Goal: Task Accomplishment & Management: Manage account settings

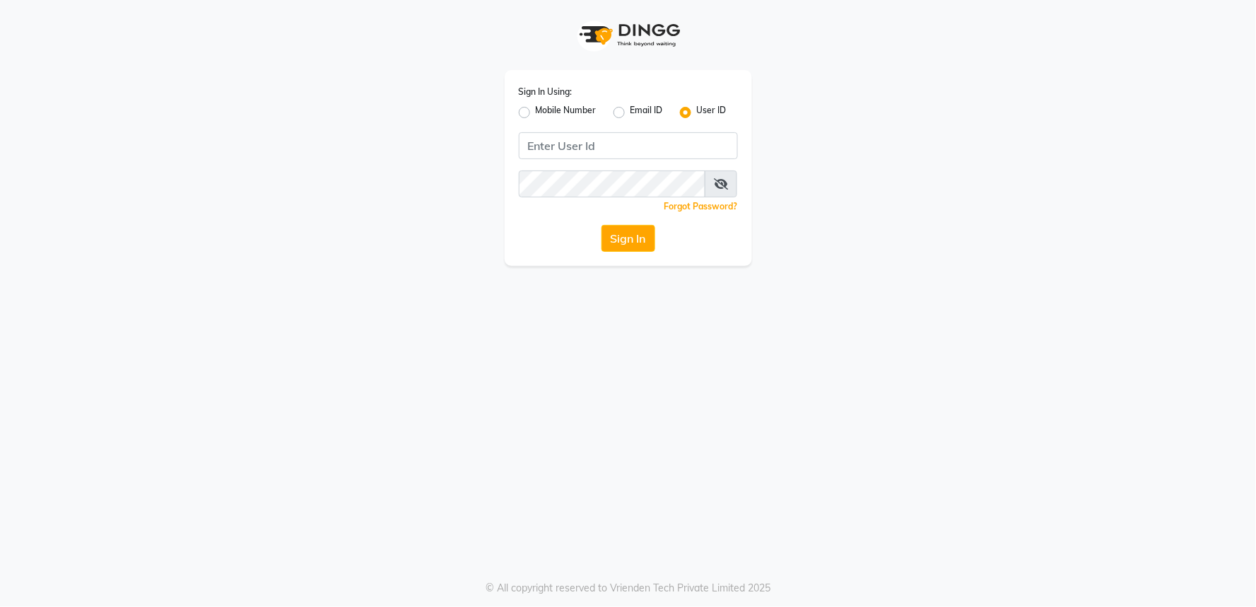
click at [536, 113] on label "Mobile Number" at bounding box center [566, 112] width 61 height 17
click at [536, 113] on input "Mobile Number" at bounding box center [540, 108] width 9 height 9
radio input "true"
radio input "false"
click at [597, 142] on input "Username" at bounding box center [652, 145] width 172 height 27
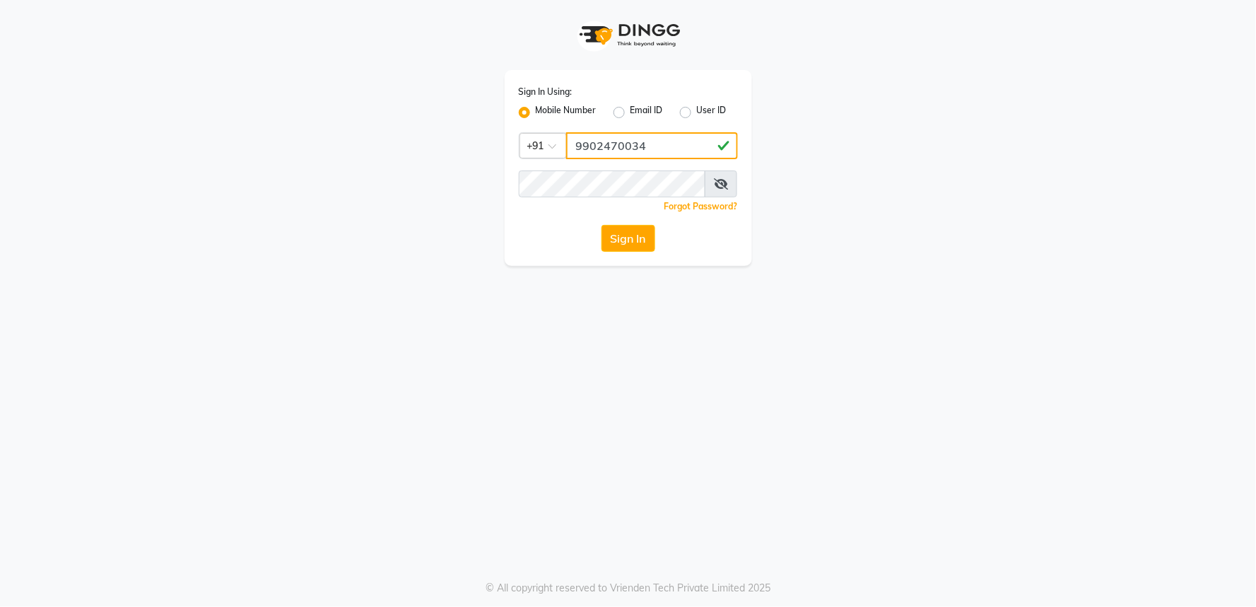
type input "9902470034"
click at [725, 180] on icon at bounding box center [721, 183] width 14 height 11
click at [634, 245] on button "Sign In" at bounding box center [629, 238] width 54 height 27
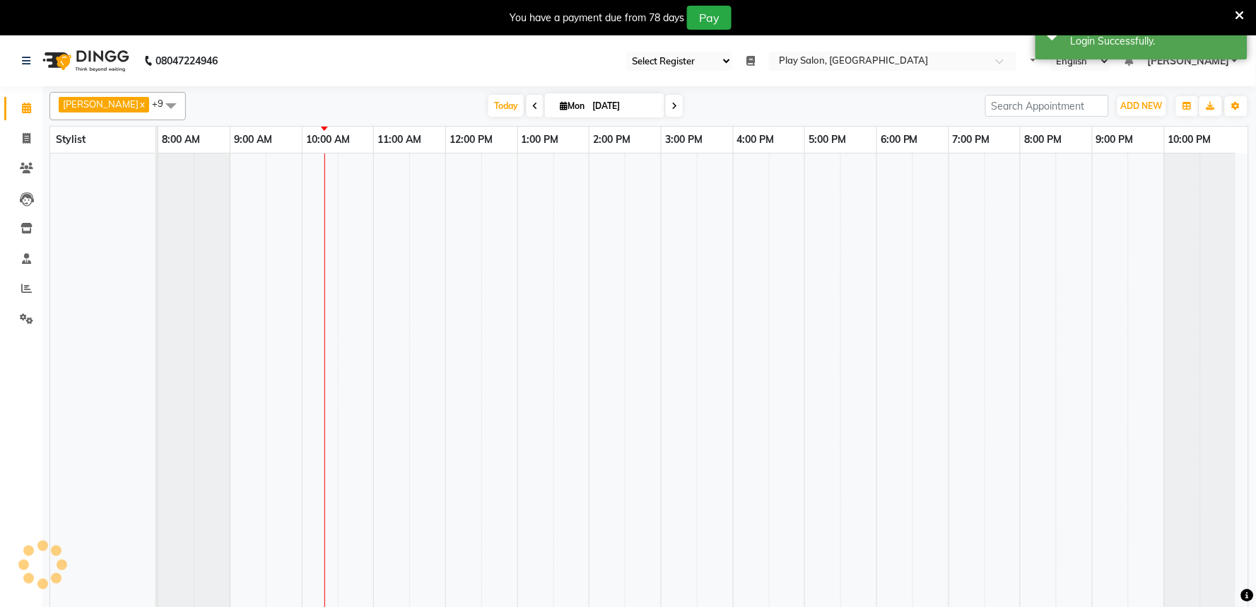
select select "en"
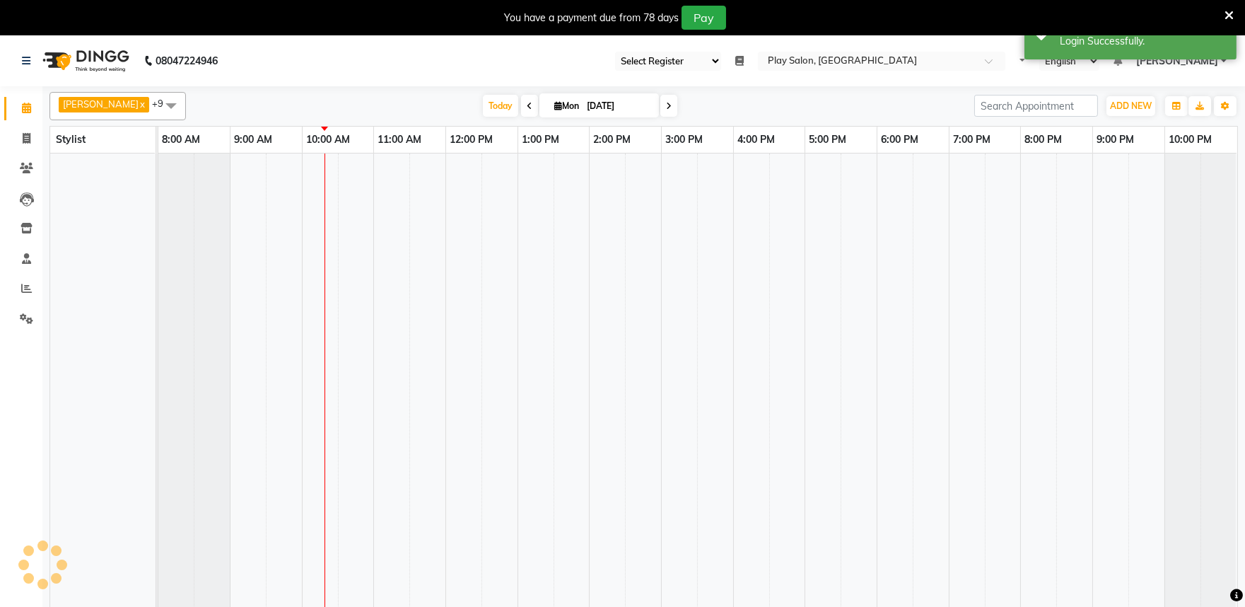
select select "89"
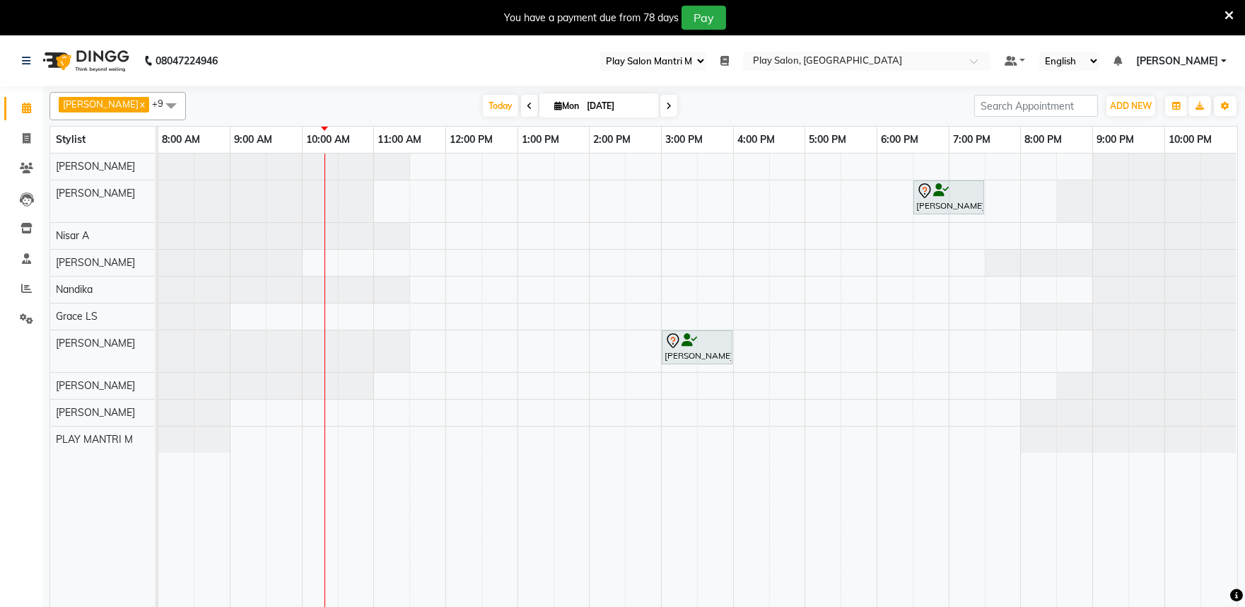
click at [729, 60] on icon at bounding box center [724, 61] width 8 height 10
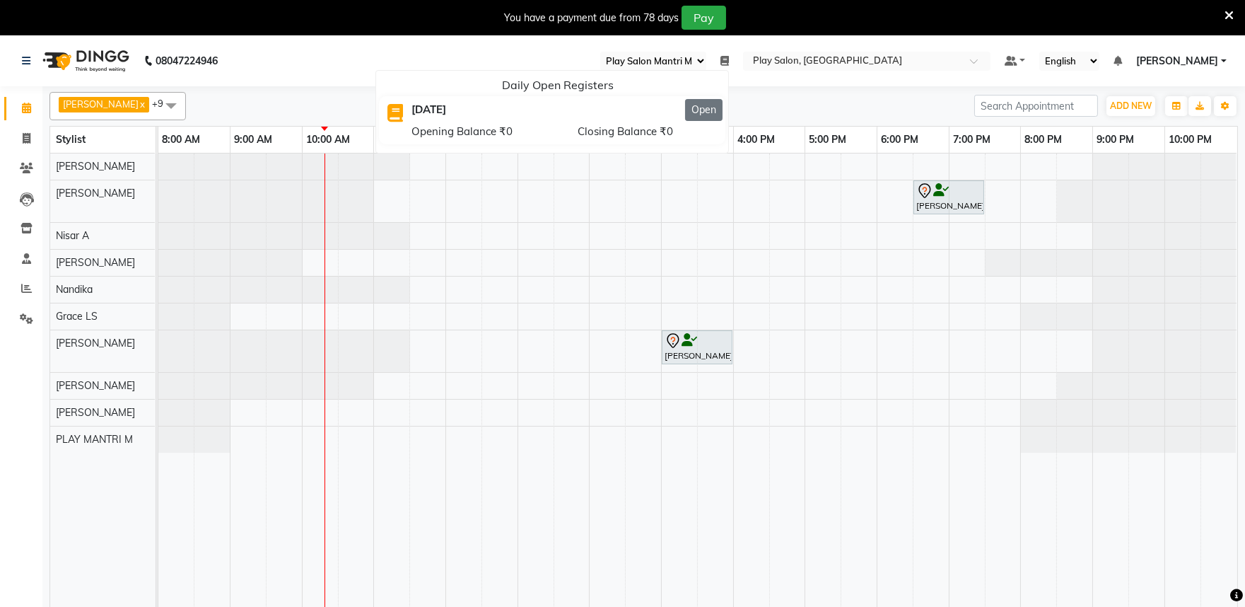
click at [723, 110] on button "Open" at bounding box center [703, 110] width 37 height 22
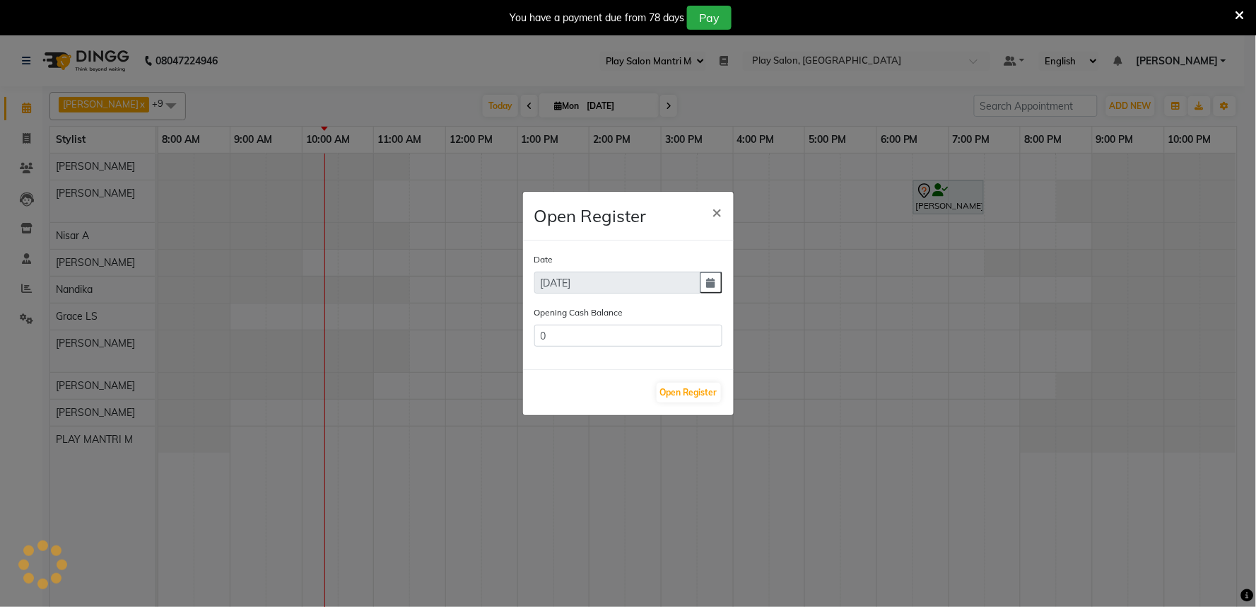
type input "405066.91"
click at [683, 397] on button "Open Register" at bounding box center [689, 393] width 64 height 20
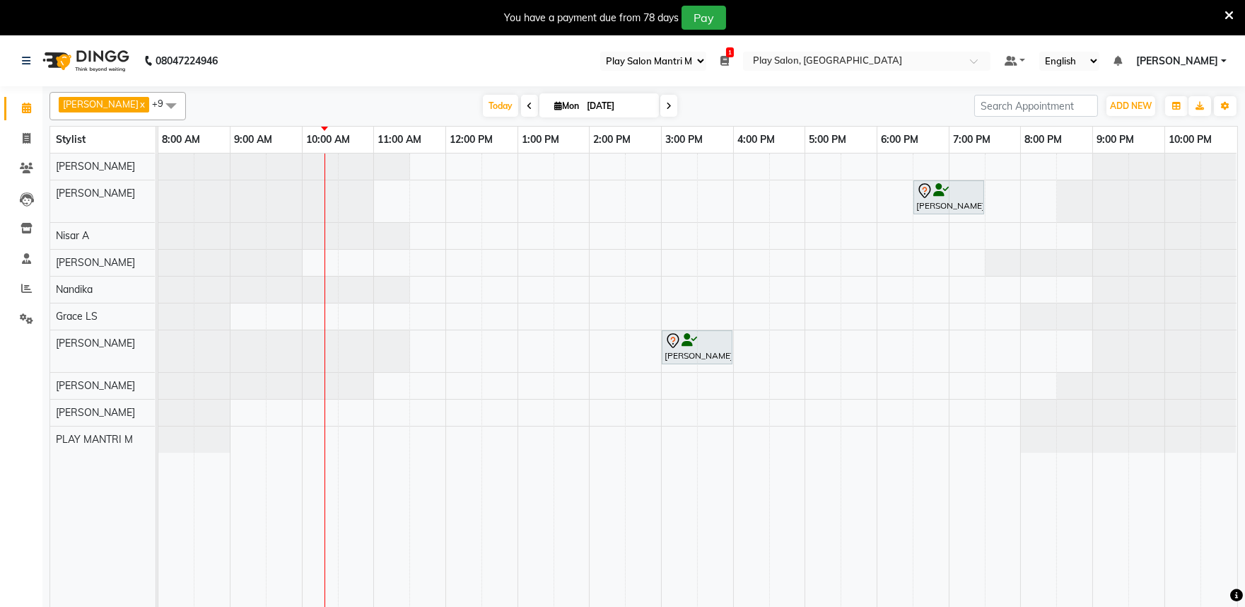
click at [527, 105] on icon at bounding box center [530, 106] width 6 height 8
type input "[DATE]"
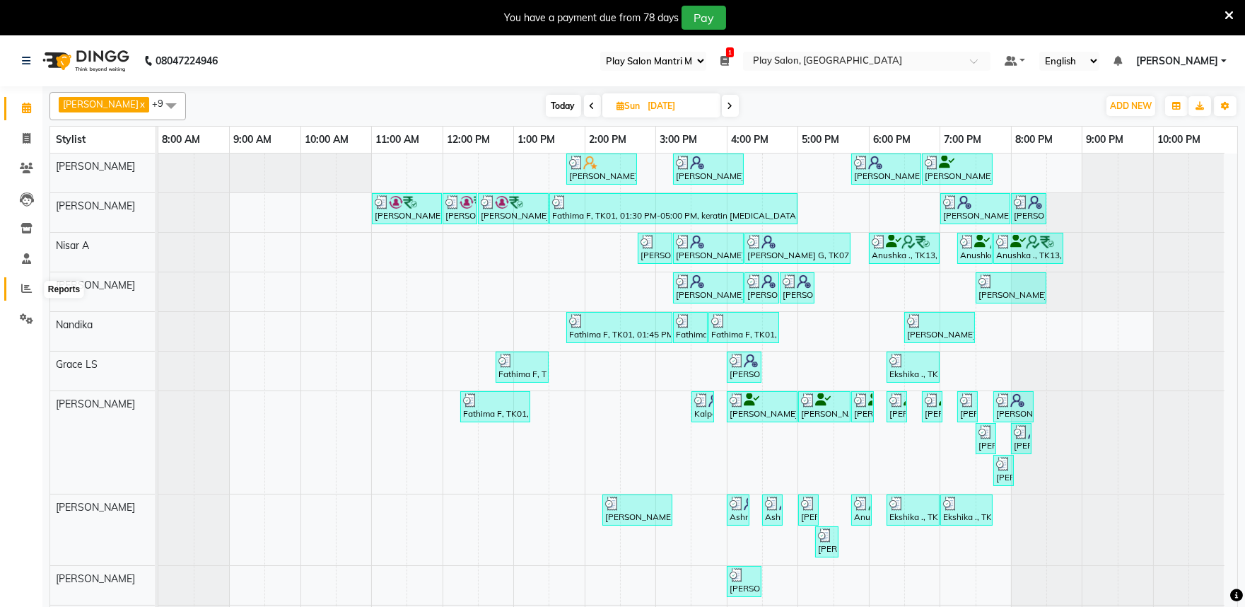
click at [25, 292] on icon at bounding box center [26, 288] width 11 height 11
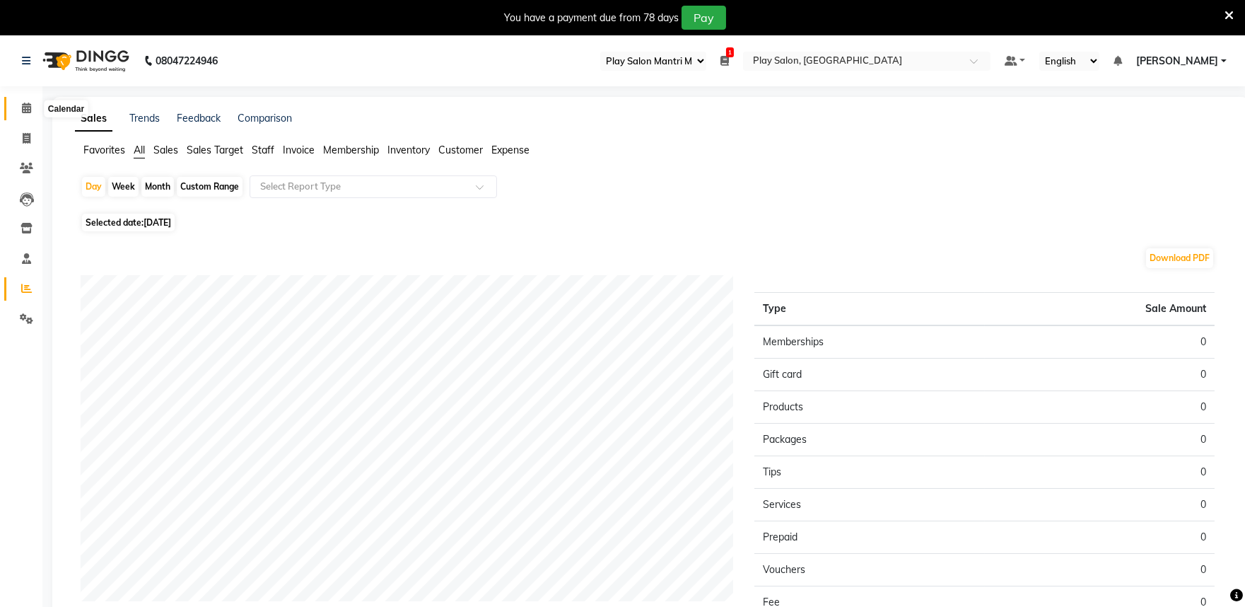
click at [29, 110] on icon at bounding box center [26, 108] width 9 height 11
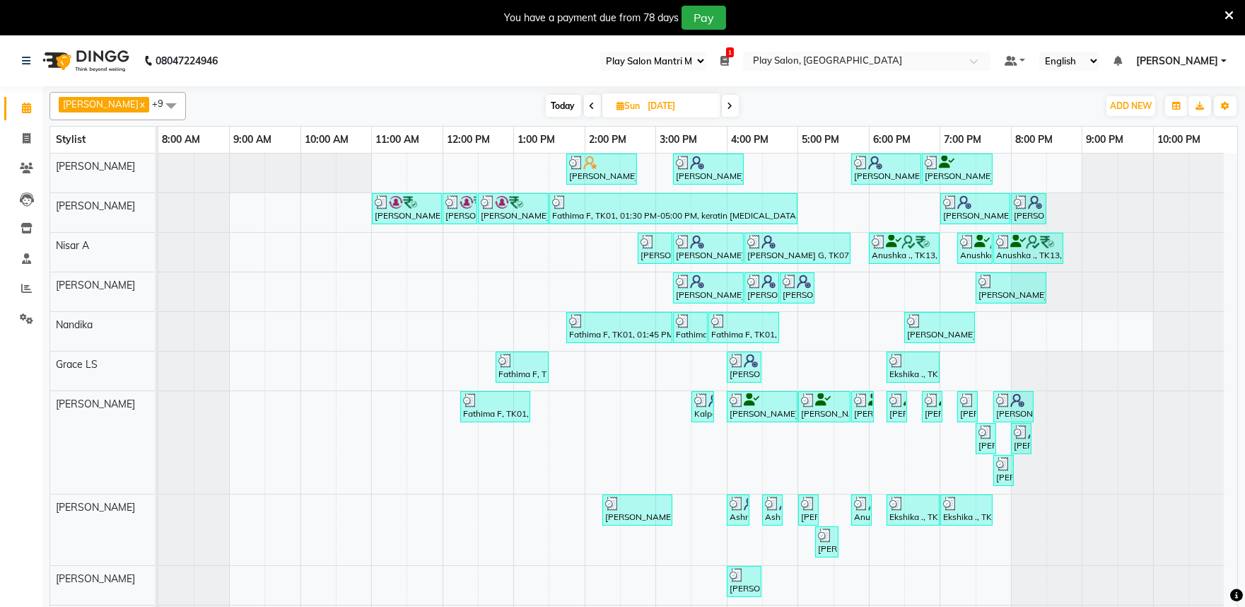
click at [722, 109] on span at bounding box center [730, 106] width 17 height 22
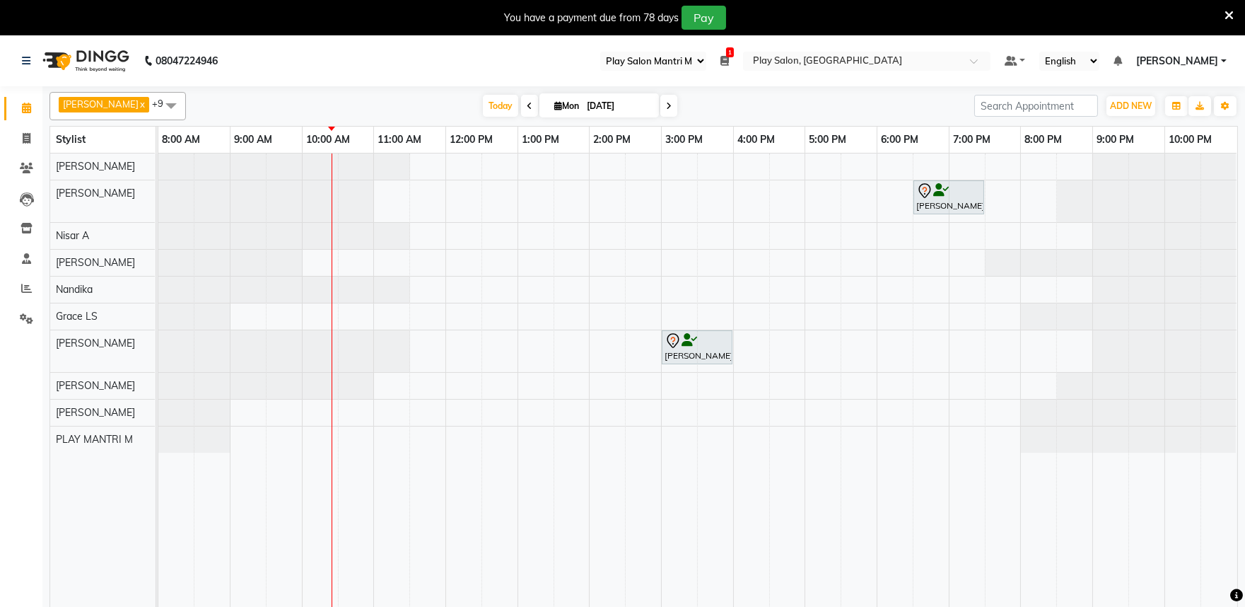
click at [527, 105] on icon at bounding box center [530, 106] width 6 height 8
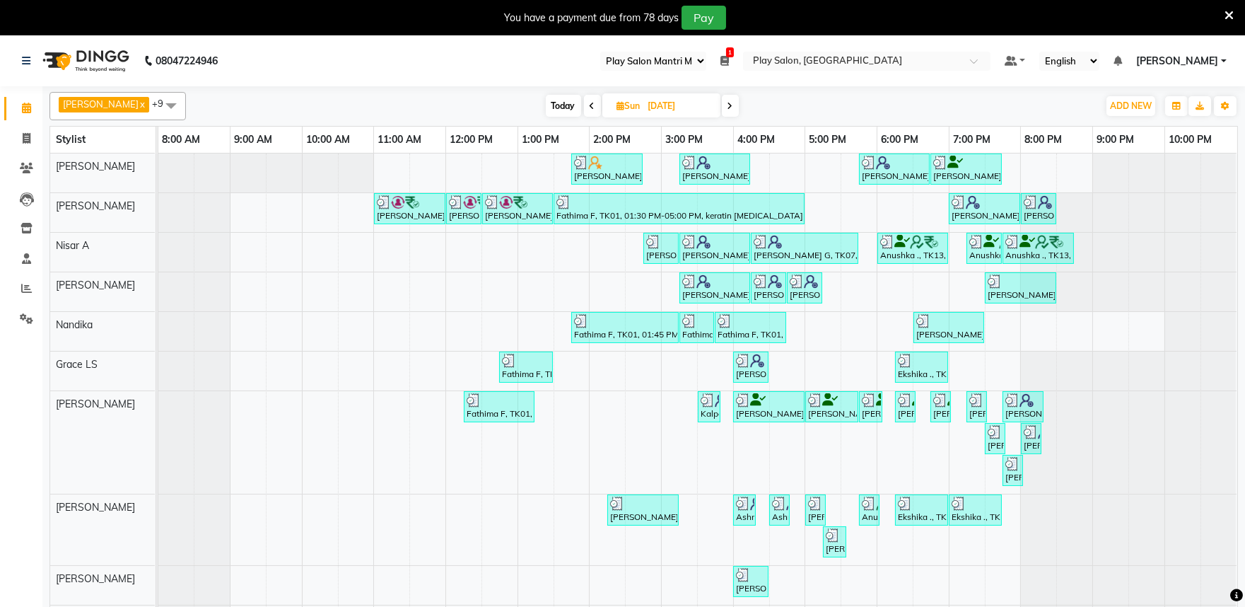
click at [728, 106] on icon at bounding box center [731, 106] width 6 height 8
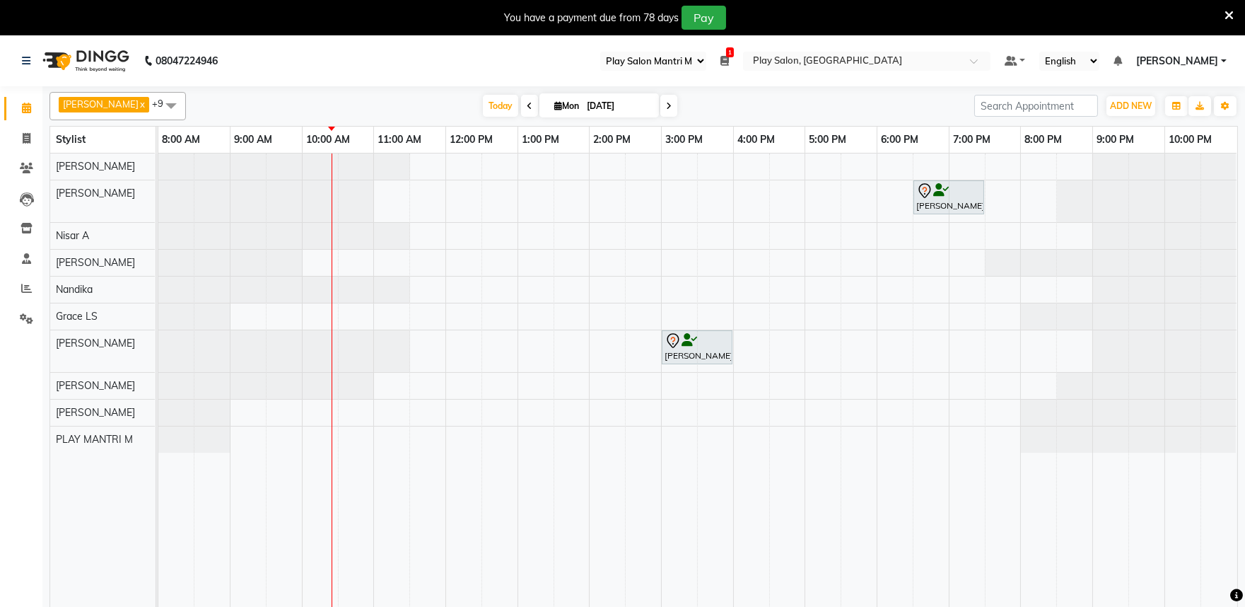
click at [521, 103] on span at bounding box center [529, 106] width 17 height 22
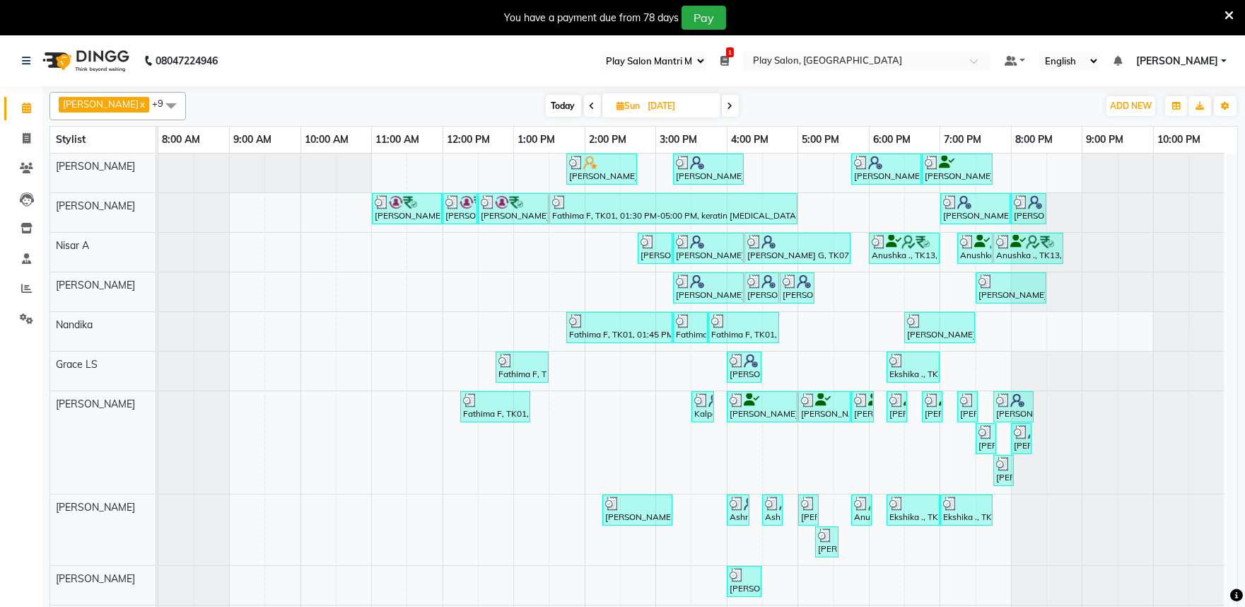
click at [728, 107] on icon at bounding box center [731, 106] width 6 height 8
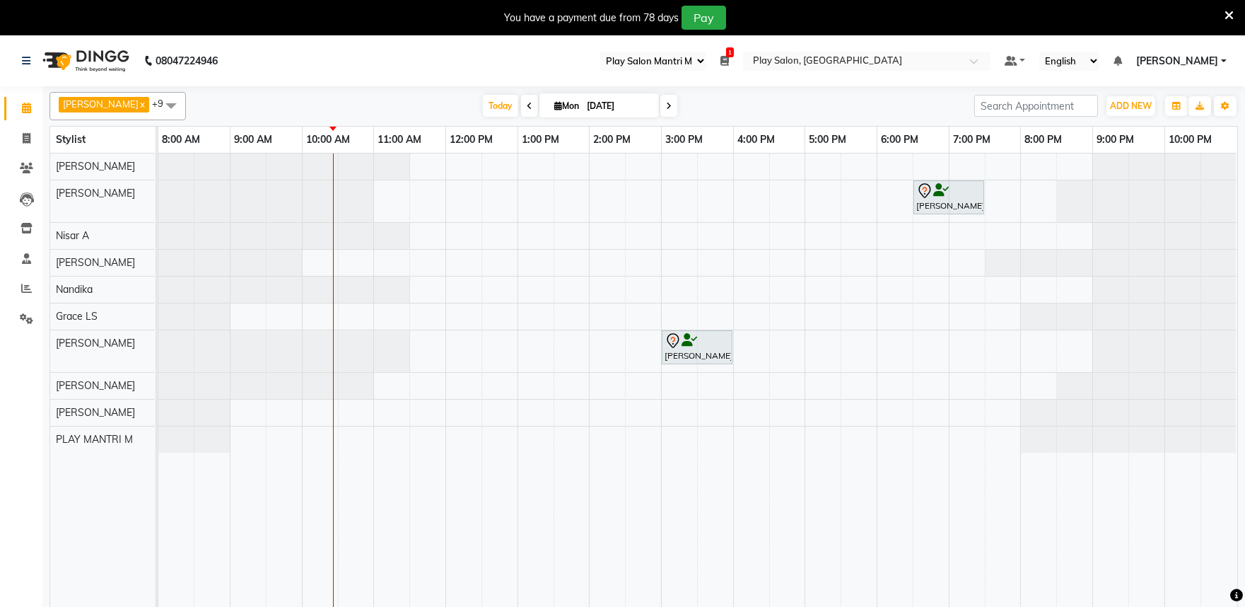
click at [521, 110] on span at bounding box center [529, 106] width 17 height 22
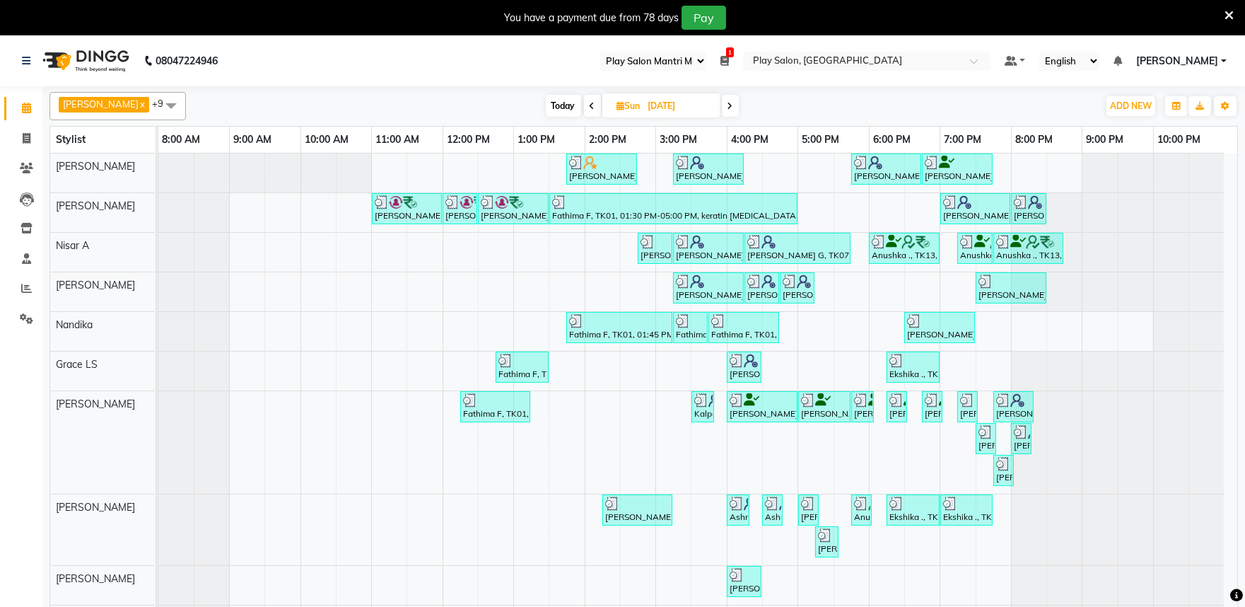
click at [728, 105] on icon at bounding box center [731, 106] width 6 height 8
type input "[DATE]"
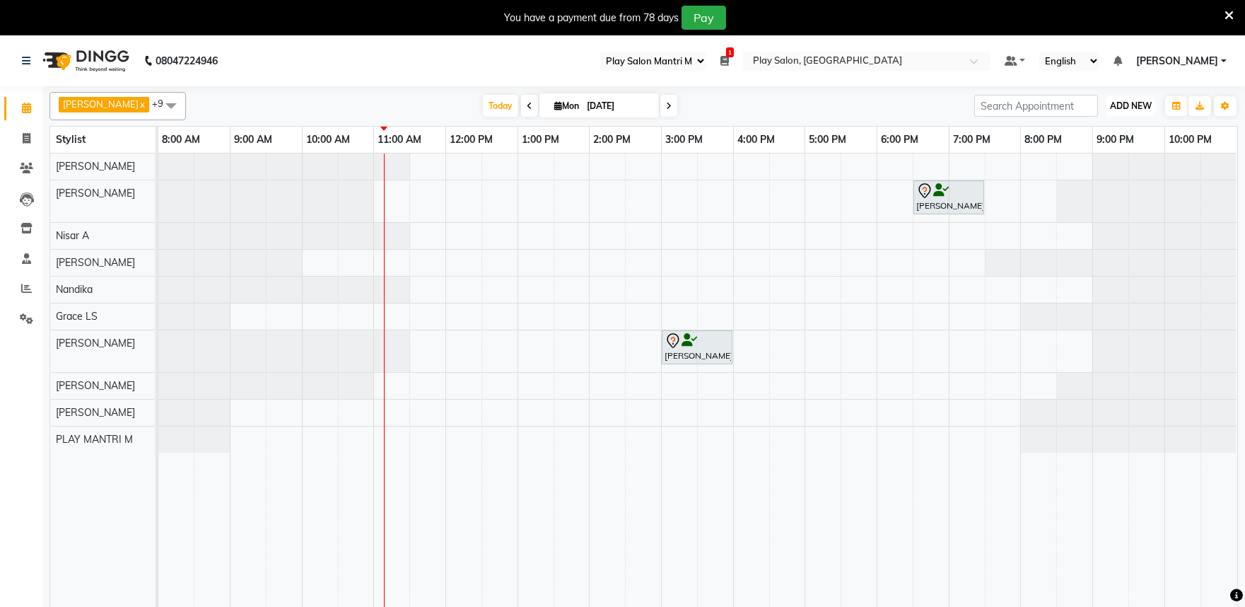
click at [1135, 103] on span "ADD NEW" at bounding box center [1131, 105] width 42 height 11
click at [1090, 132] on button "Add Appointment" at bounding box center [1099, 133] width 112 height 18
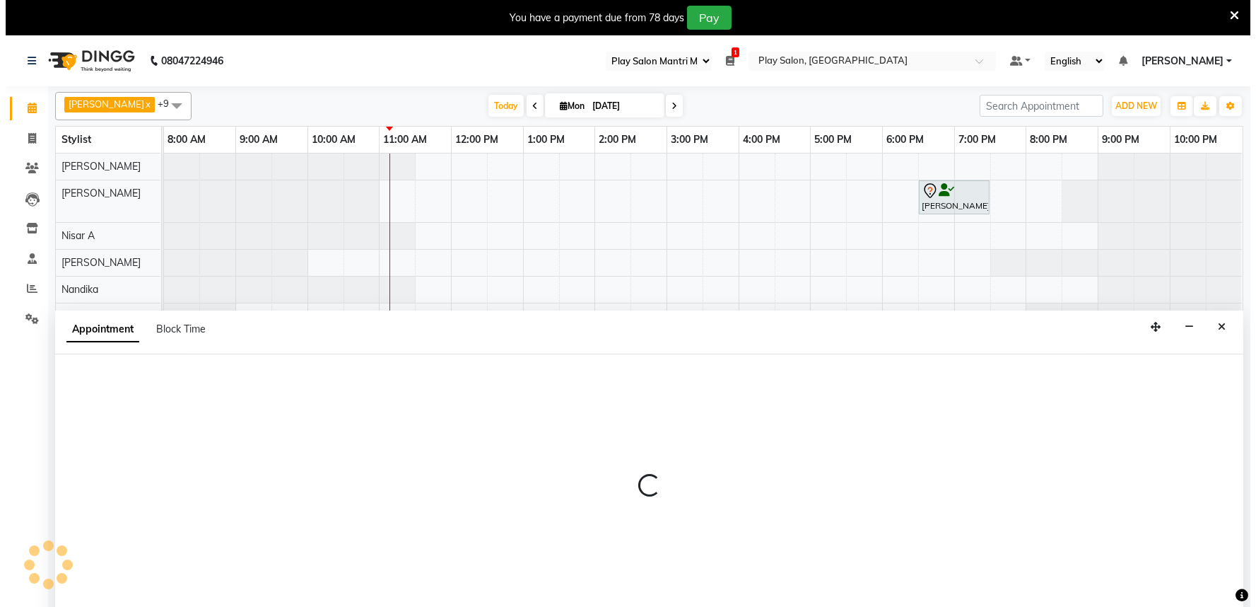
scroll to position [35, 0]
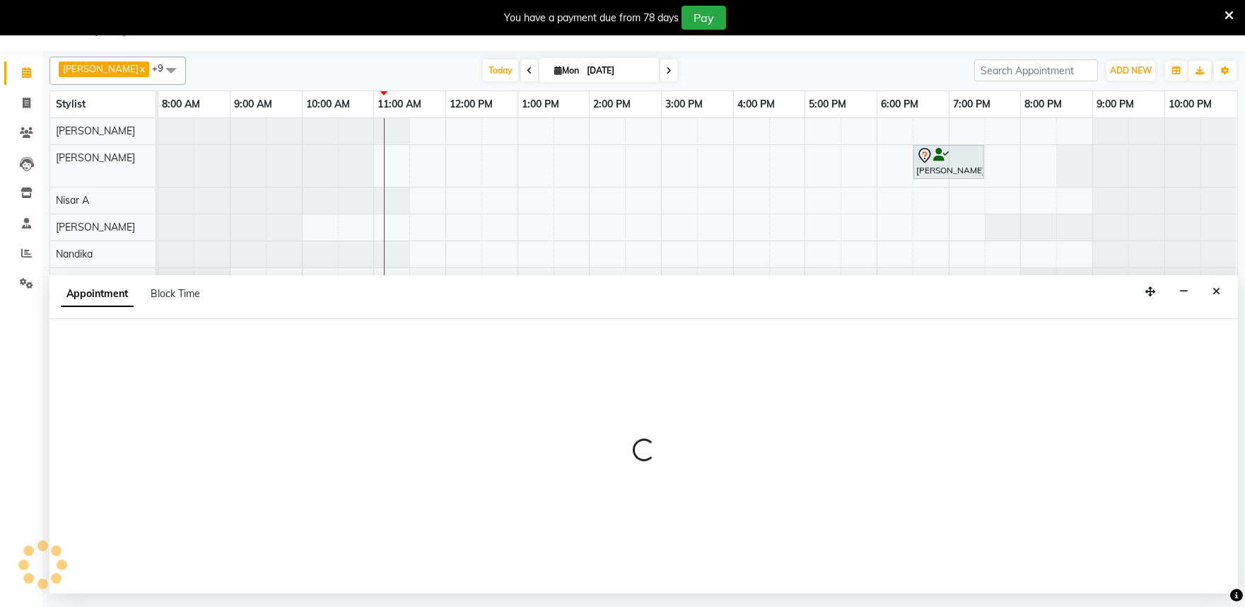
select select "tentative"
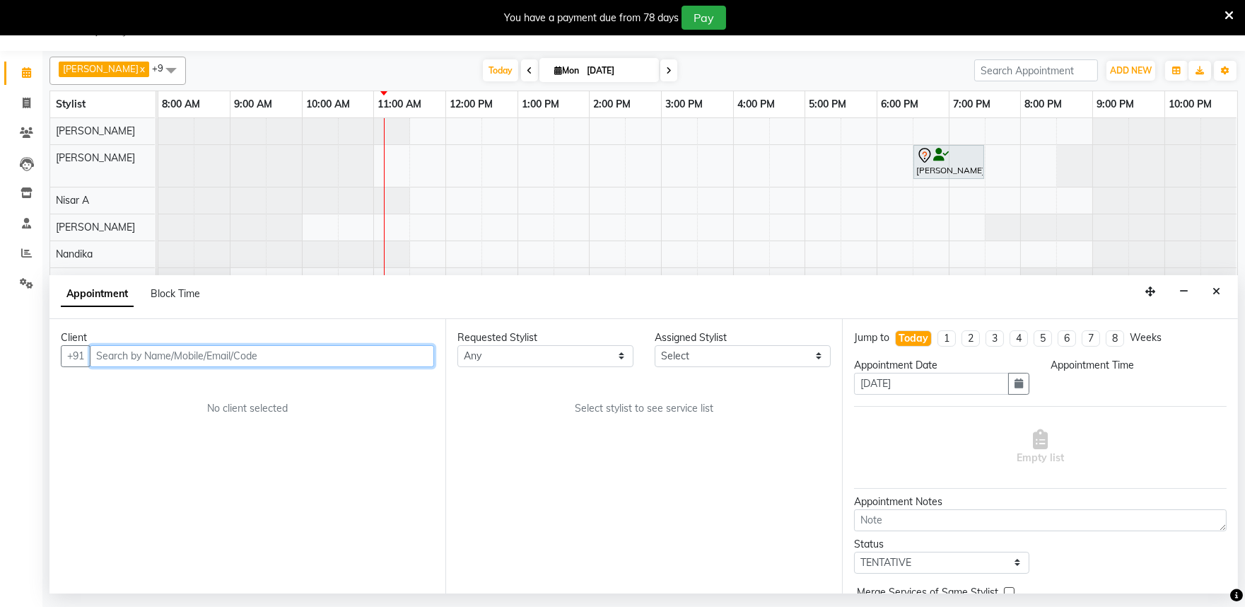
select select "540"
type input "9"
type input "7760236223"
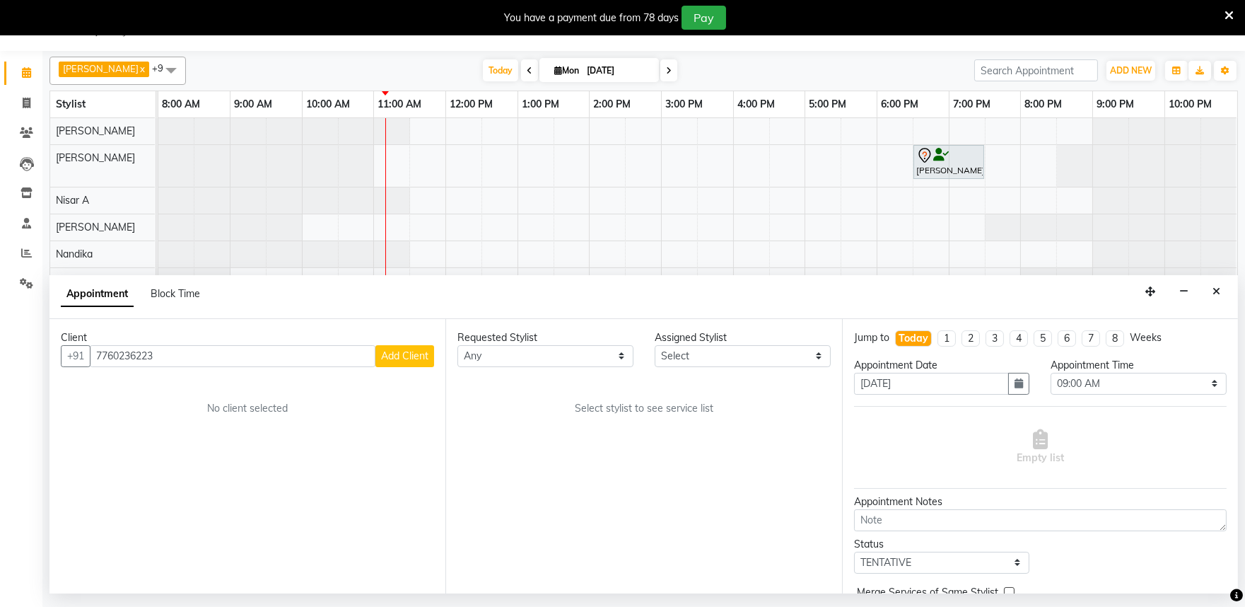
click at [405, 358] on span "Add Client" at bounding box center [404, 355] width 47 height 13
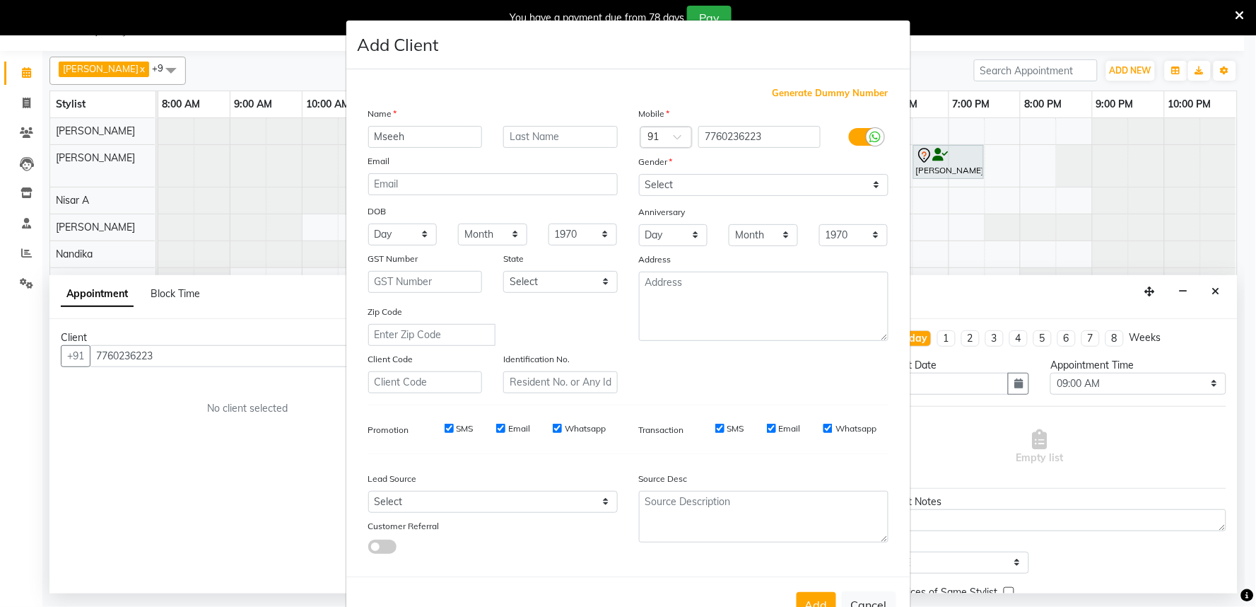
type input "Mseeh"
click at [520, 136] on input "text" at bounding box center [560, 137] width 115 height 22
type input "M"
click at [708, 185] on select "Select [DEMOGRAPHIC_DATA] [DEMOGRAPHIC_DATA] Other Prefer Not To Say" at bounding box center [764, 185] width 250 height 22
select select "[DEMOGRAPHIC_DATA]"
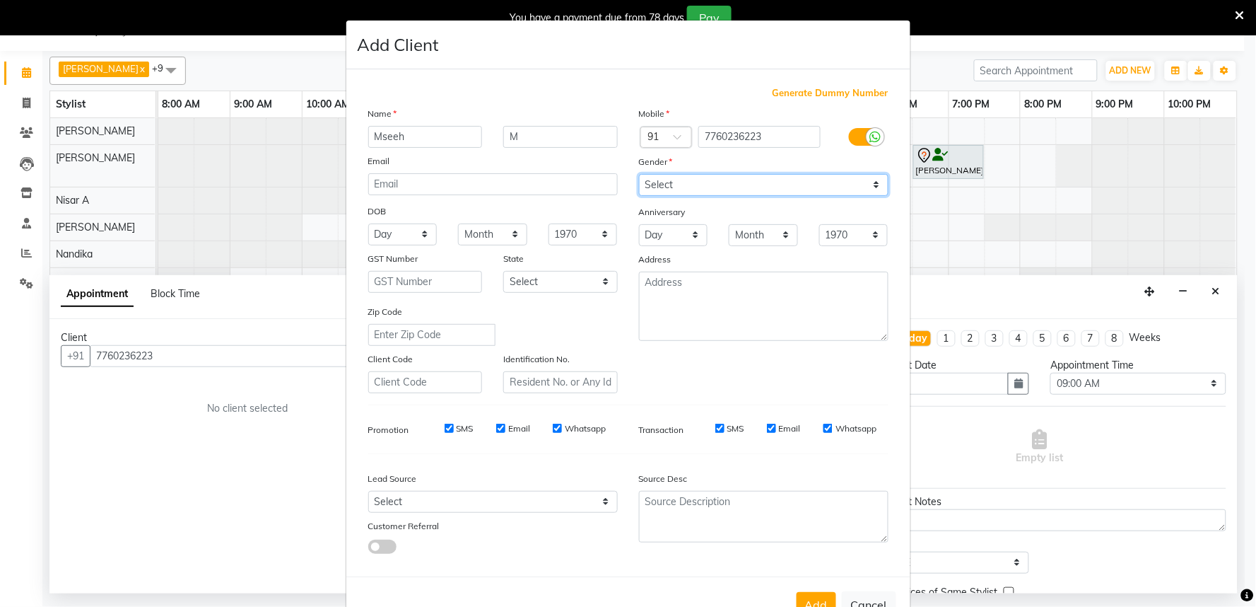
click at [639, 174] on select "Select [DEMOGRAPHIC_DATA] [DEMOGRAPHIC_DATA] Other Prefer Not To Say" at bounding box center [764, 185] width 250 height 22
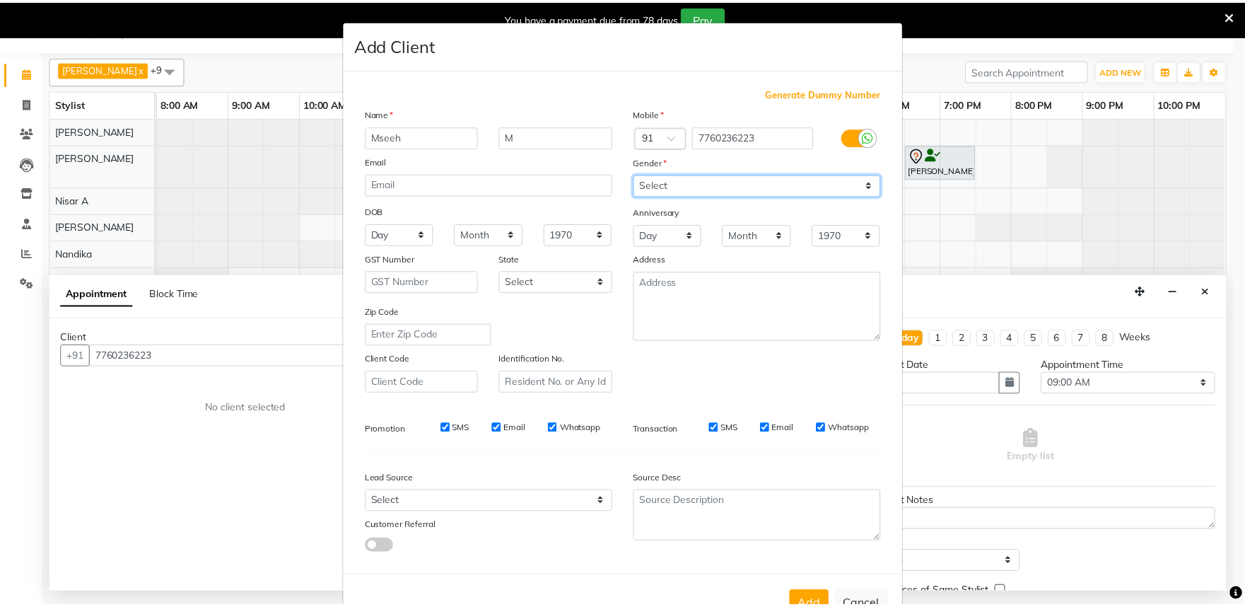
scroll to position [46, 0]
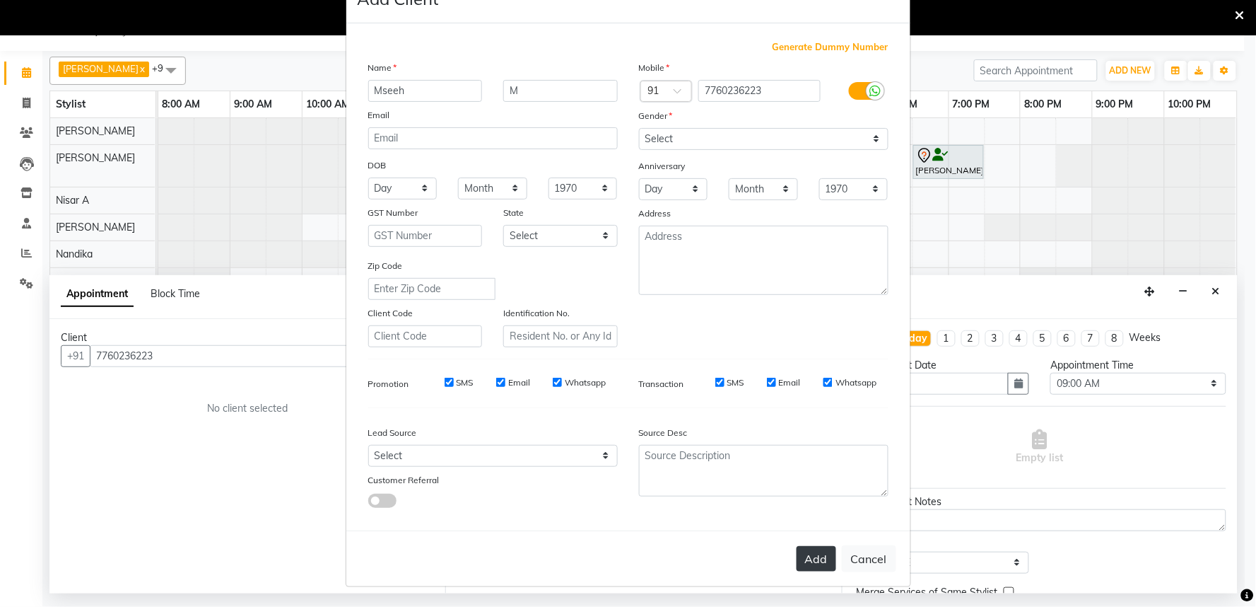
click at [818, 562] on button "Add" at bounding box center [817, 558] width 40 height 25
select select
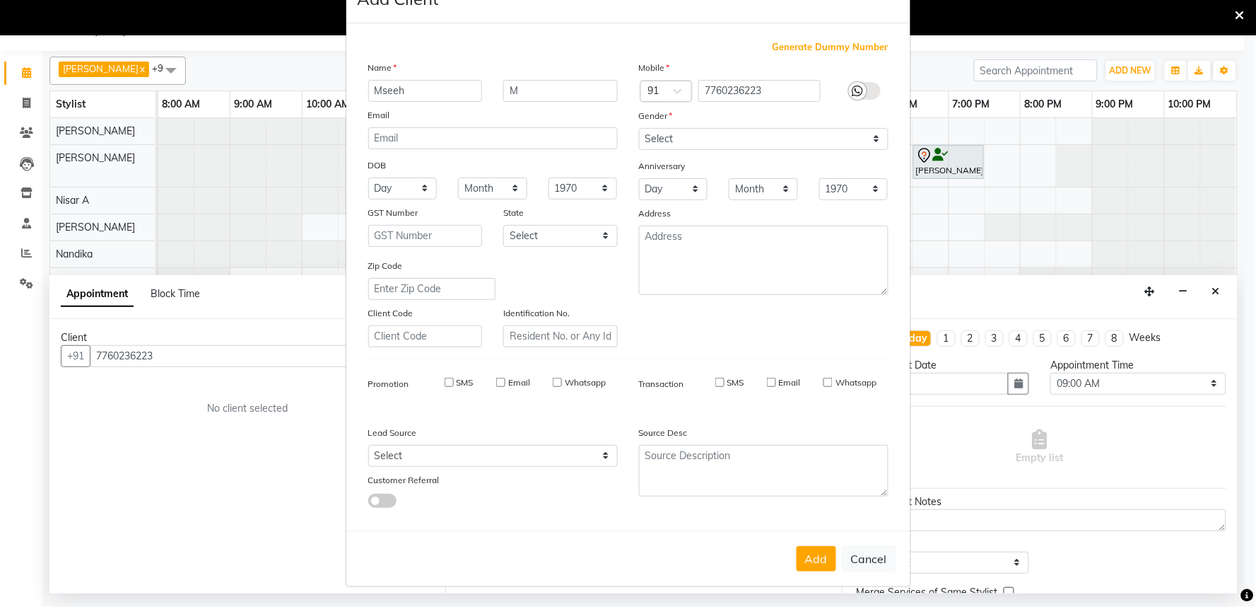
select select
checkbox input "false"
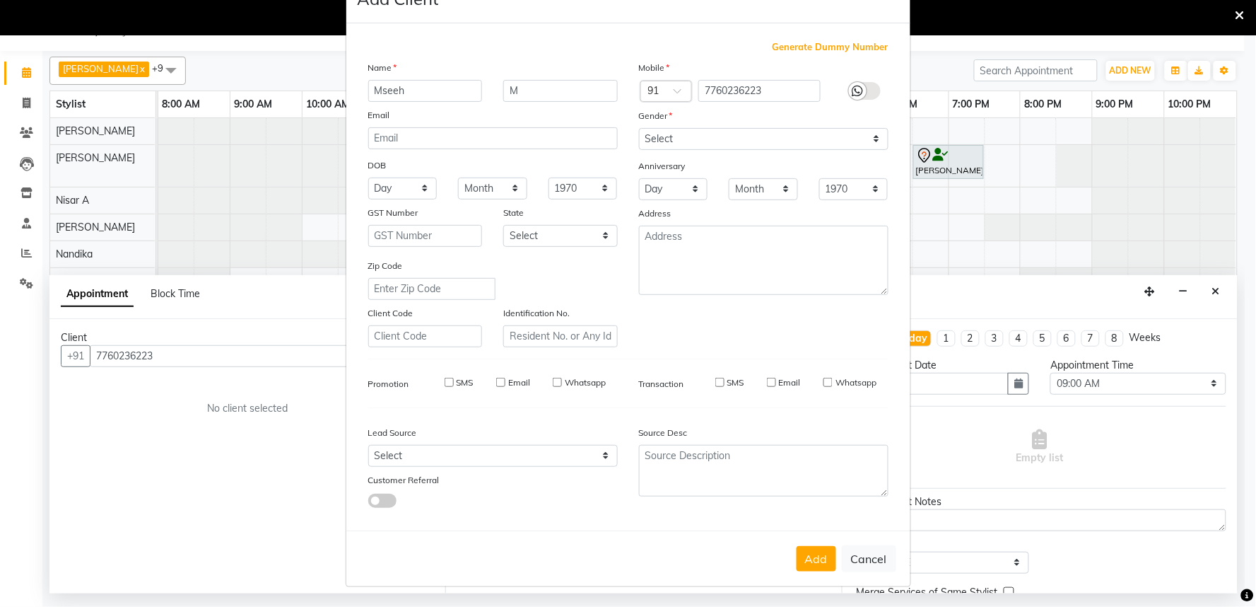
checkbox input "false"
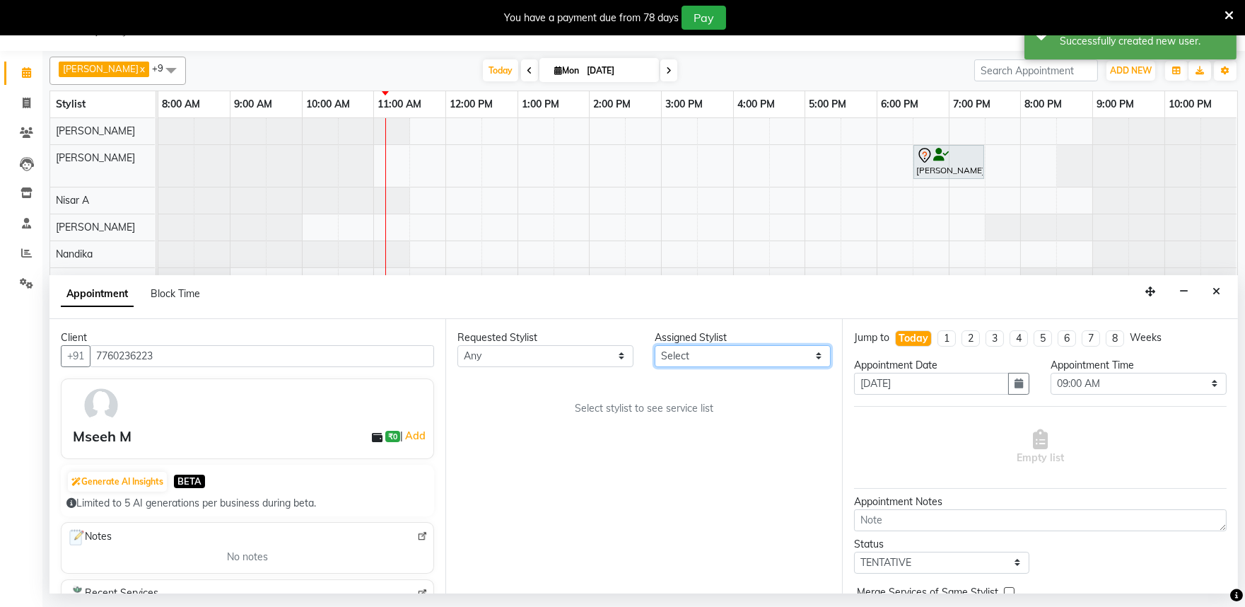
click at [702, 358] on select "Select [PERSON_NAME] Admin [PERSON_NAME] [PERSON_NAME] S [PERSON_NAME] [PERSON_…" at bounding box center [743, 356] width 176 height 22
select select "81322"
click at [655, 345] on select "Select [PERSON_NAME] Admin [PERSON_NAME] [PERSON_NAME] S [PERSON_NAME] [PERSON_…" at bounding box center [743, 356] width 176 height 22
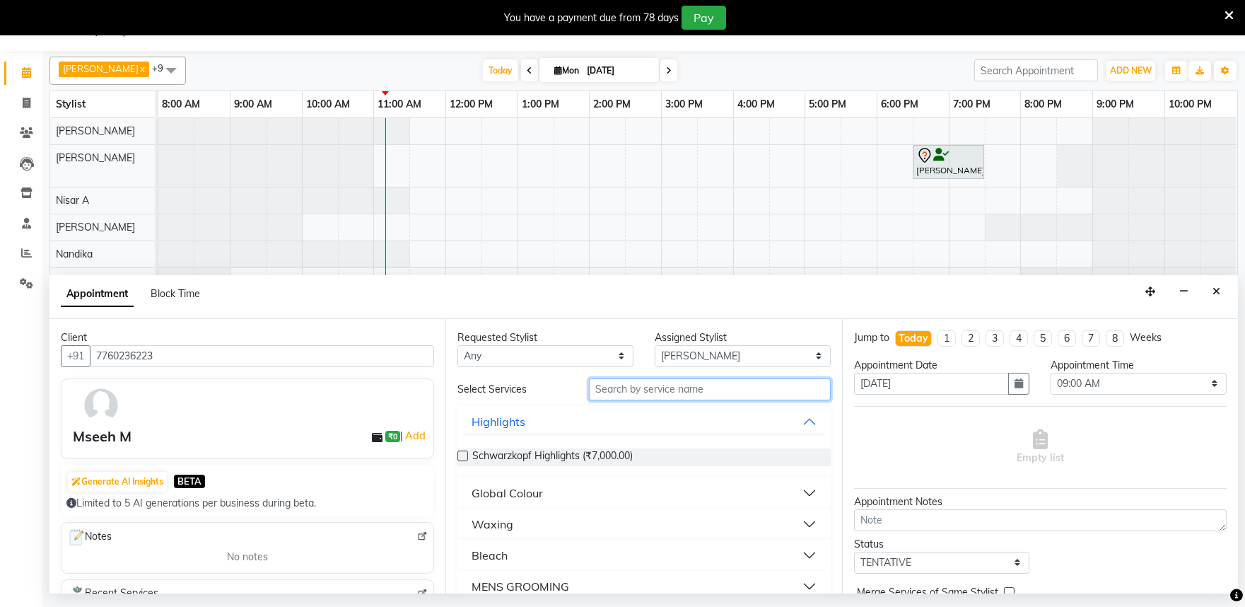
click at [602, 392] on input "text" at bounding box center [710, 389] width 242 height 22
type input "DELU"
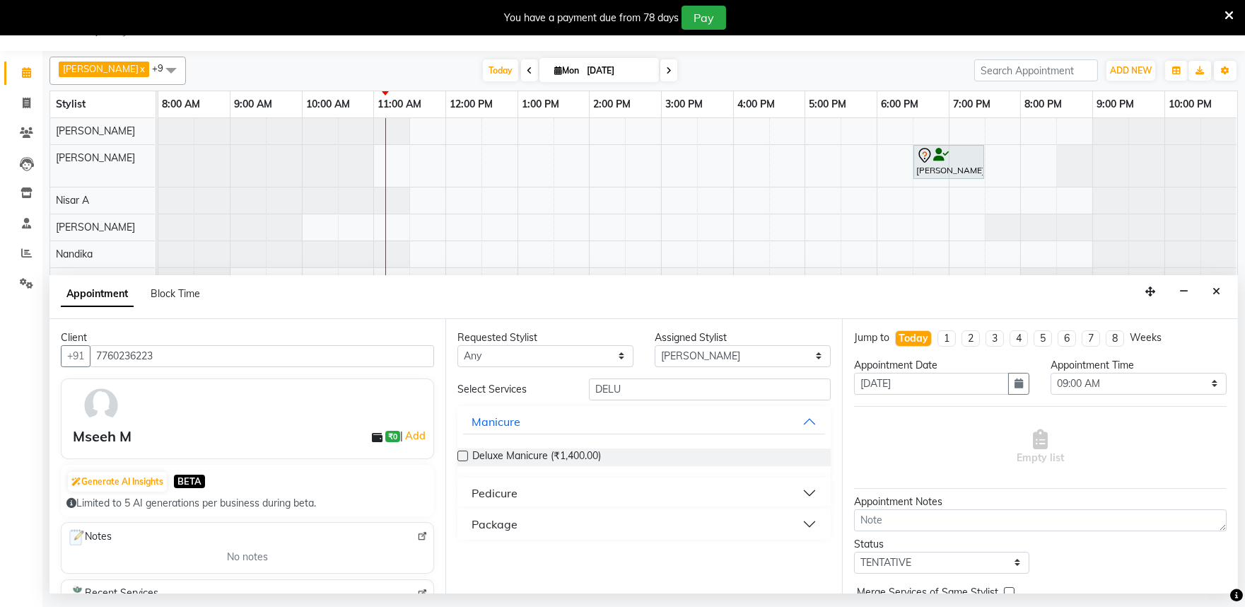
click at [807, 492] on button "Pedicure" at bounding box center [643, 492] width 361 height 25
click at [462, 528] on label at bounding box center [462, 527] width 11 height 11
click at [462, 528] on input "checkbox" at bounding box center [461, 528] width 9 height 9
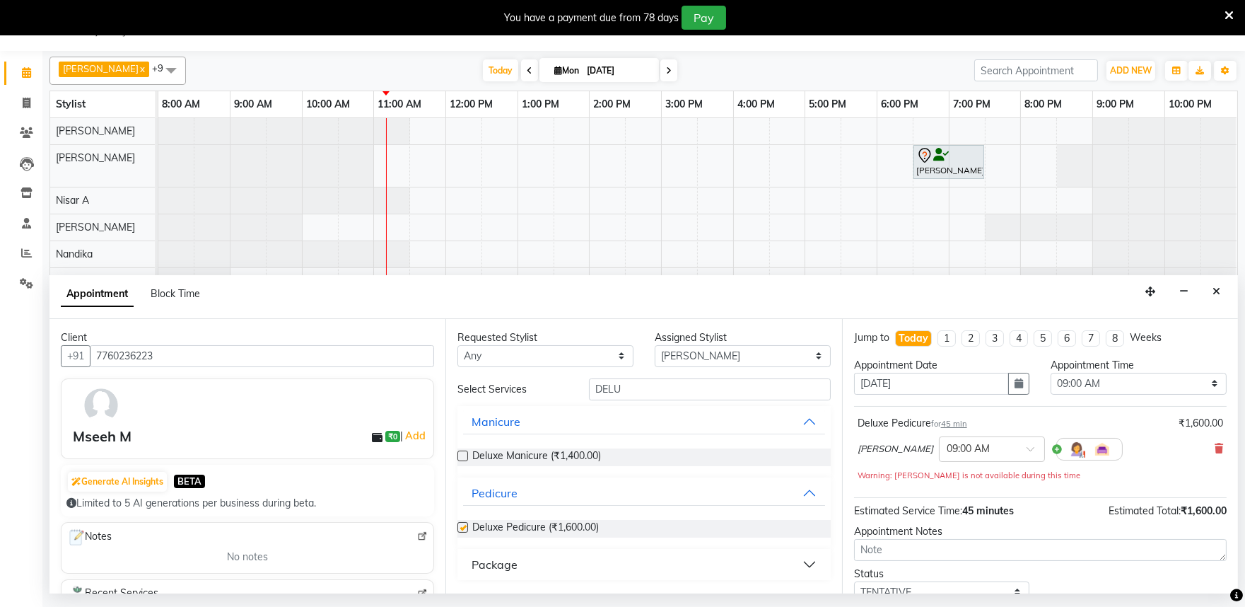
checkbox input "false"
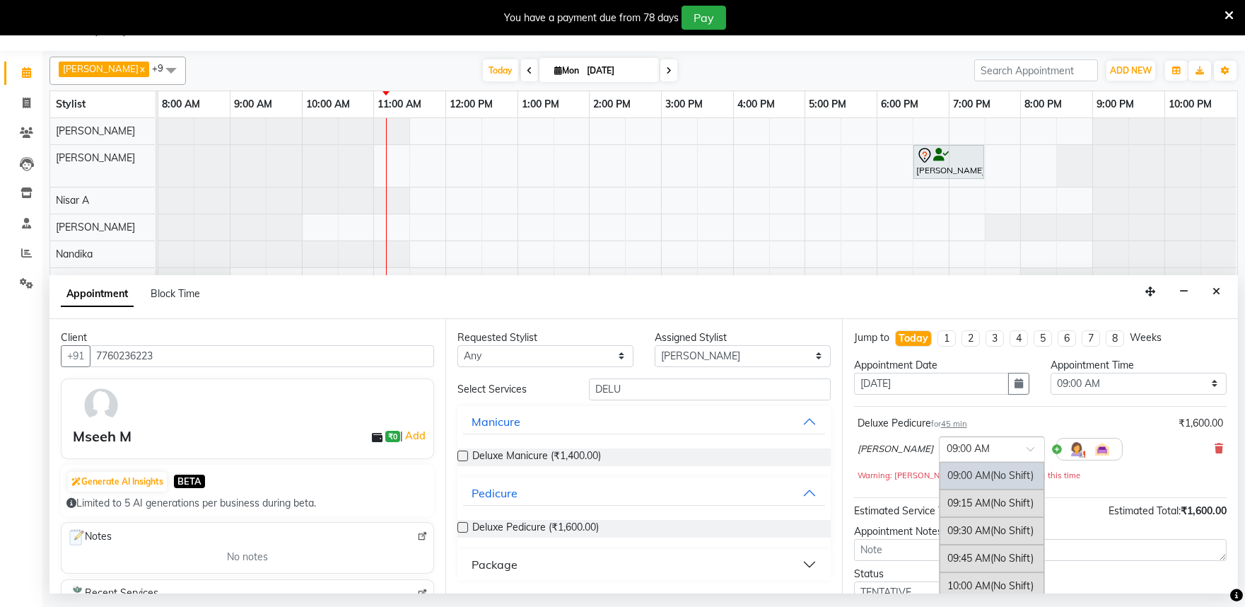
click at [970, 454] on input "text" at bounding box center [978, 447] width 62 height 15
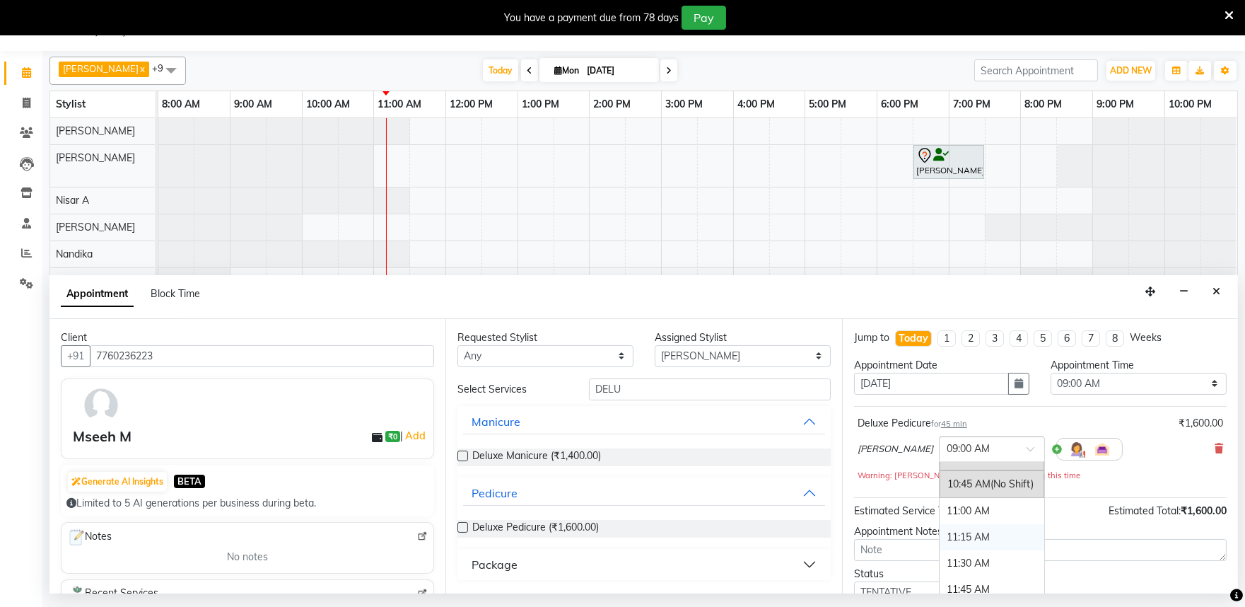
scroll to position [157, 0]
click at [950, 538] on div "11:00 AM" at bounding box center [992, 538] width 105 height 26
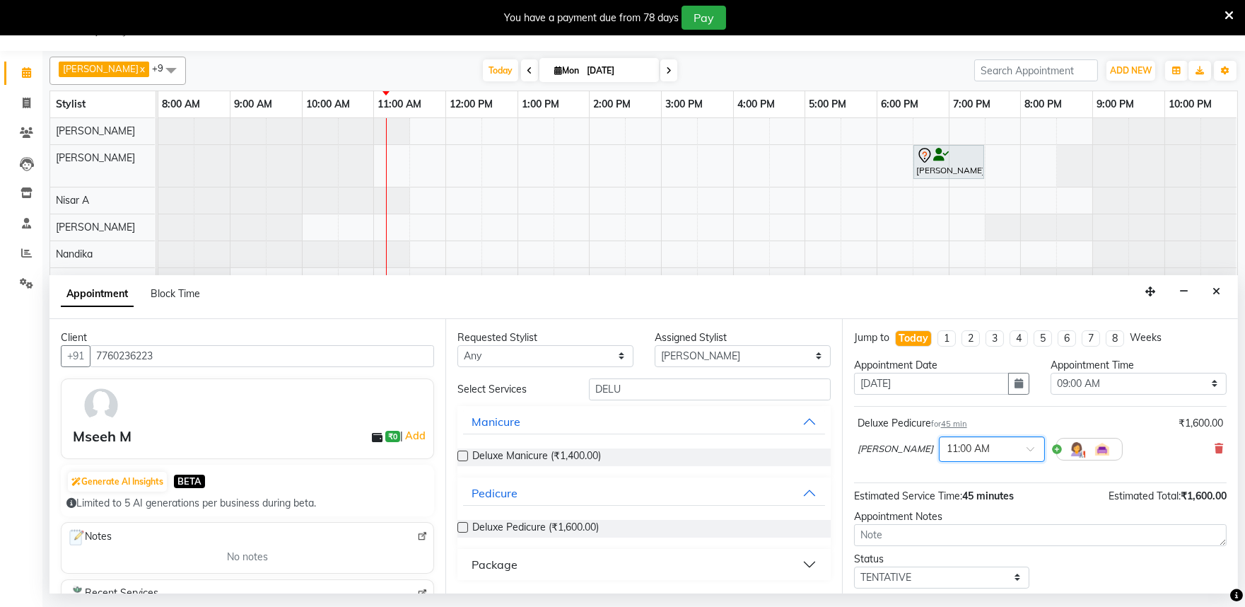
scroll to position [85, 0]
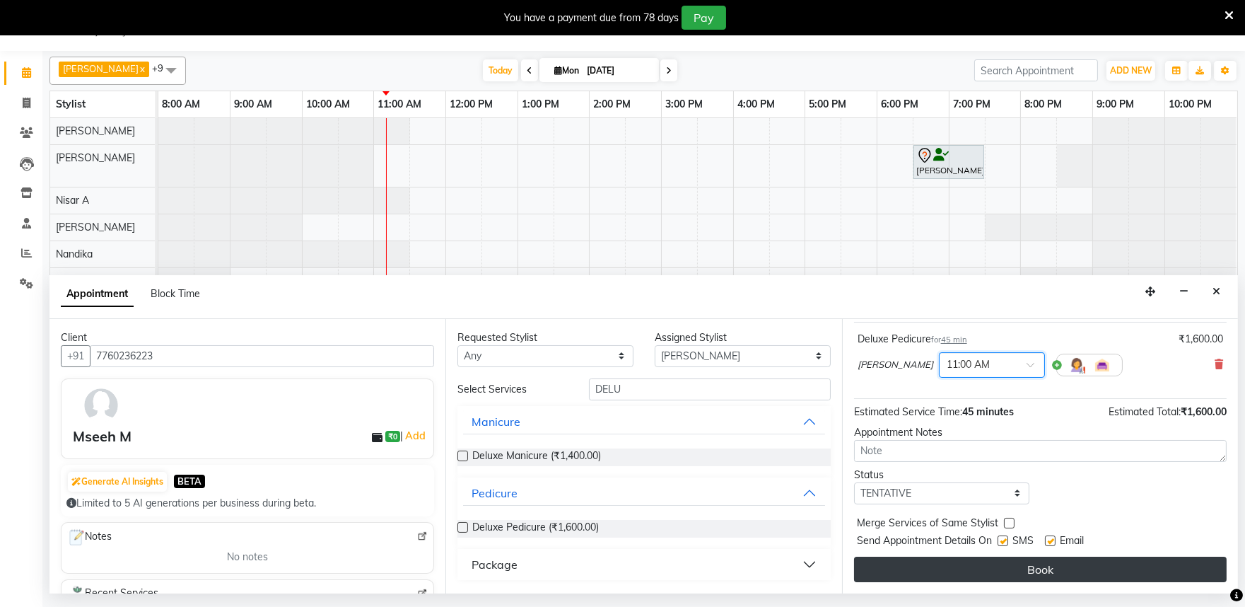
click at [1034, 571] on button "Book" at bounding box center [1040, 568] width 373 height 25
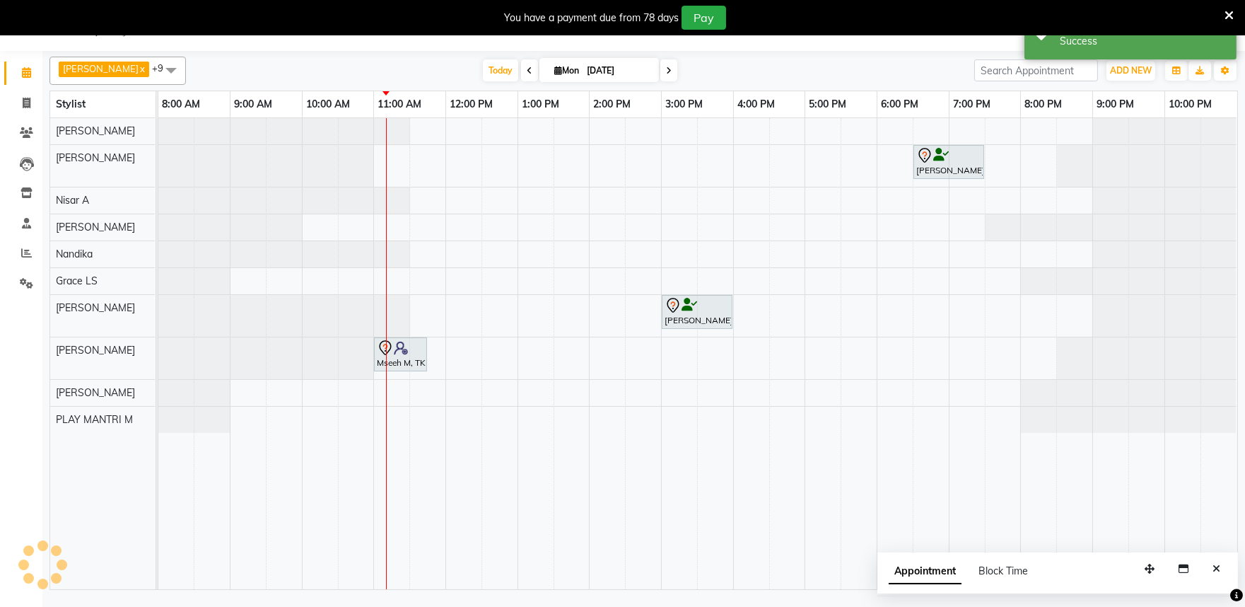
scroll to position [0, 0]
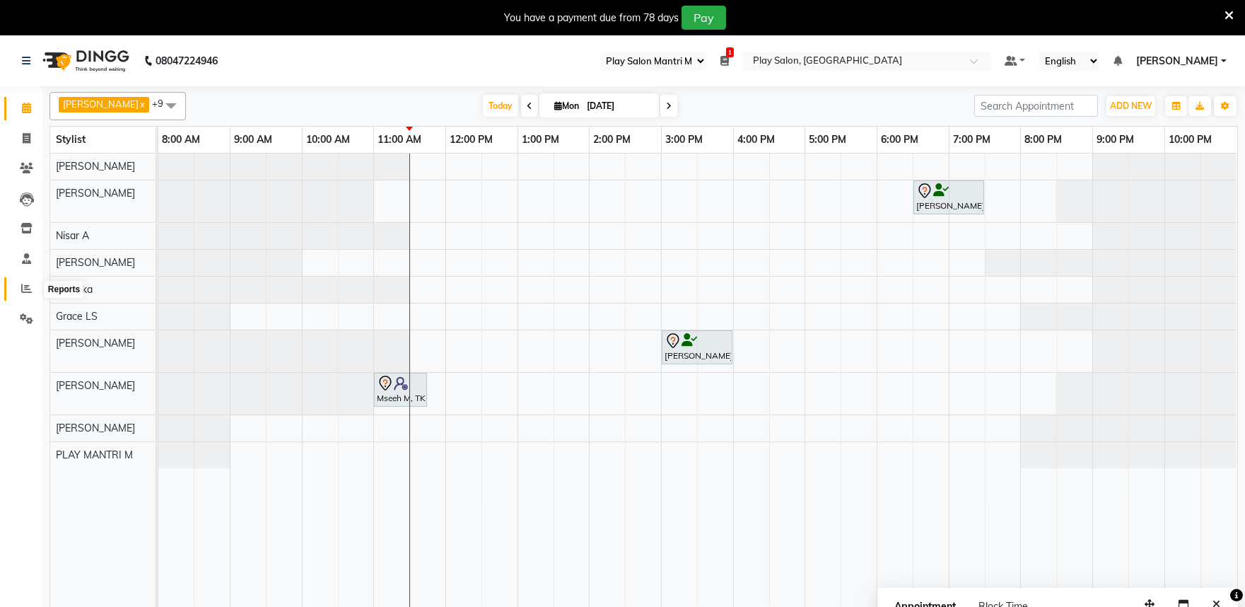
click at [23, 293] on icon at bounding box center [26, 288] width 11 height 11
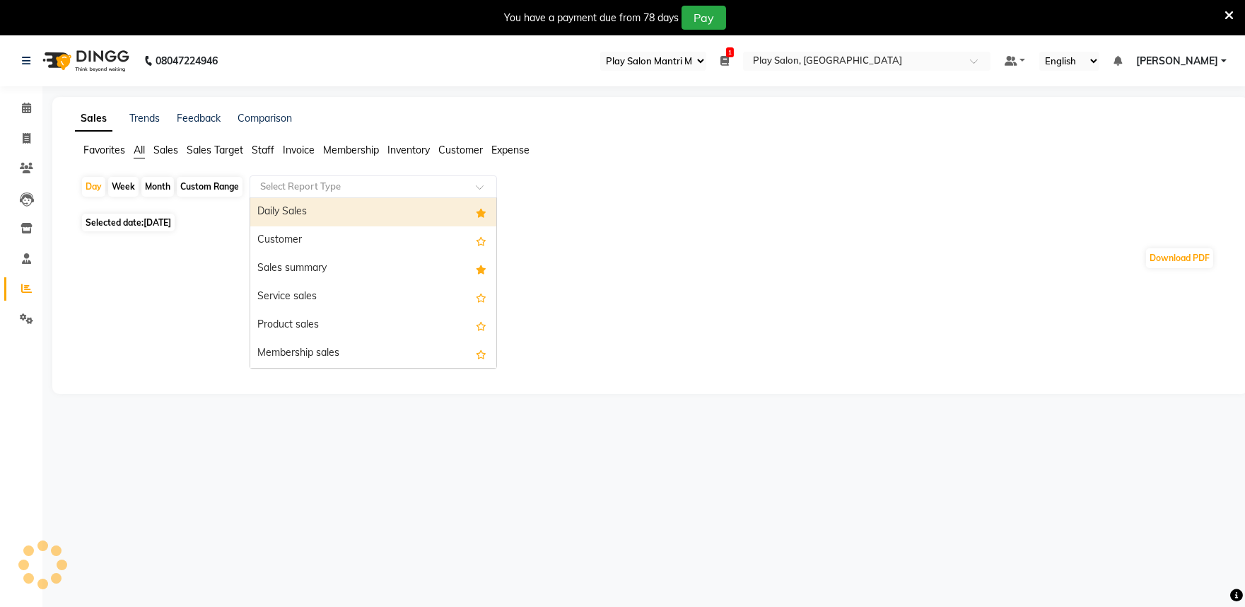
click at [341, 192] on input "text" at bounding box center [359, 187] width 204 height 14
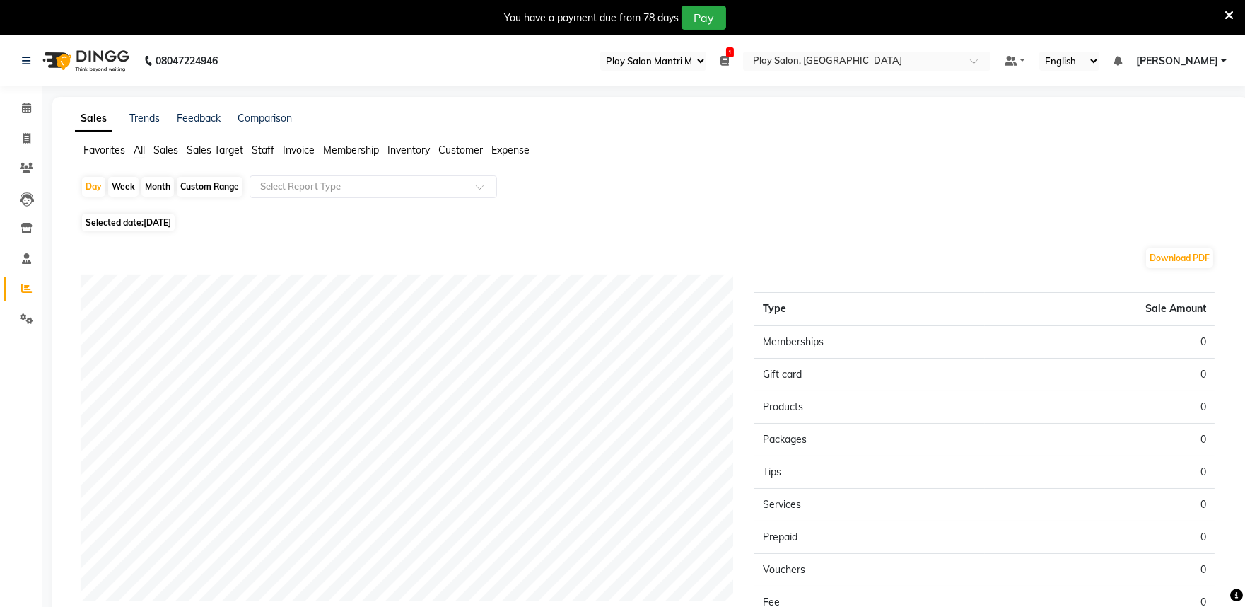
click at [159, 185] on div "Month" at bounding box center [157, 187] width 33 height 20
select select "9"
select select "2025"
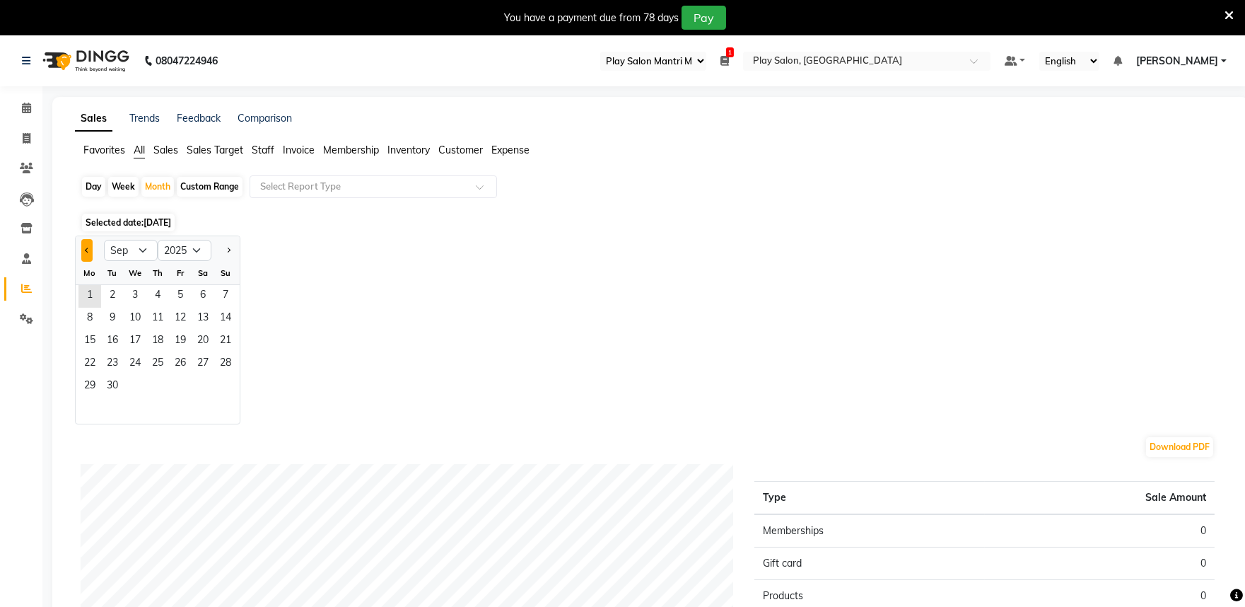
click at [86, 249] on span "Previous month" at bounding box center [87, 249] width 5 height 5
select select "8"
click at [180, 291] on span "1" at bounding box center [180, 296] width 23 height 23
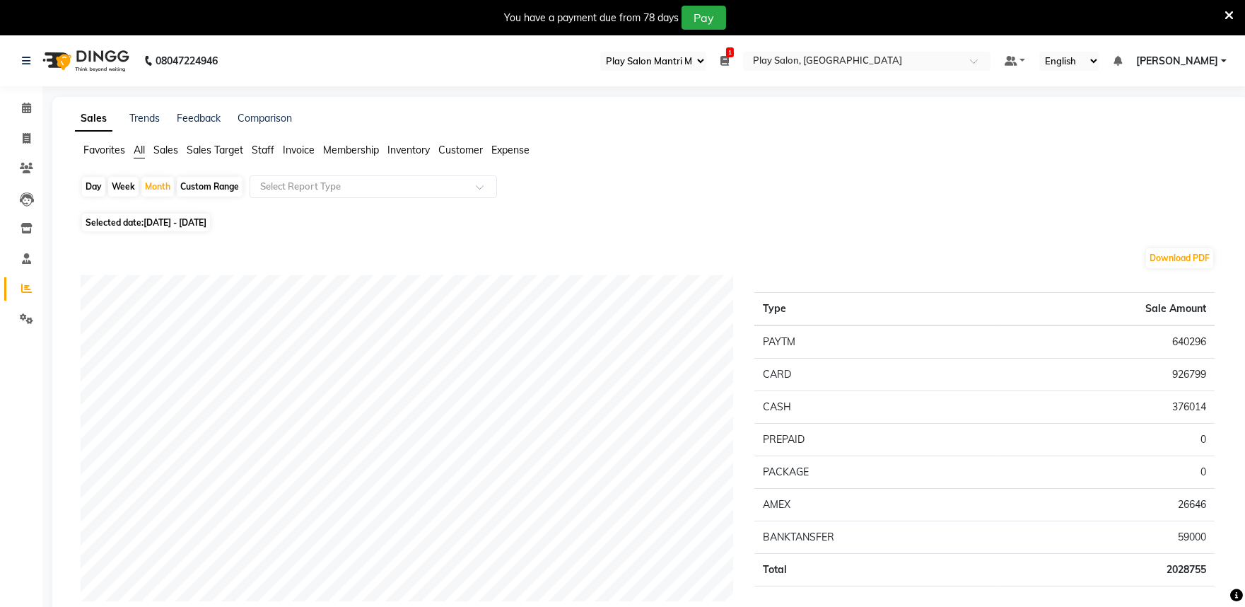
click at [262, 150] on span "Staff" at bounding box center [263, 150] width 23 height 13
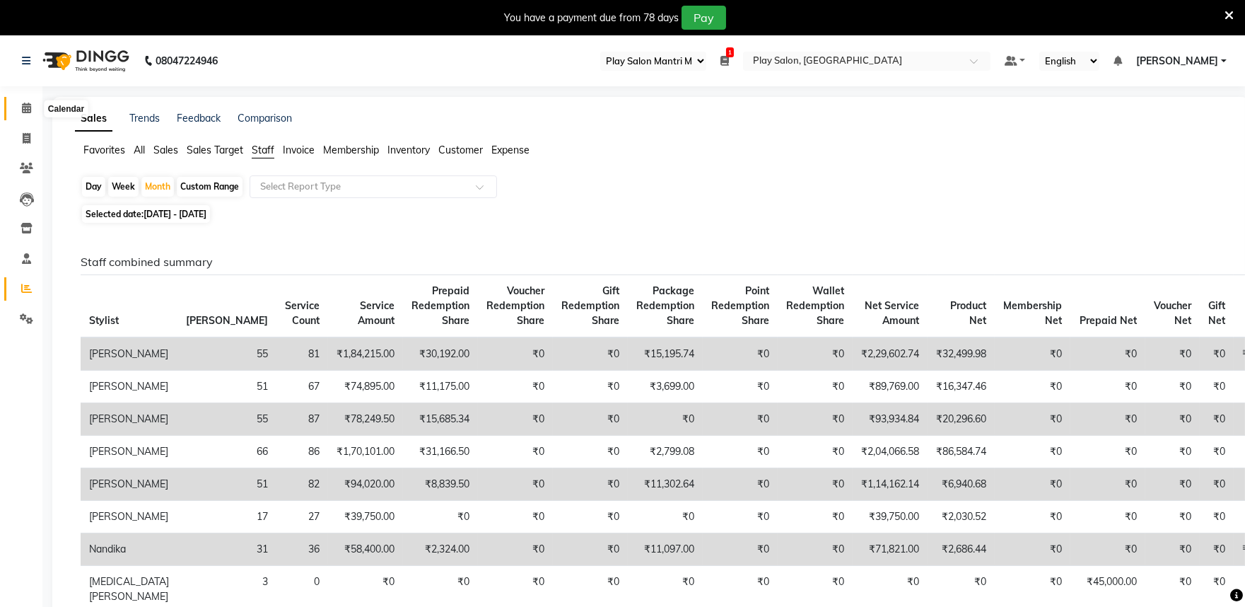
click at [23, 108] on icon at bounding box center [26, 108] width 9 height 11
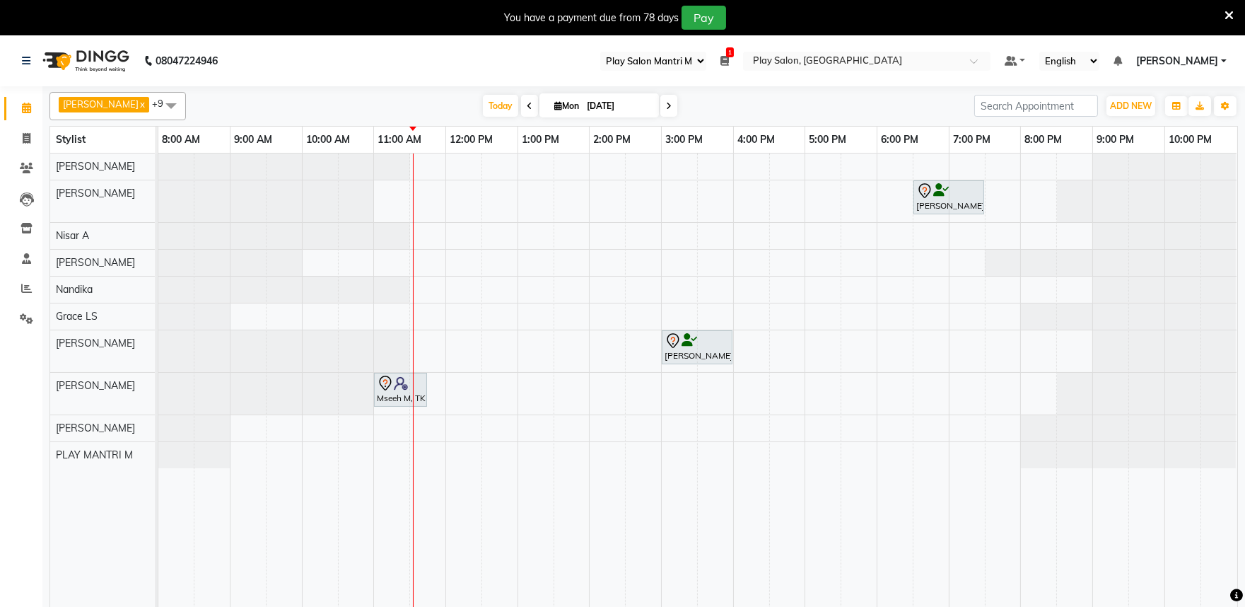
click at [527, 104] on icon at bounding box center [530, 106] width 6 height 8
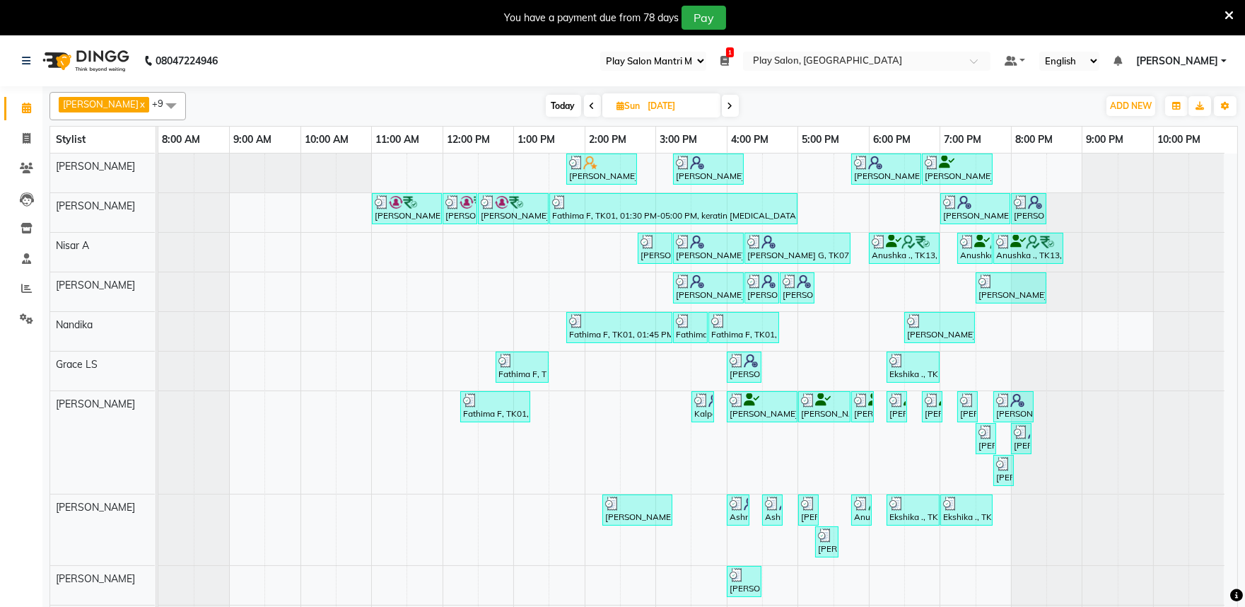
click at [728, 107] on icon at bounding box center [731, 106] width 6 height 8
type input "[DATE]"
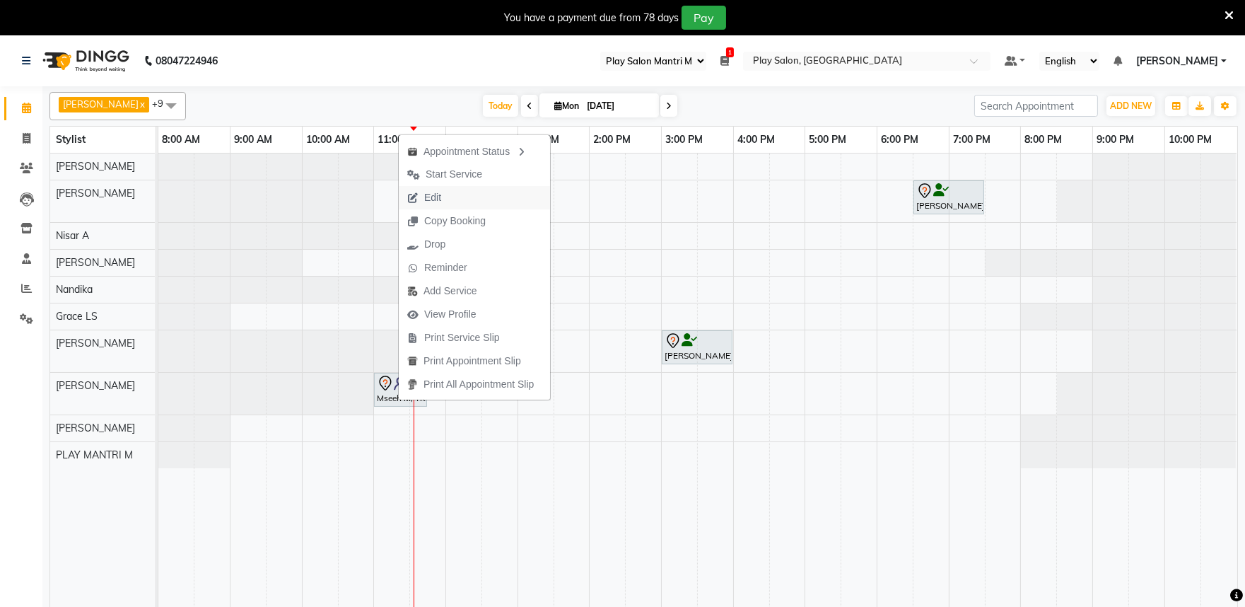
click at [435, 196] on span "Edit" at bounding box center [432, 197] width 17 height 15
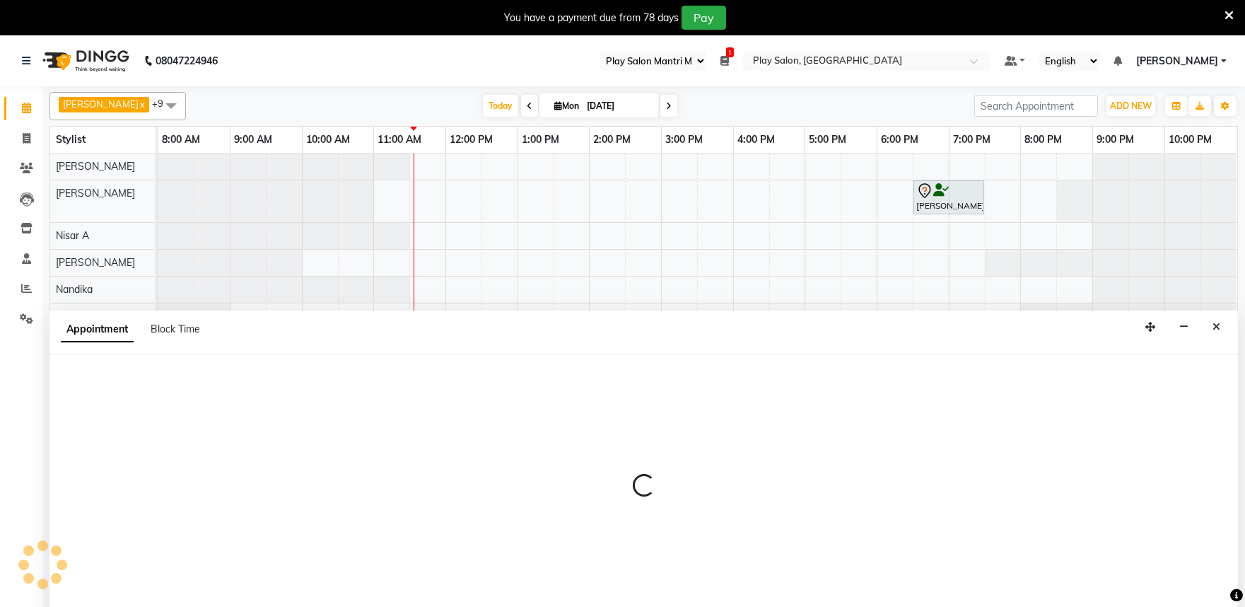
scroll to position [35, 0]
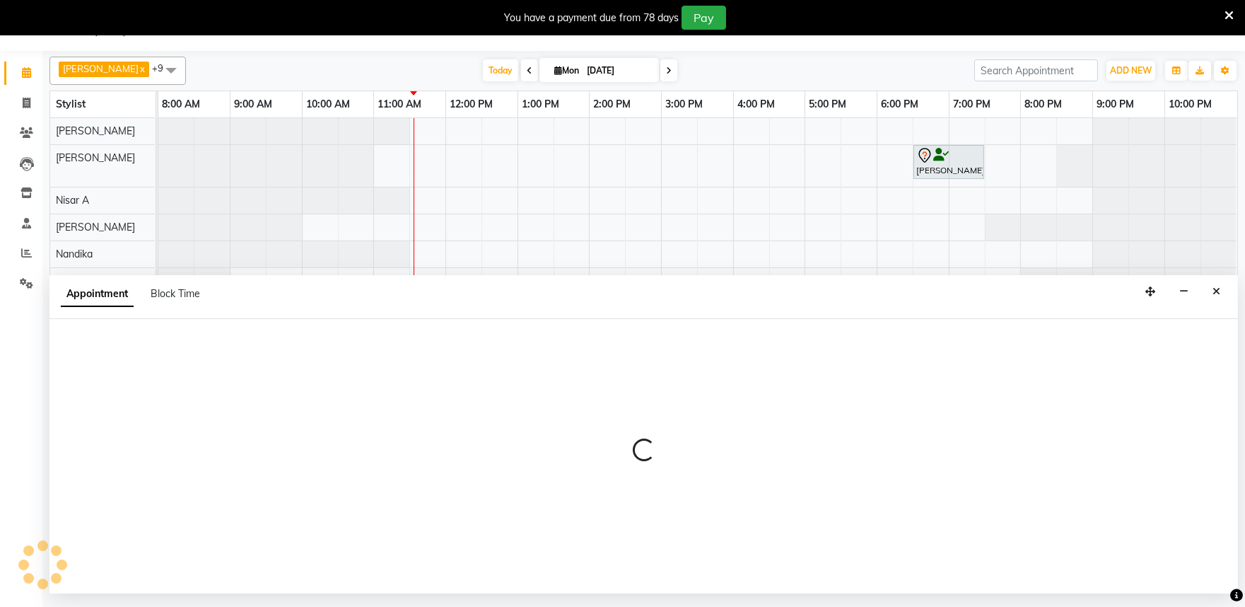
select select "tentative"
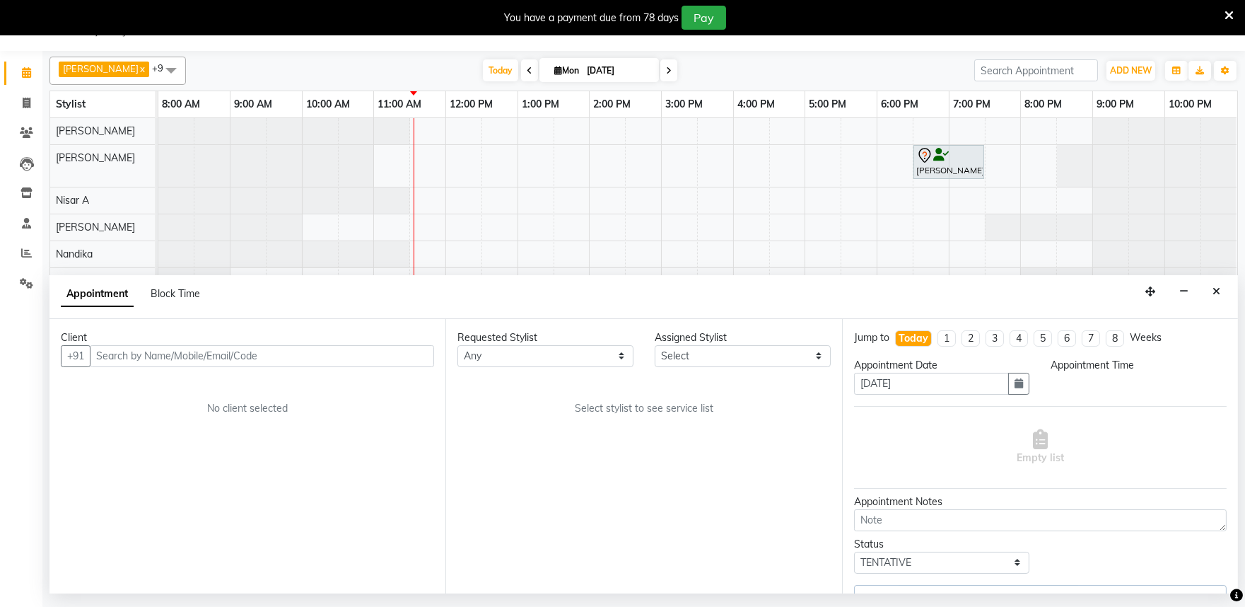
select select "660"
select select "81322"
select select "4213"
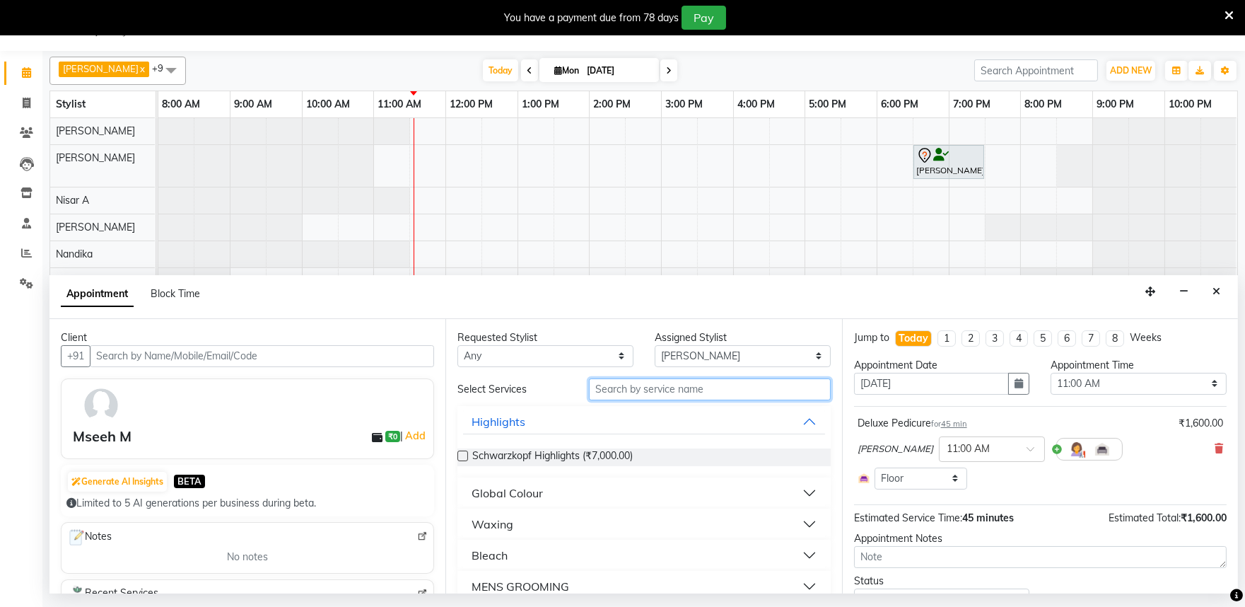
click at [620, 390] on input "text" at bounding box center [710, 389] width 242 height 22
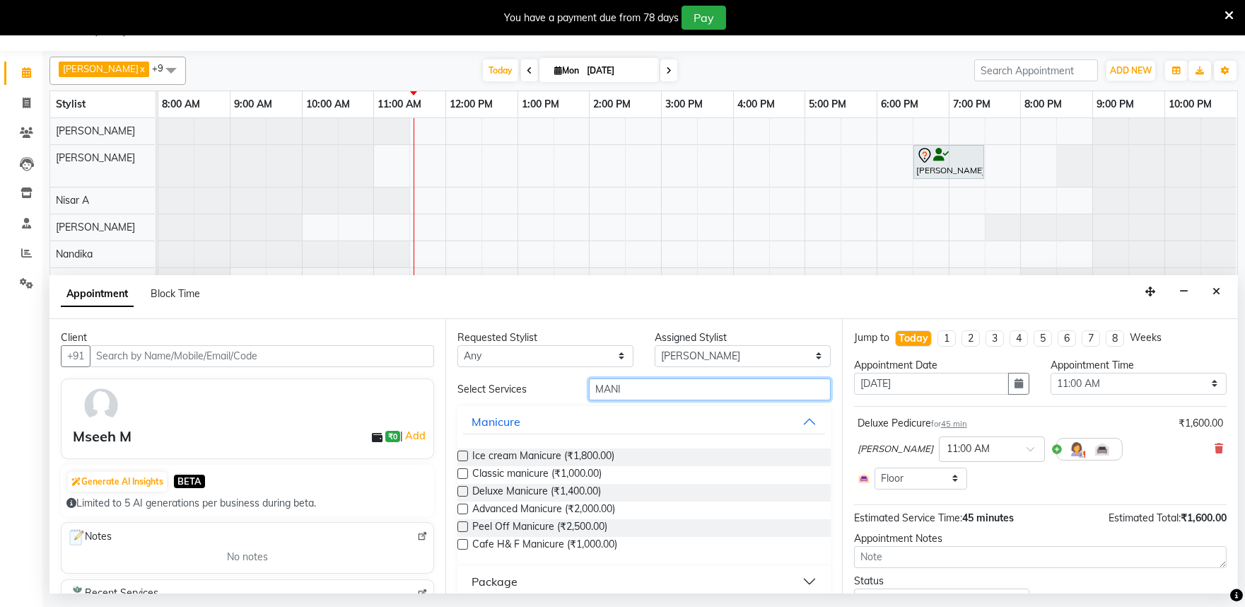
scroll to position [15, 0]
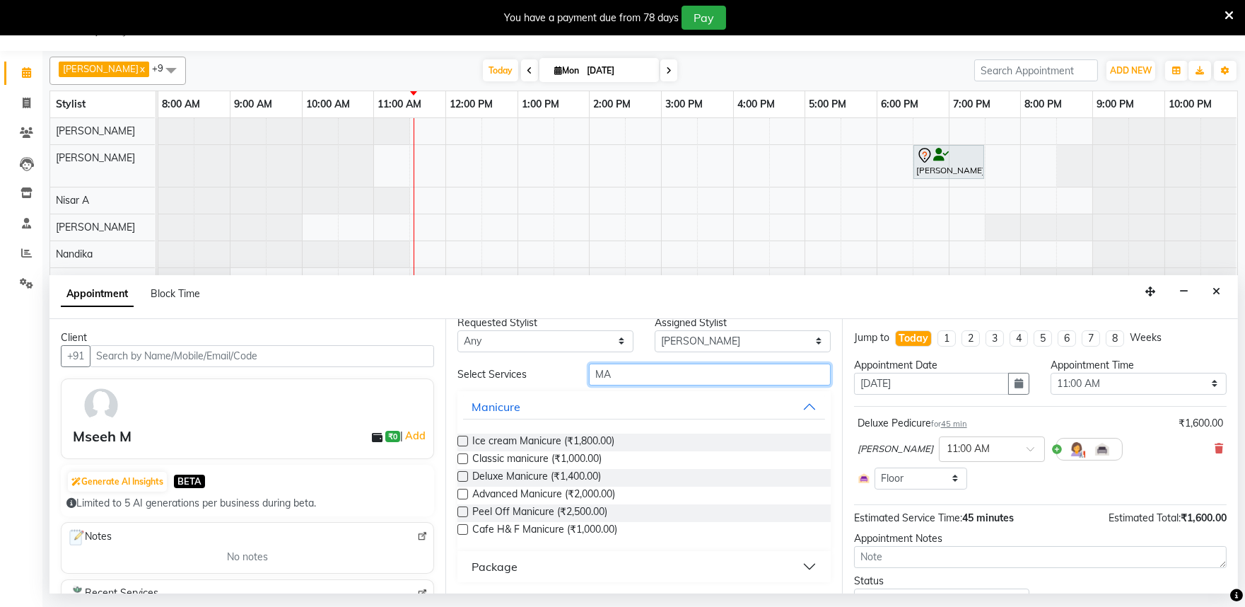
type input "M"
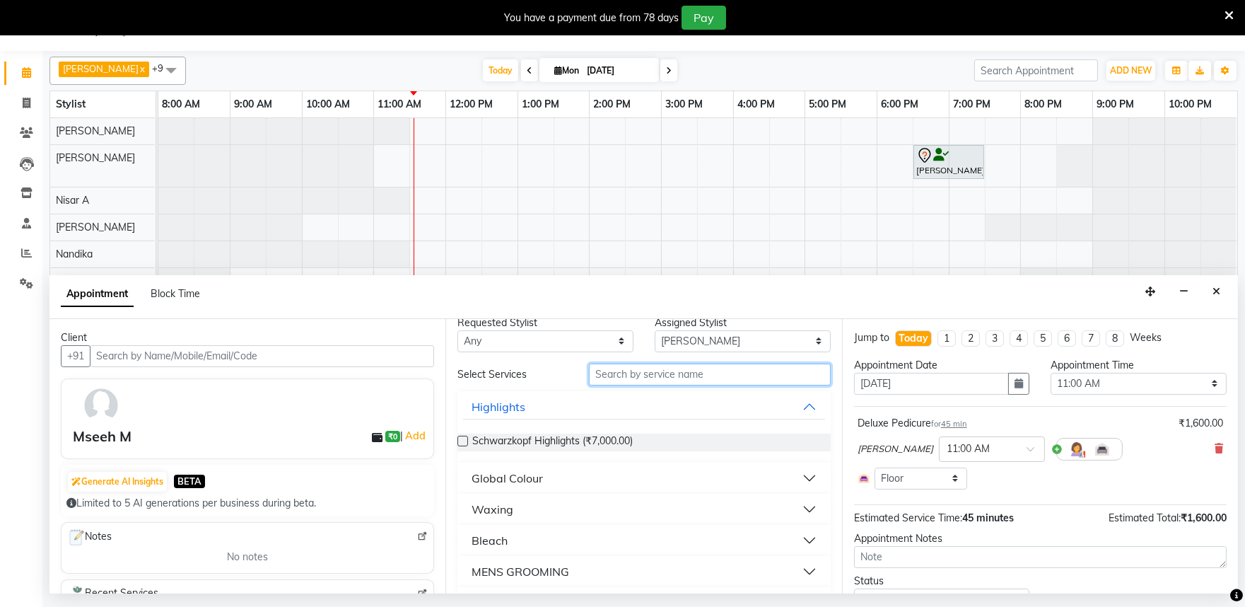
type input "X"
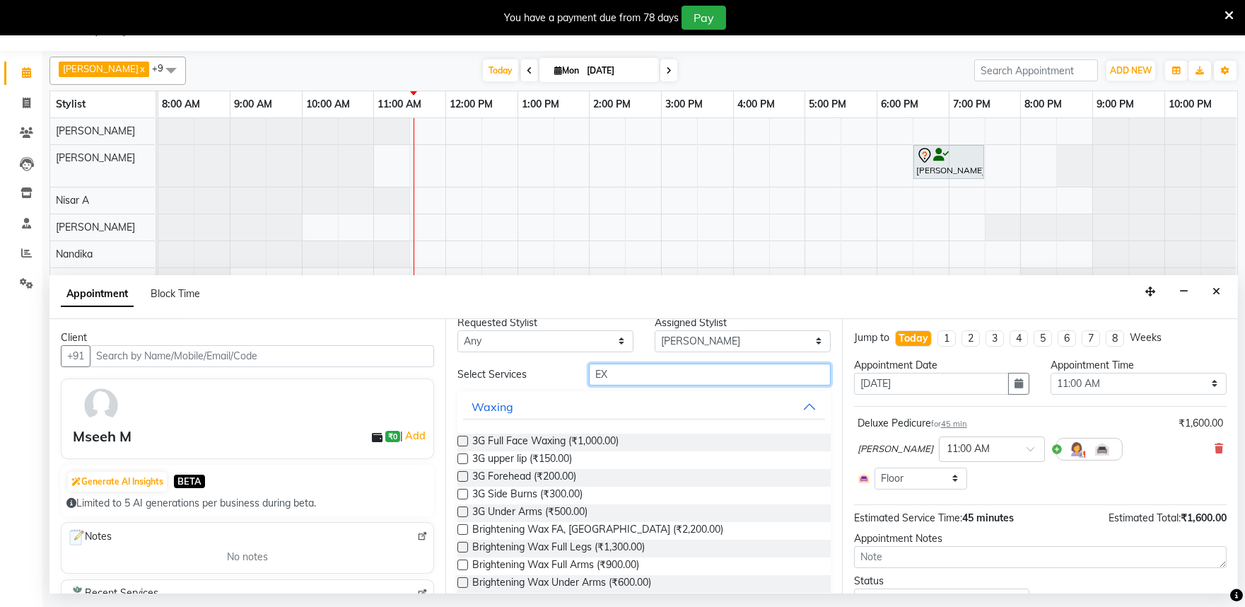
scroll to position [0, 0]
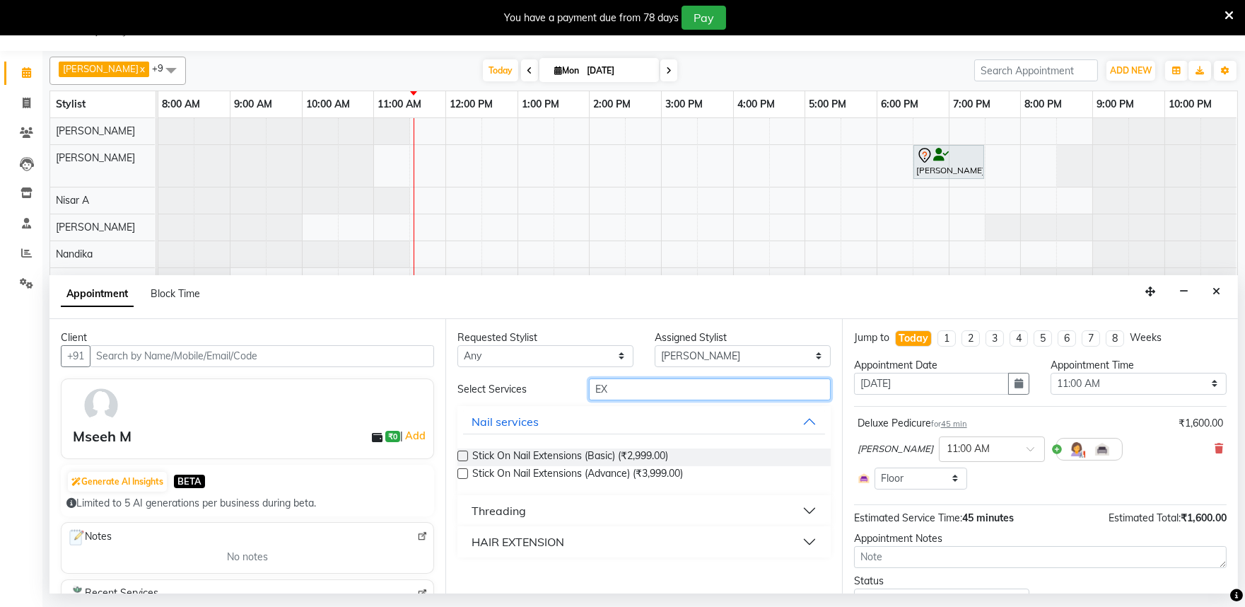
type input "E"
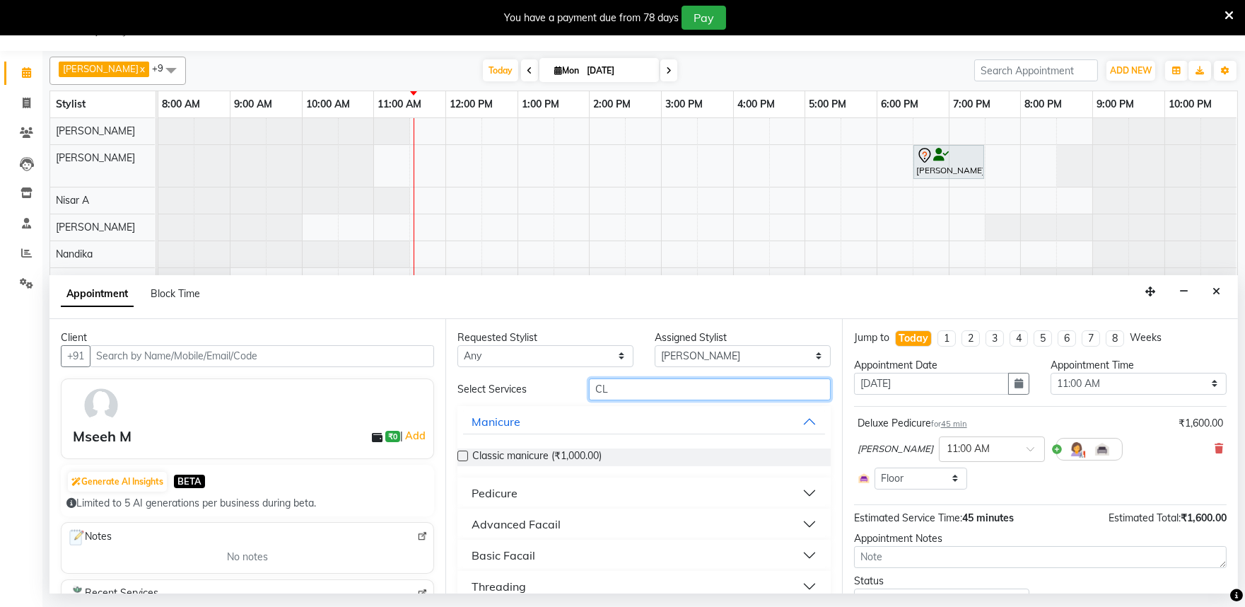
type input "CL"
click at [462, 453] on label at bounding box center [462, 455] width 11 height 11
click at [462, 453] on input "checkbox" at bounding box center [461, 457] width 9 height 9
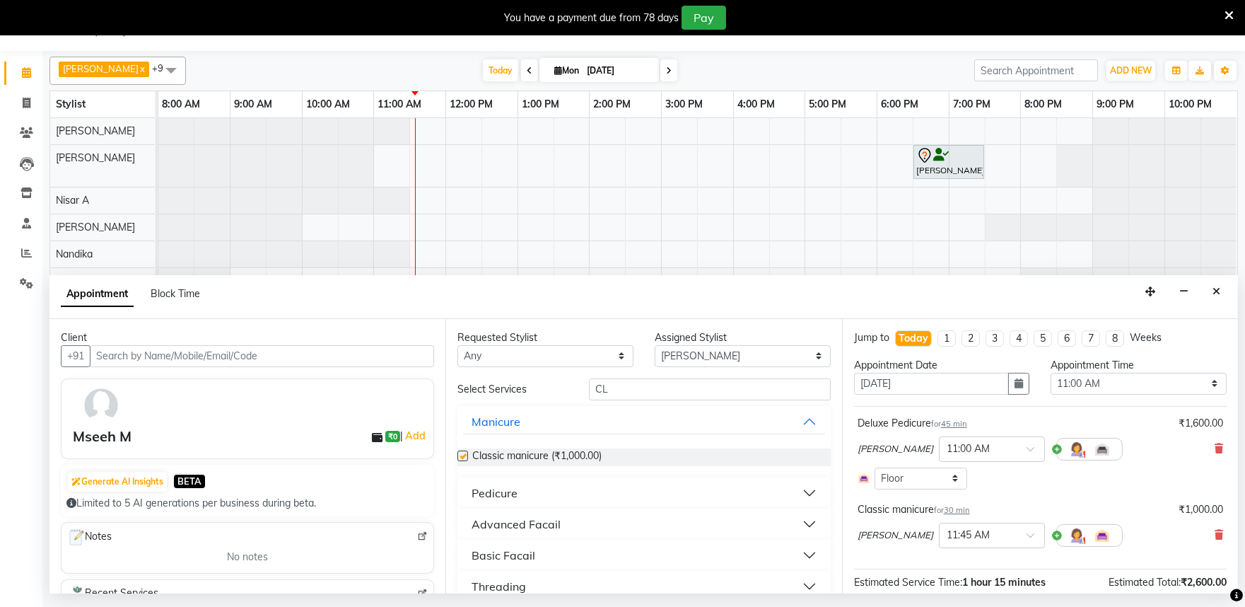
checkbox input "false"
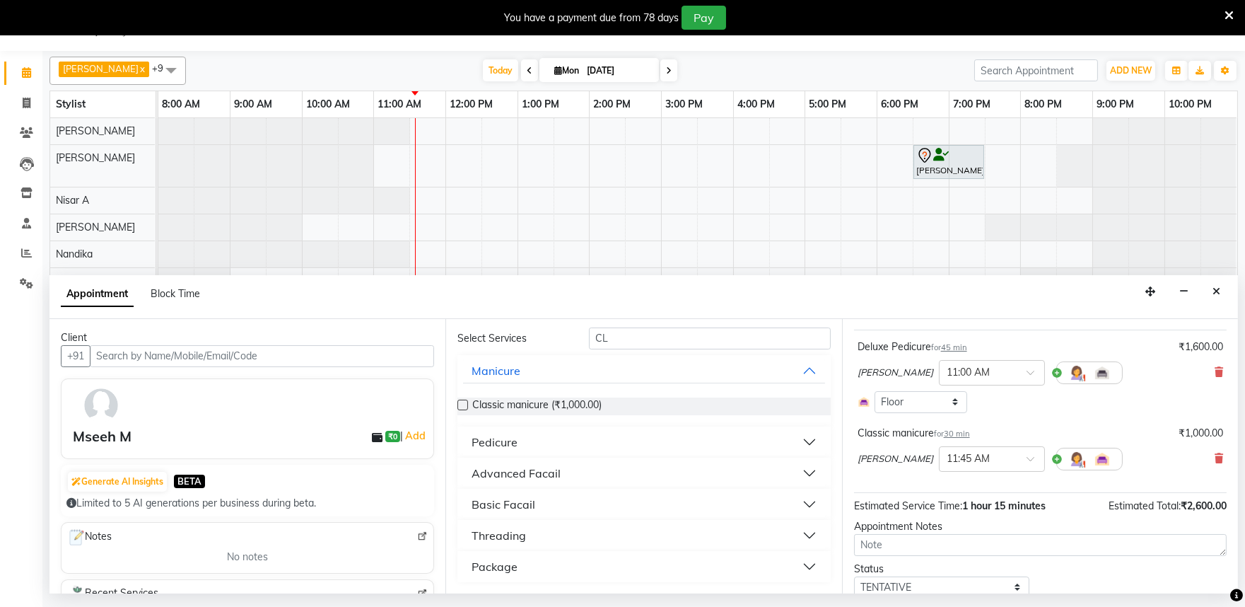
scroll to position [129, 0]
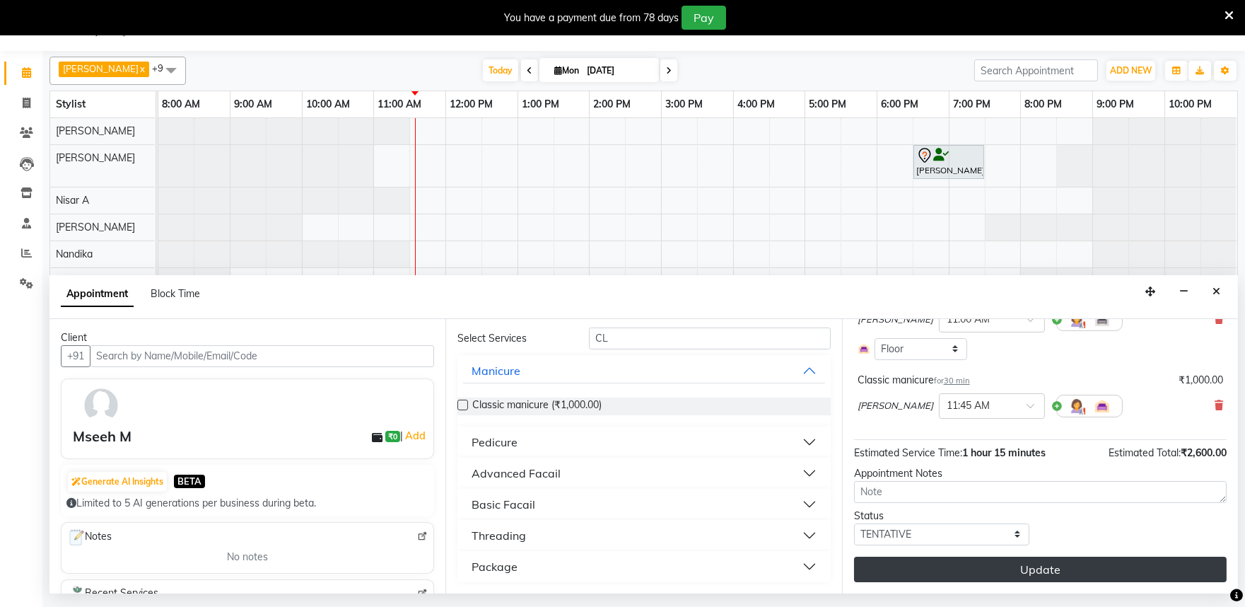
click at [1079, 571] on button "Update" at bounding box center [1040, 568] width 373 height 25
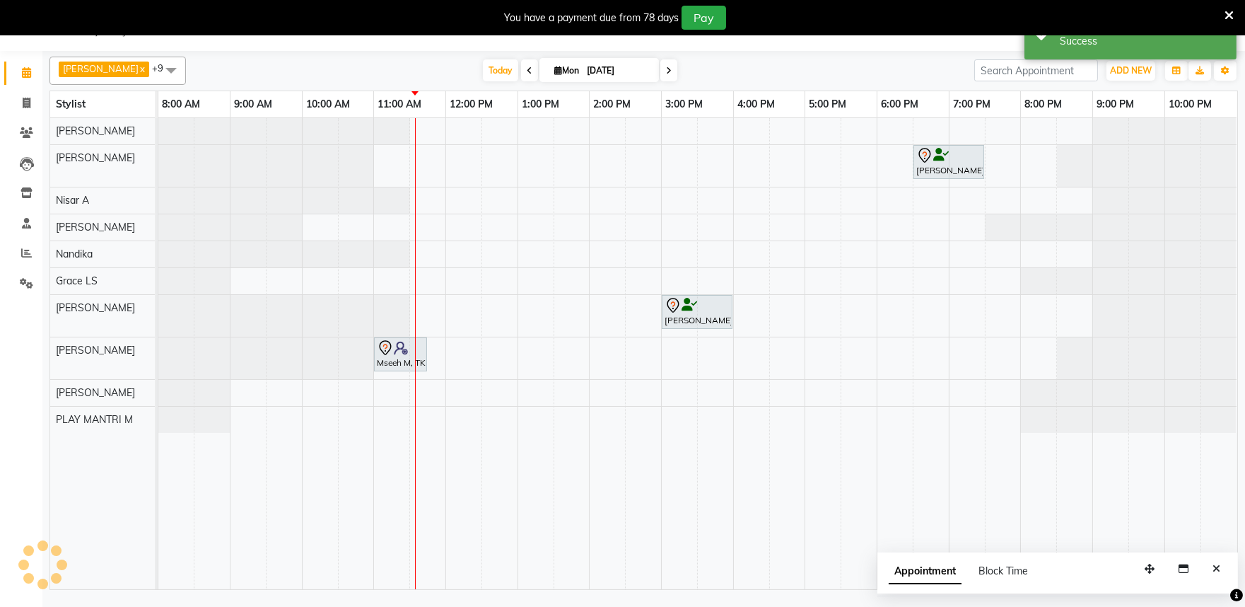
scroll to position [0, 0]
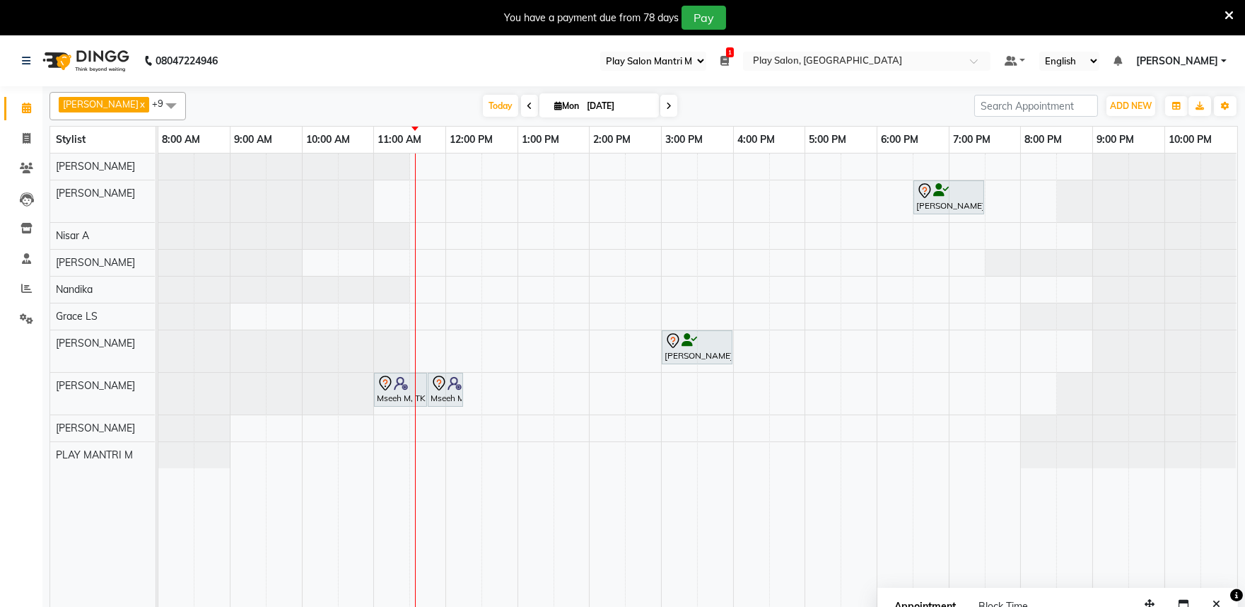
click at [383, 259] on div "Priya C, TK02, 06:30 PM-07:30 PM, Hair Cut [DEMOGRAPHIC_DATA] Style Director [P…" at bounding box center [697, 388] width 1079 height 471
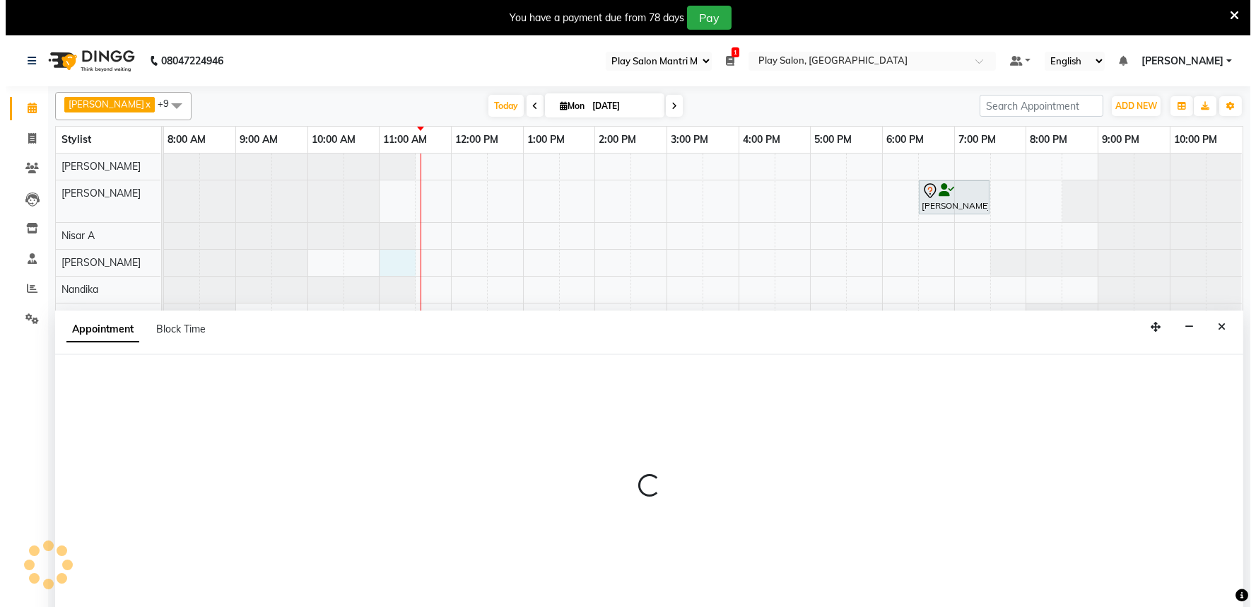
scroll to position [35, 0]
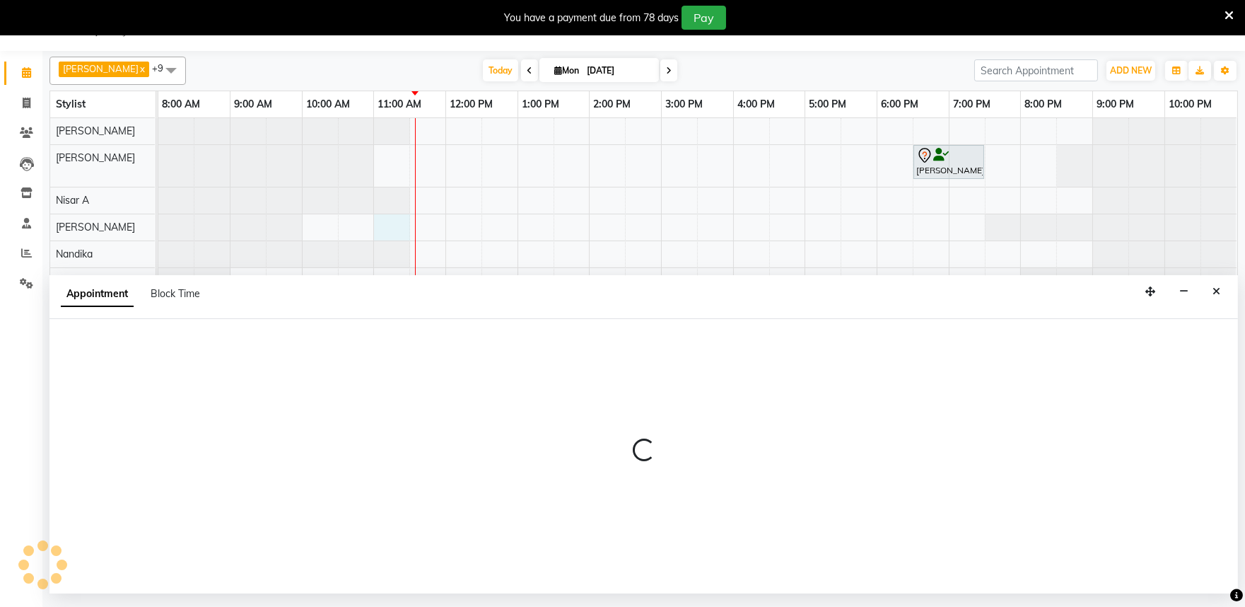
select select "81325"
select select "660"
select select "tentative"
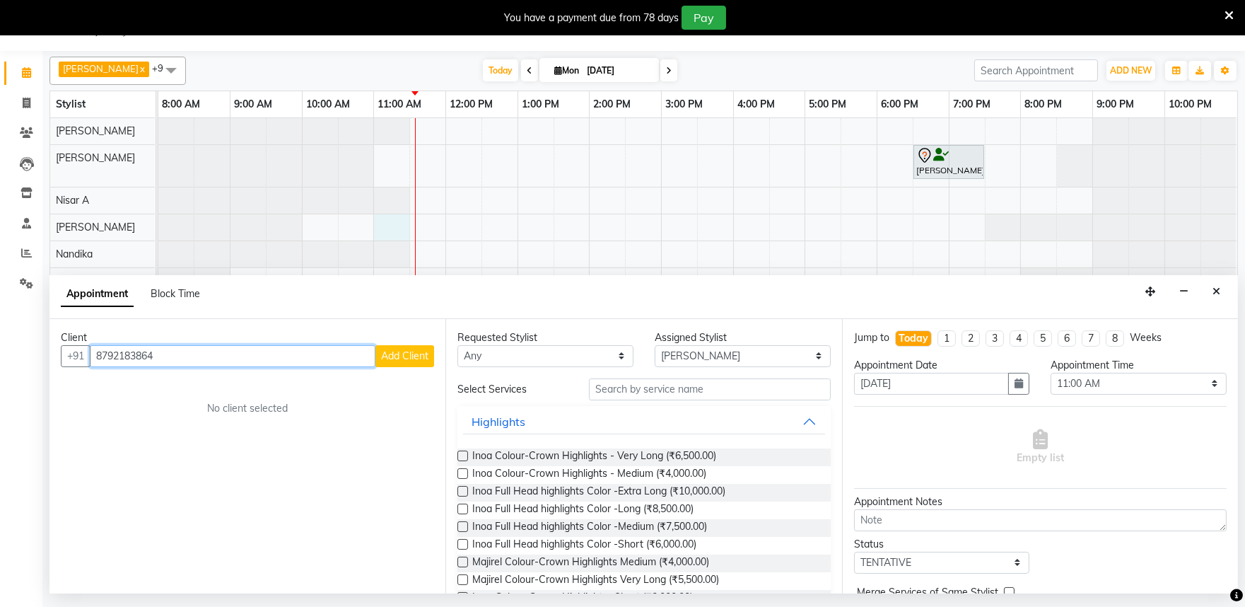
type input "8792183864"
click at [412, 363] on button "Add Client" at bounding box center [404, 356] width 59 height 22
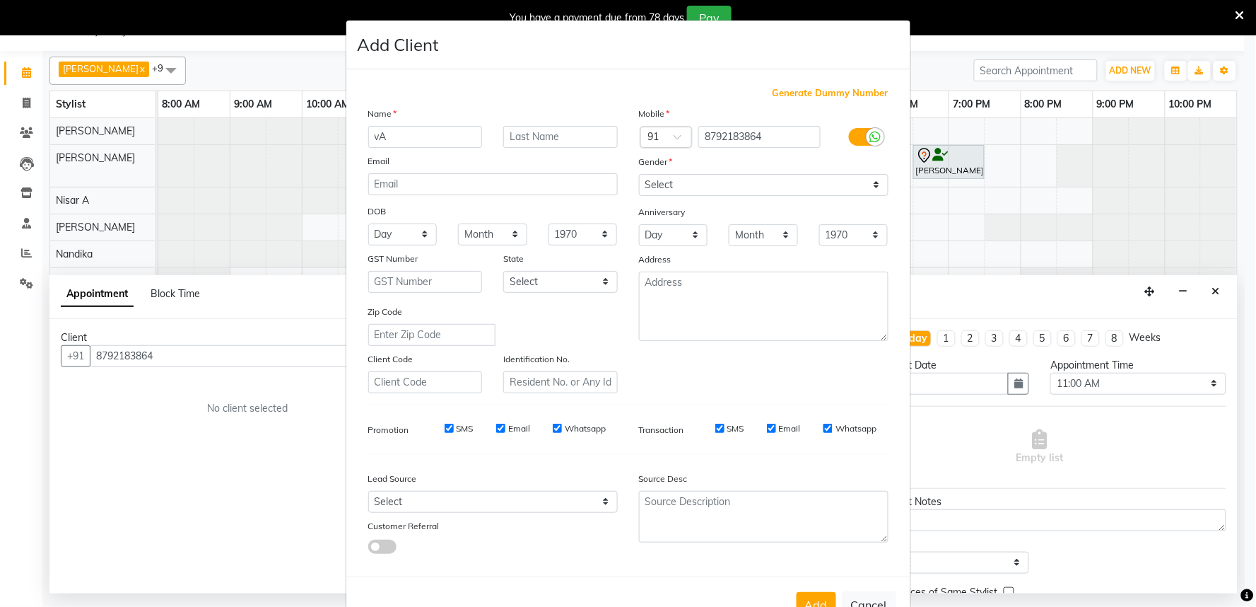
type input "v"
type input "[PERSON_NAME]"
click at [525, 139] on input "text" at bounding box center [560, 137] width 115 height 22
type input "Agarwal"
click at [705, 187] on select "Select [DEMOGRAPHIC_DATA] [DEMOGRAPHIC_DATA] Other Prefer Not To Say" at bounding box center [764, 185] width 250 height 22
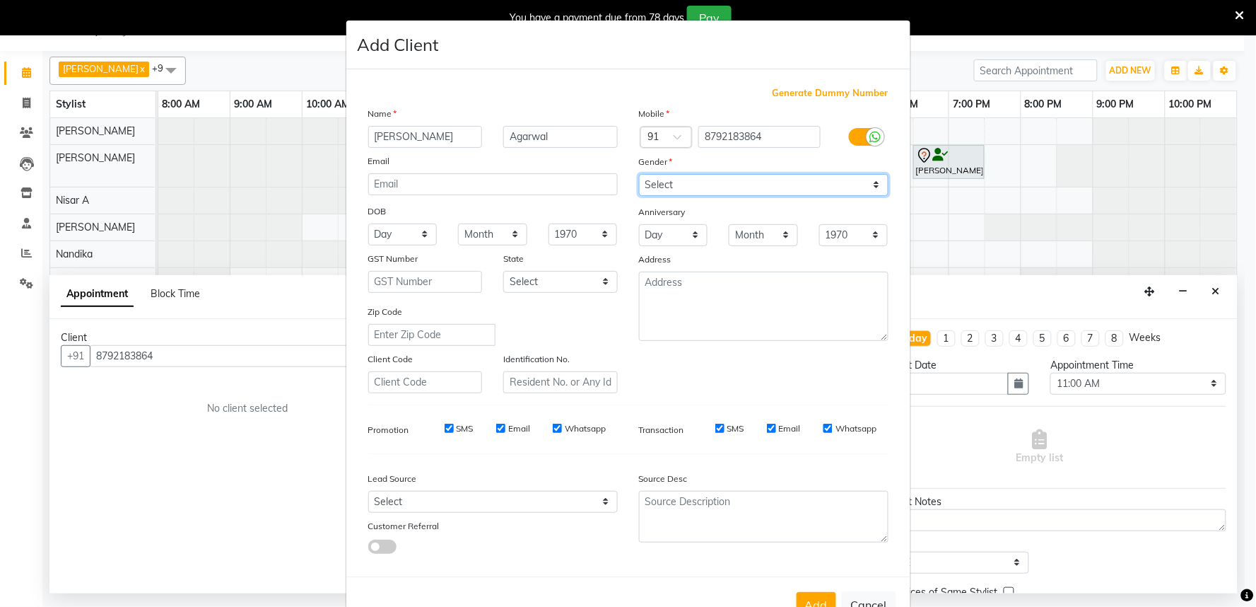
select select "[DEMOGRAPHIC_DATA]"
click at [639, 174] on select "Select [DEMOGRAPHIC_DATA] [DEMOGRAPHIC_DATA] Other Prefer Not To Say" at bounding box center [764, 185] width 250 height 22
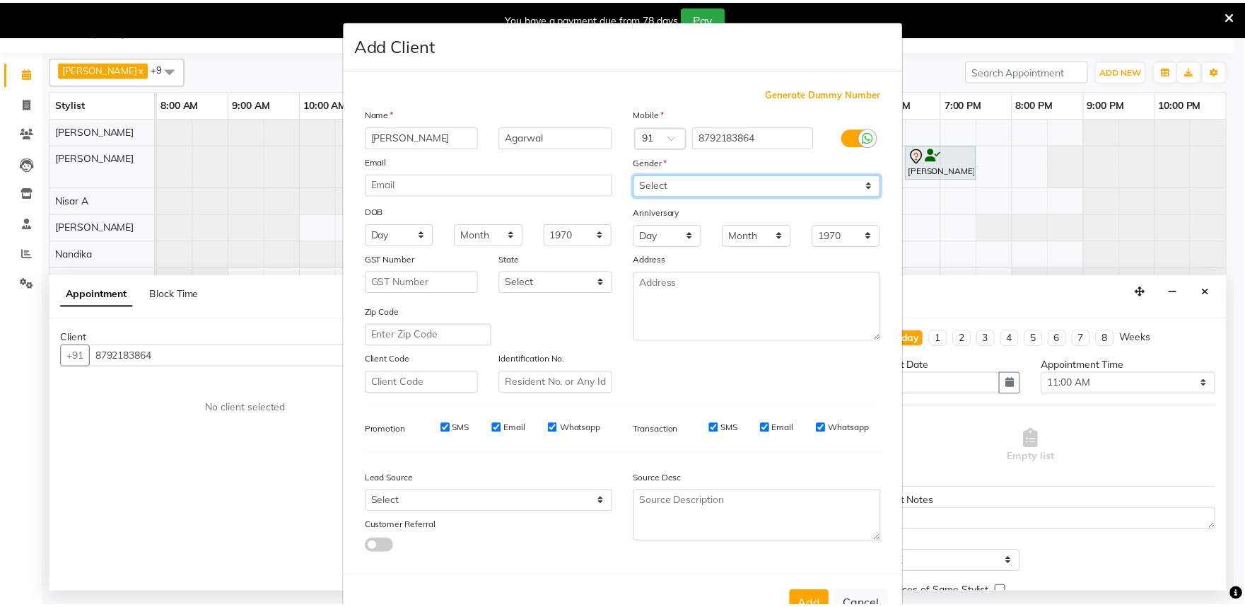
scroll to position [46, 0]
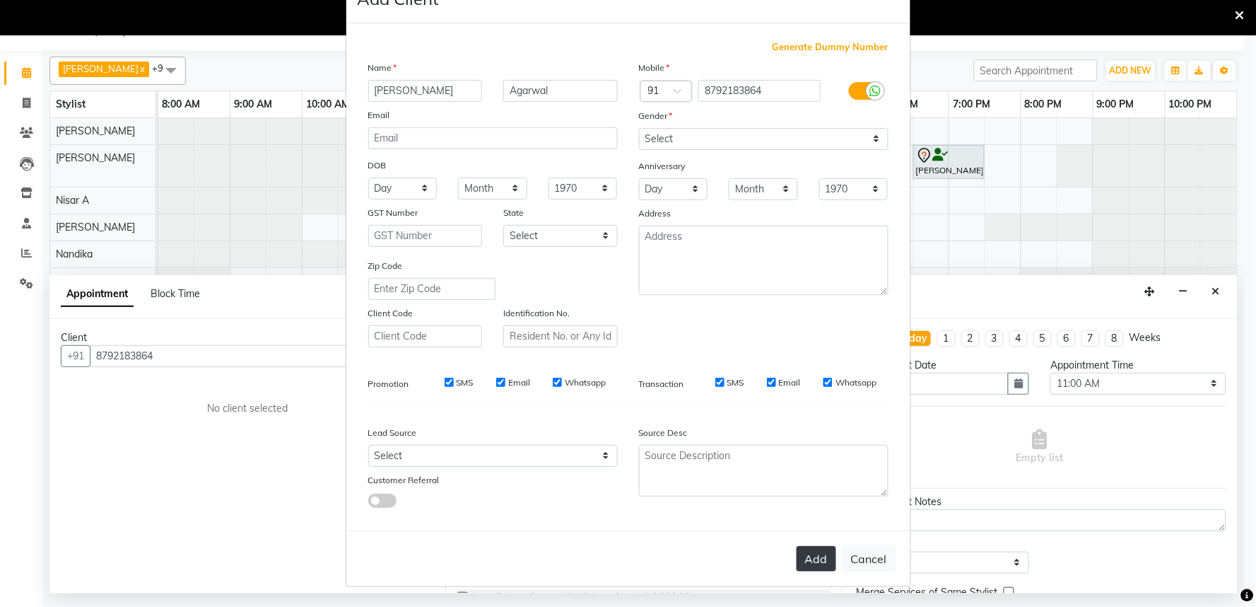
click at [812, 564] on button "Add" at bounding box center [817, 558] width 40 height 25
select select
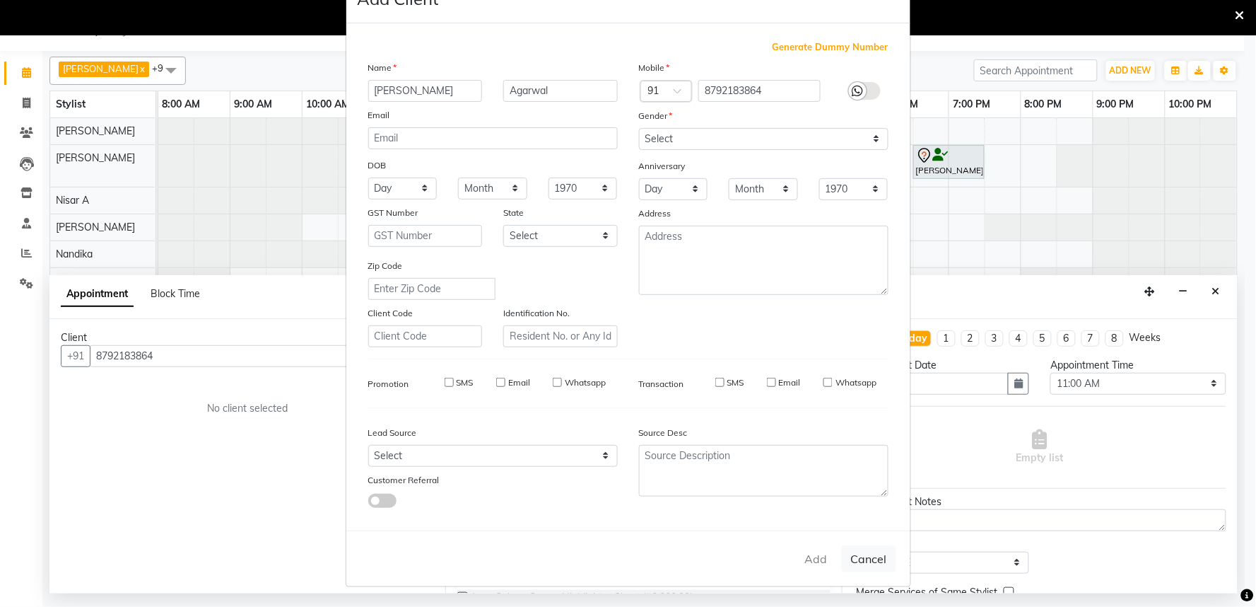
select select
checkbox input "false"
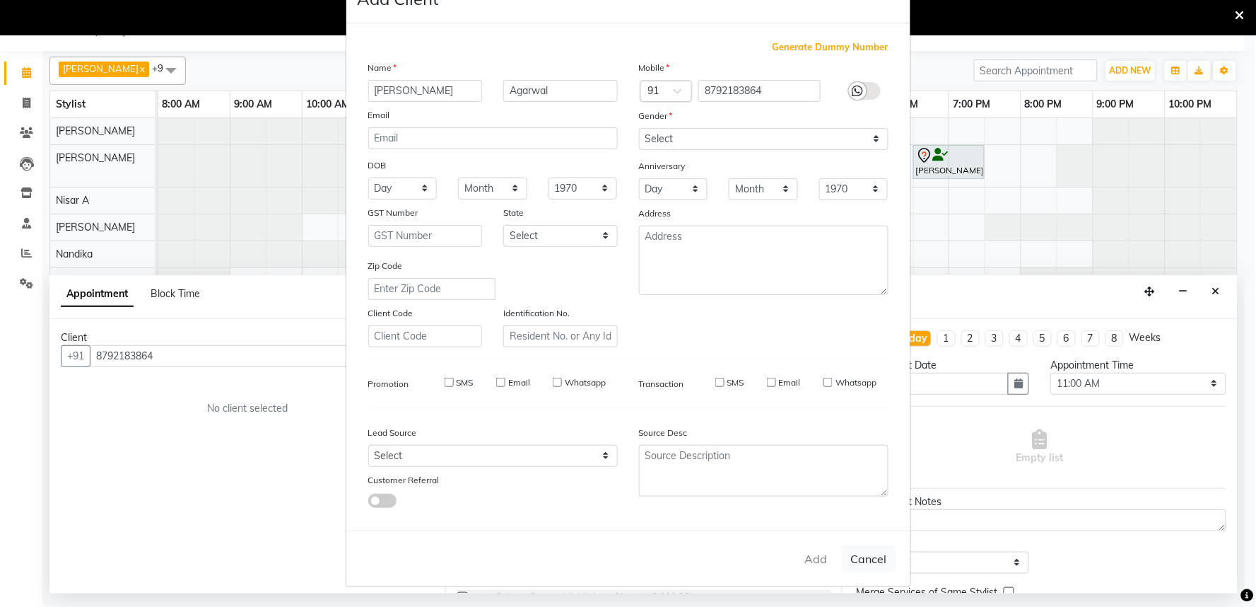
checkbox input "false"
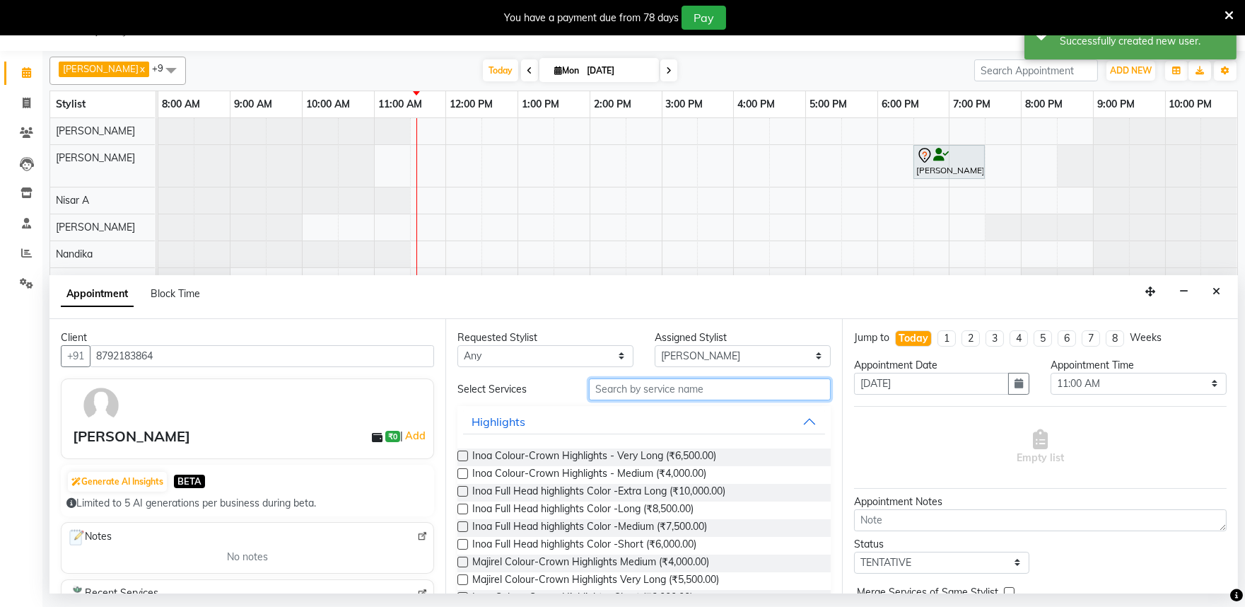
click at [648, 392] on input "text" at bounding box center [710, 389] width 242 height 22
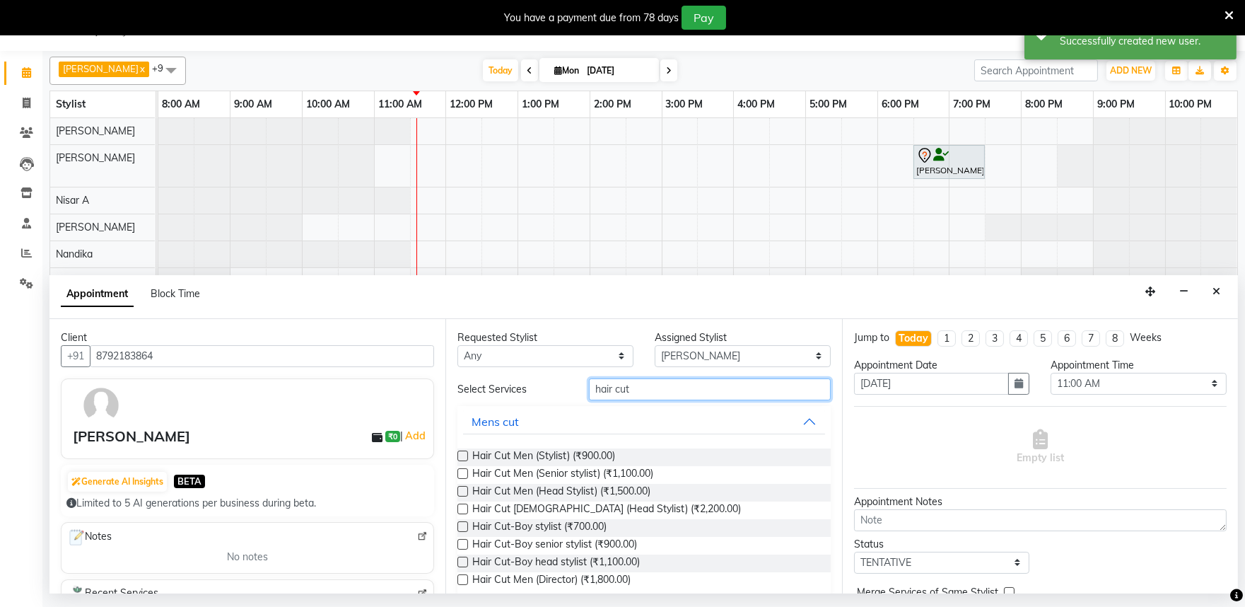
type input "hair cut"
click at [465, 472] on label at bounding box center [462, 473] width 11 height 11
click at [465, 472] on input "checkbox" at bounding box center [461, 474] width 9 height 9
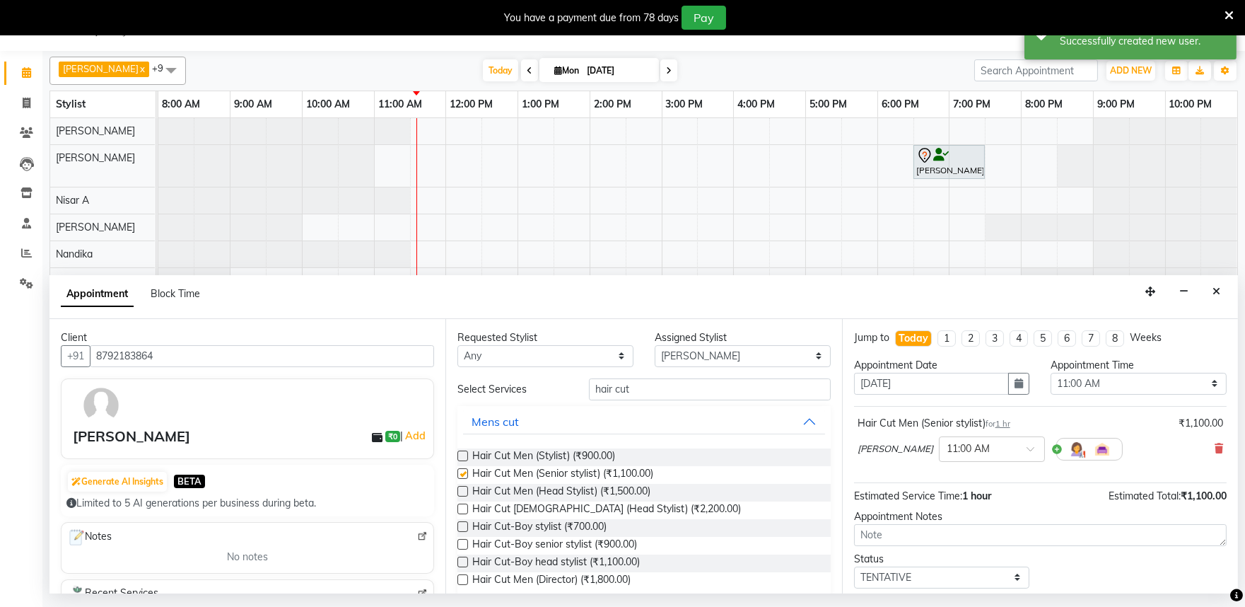
checkbox input "false"
click at [964, 453] on input "text" at bounding box center [978, 447] width 62 height 15
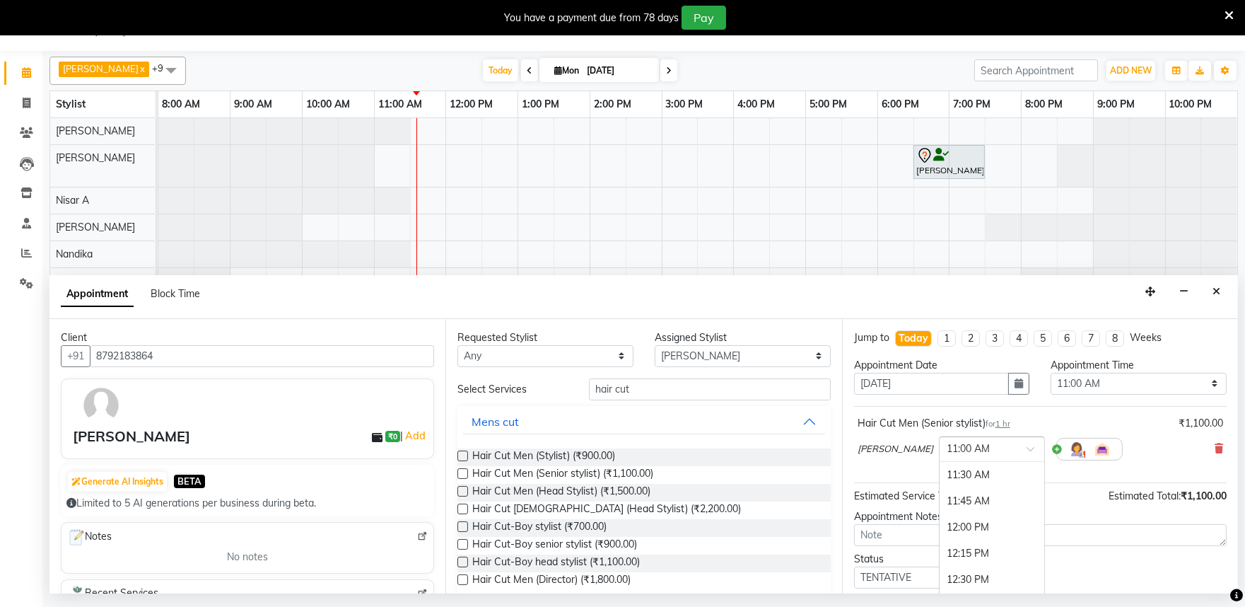
scroll to position [294, 0]
click at [945, 501] on div "12:00 PM" at bounding box center [992, 500] width 105 height 26
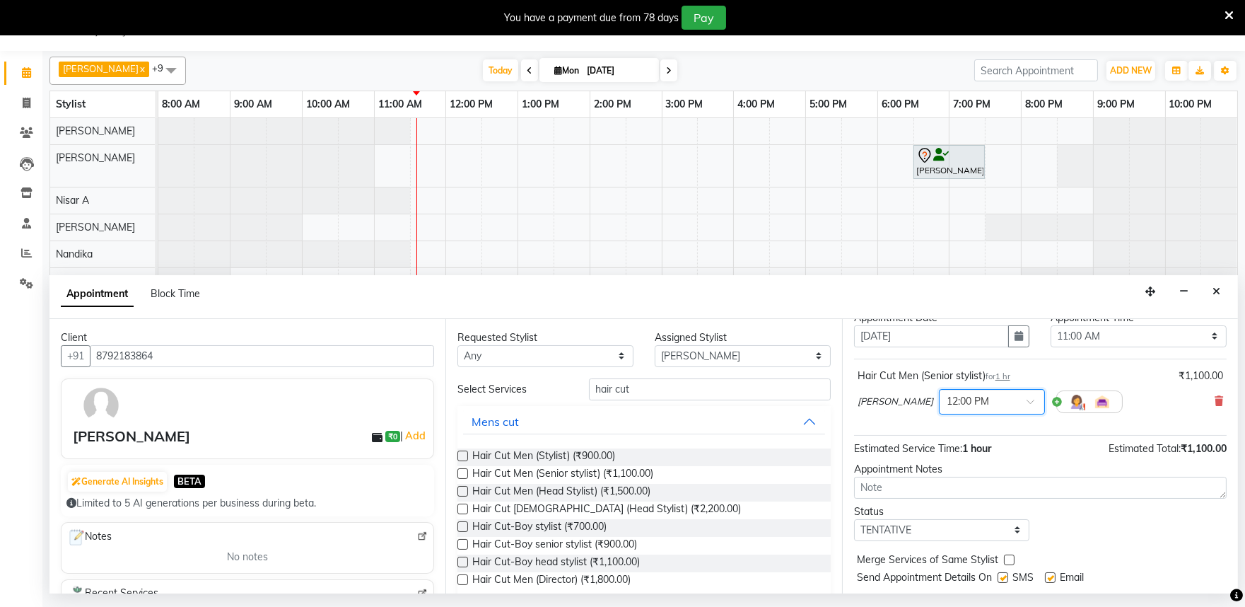
scroll to position [85, 0]
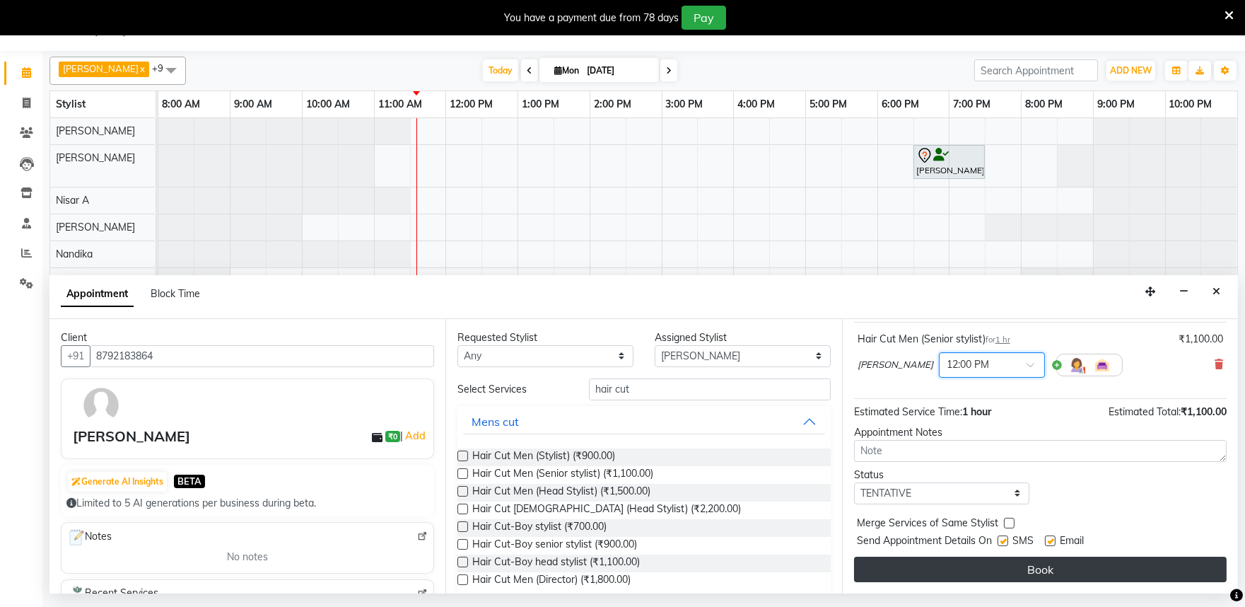
click at [1056, 573] on button "Book" at bounding box center [1040, 568] width 373 height 25
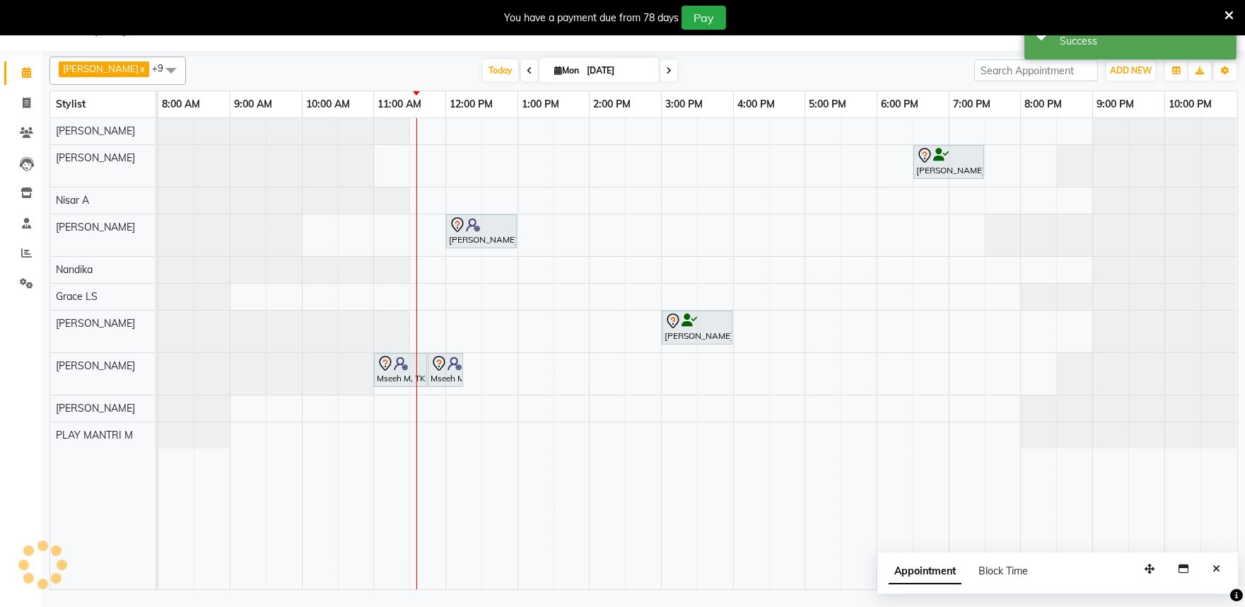
scroll to position [0, 0]
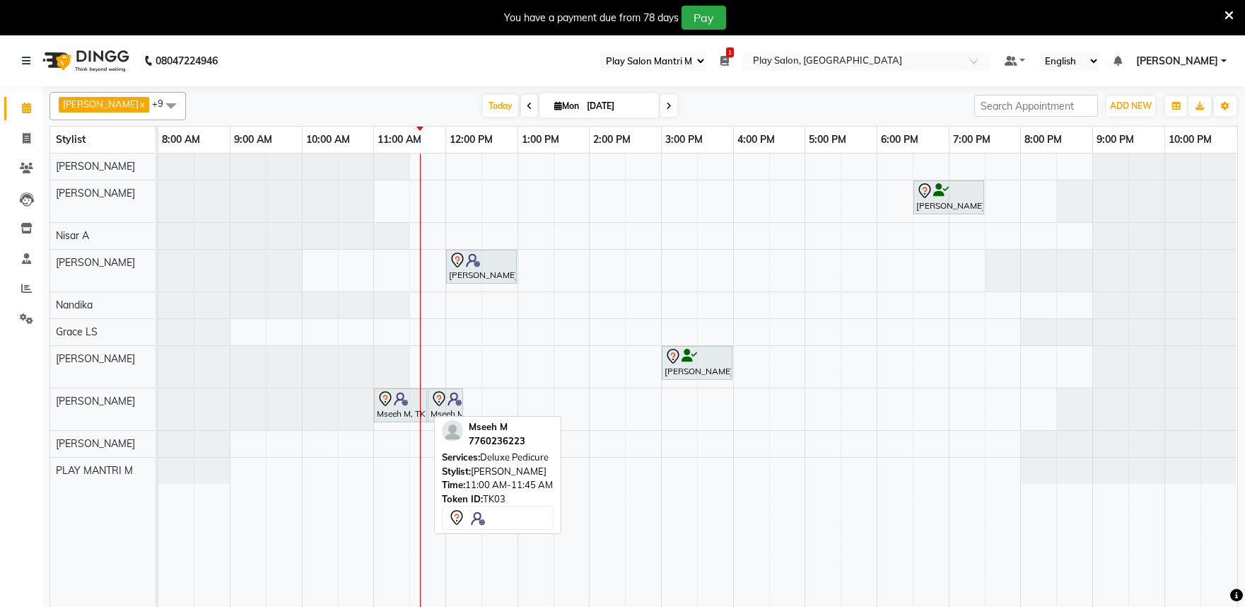
select select "89"
click at [385, 393] on icon at bounding box center [385, 398] width 17 height 17
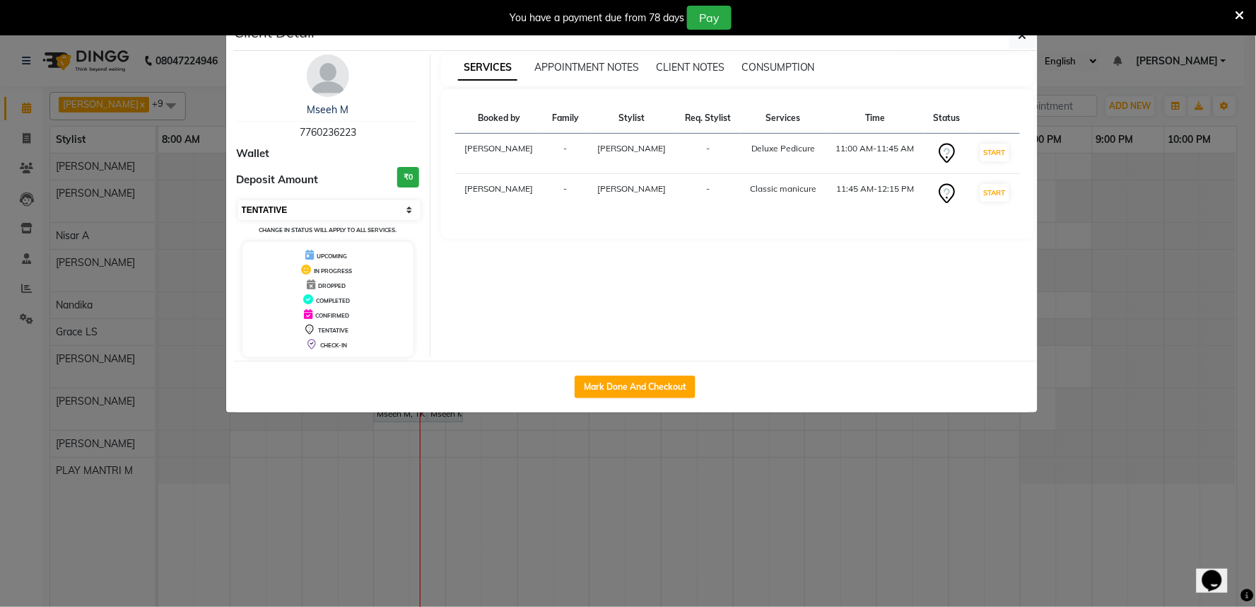
click at [395, 207] on select "Select IN SERVICE CONFIRMED TENTATIVE CHECK IN MARK DONE DROPPED UPCOMING" at bounding box center [329, 210] width 183 height 20
select select "8"
click at [238, 200] on select "Select IN SERVICE CONFIRMED TENTATIVE CHECK IN MARK DONE DROPPED UPCOMING" at bounding box center [329, 210] width 183 height 20
click at [333, 300] on span "COMPLETED" at bounding box center [333, 300] width 34 height 7
click at [1029, 45] on button "button" at bounding box center [1023, 35] width 27 height 27
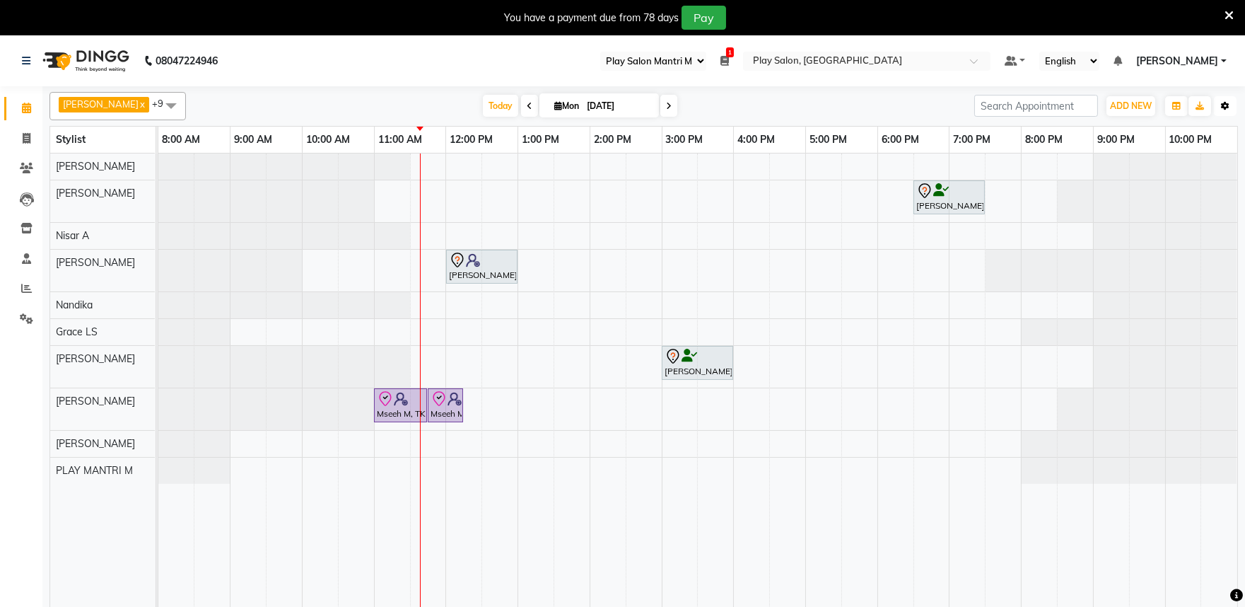
click at [1226, 107] on icon "button" at bounding box center [1225, 106] width 8 height 8
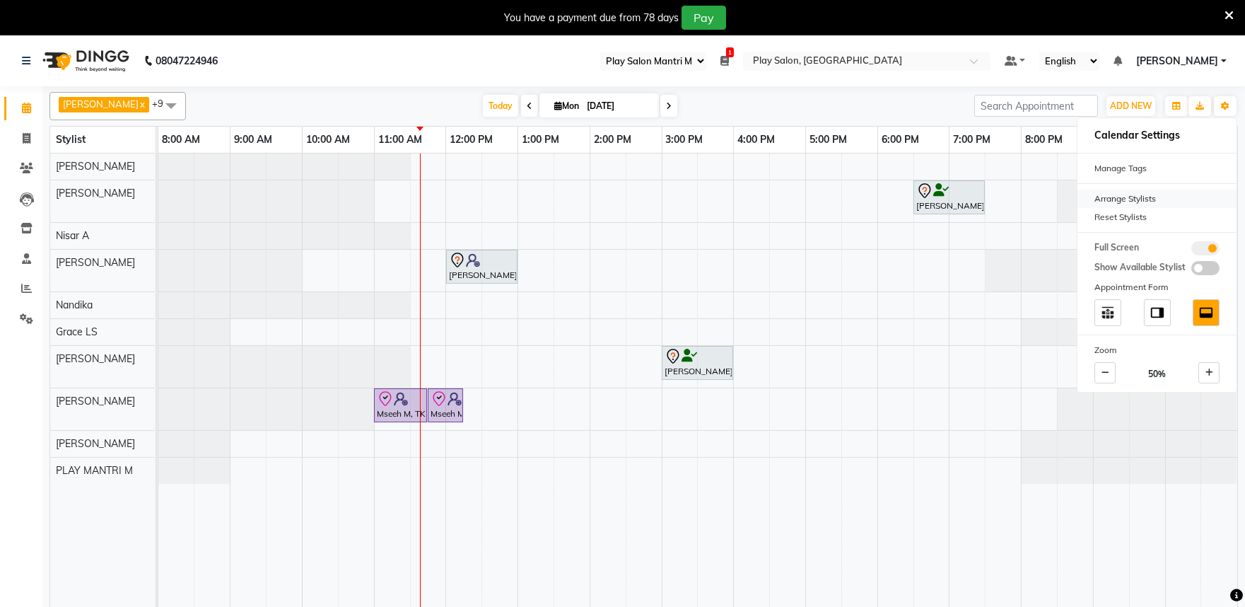
click at [1141, 197] on div "Arrange Stylists" at bounding box center [1157, 198] width 159 height 18
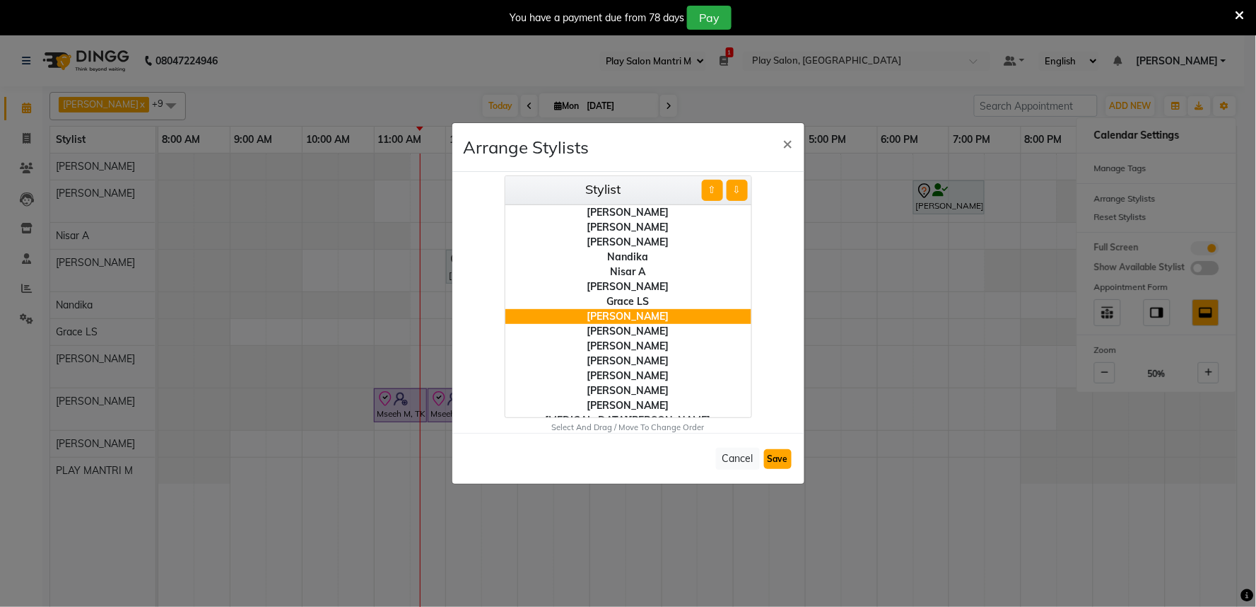
click at [780, 462] on button "Save" at bounding box center [778, 459] width 28 height 20
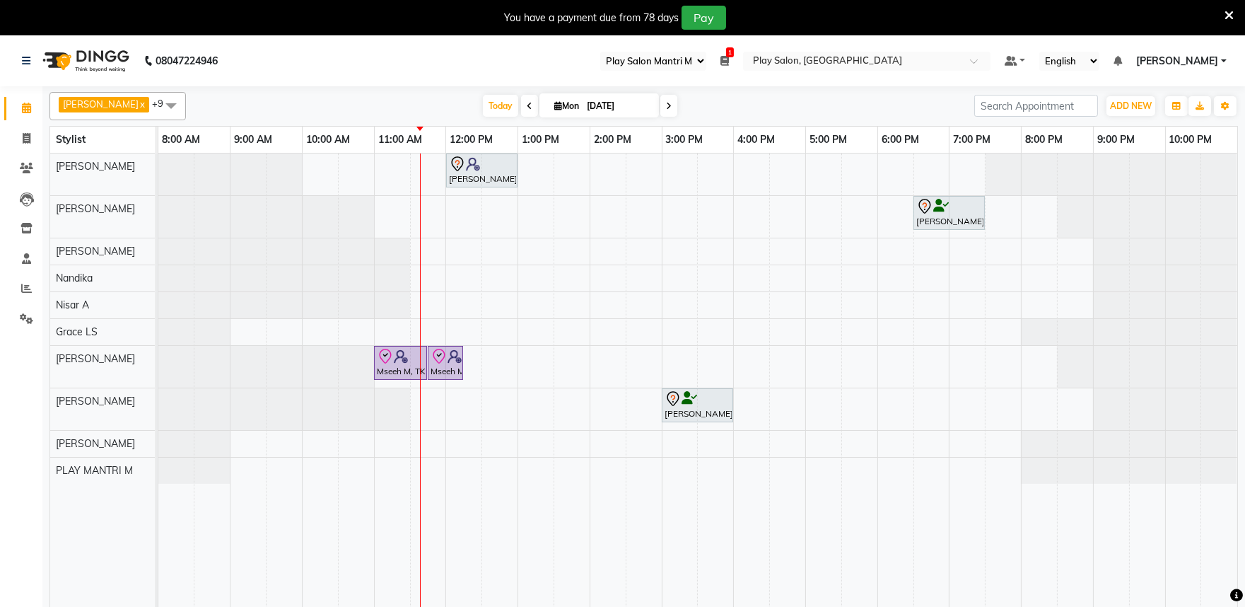
click at [158, 109] on span at bounding box center [171, 105] width 28 height 27
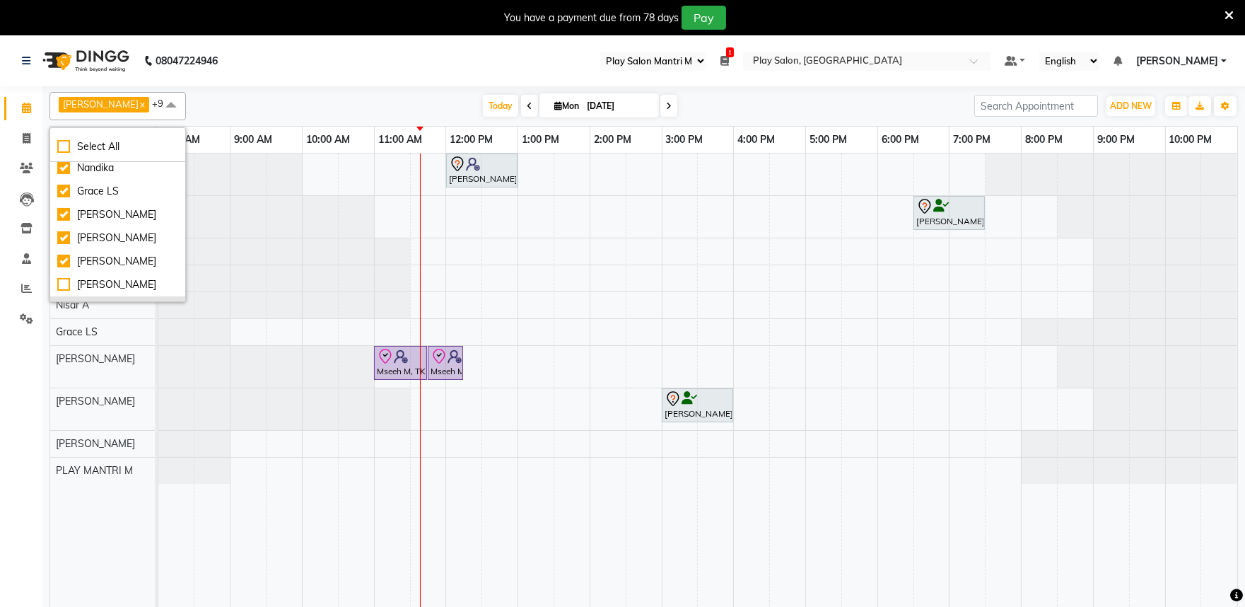
scroll to position [78, 0]
click at [121, 239] on div "Grace LS" at bounding box center [117, 235] width 121 height 15
checkbox input "false"
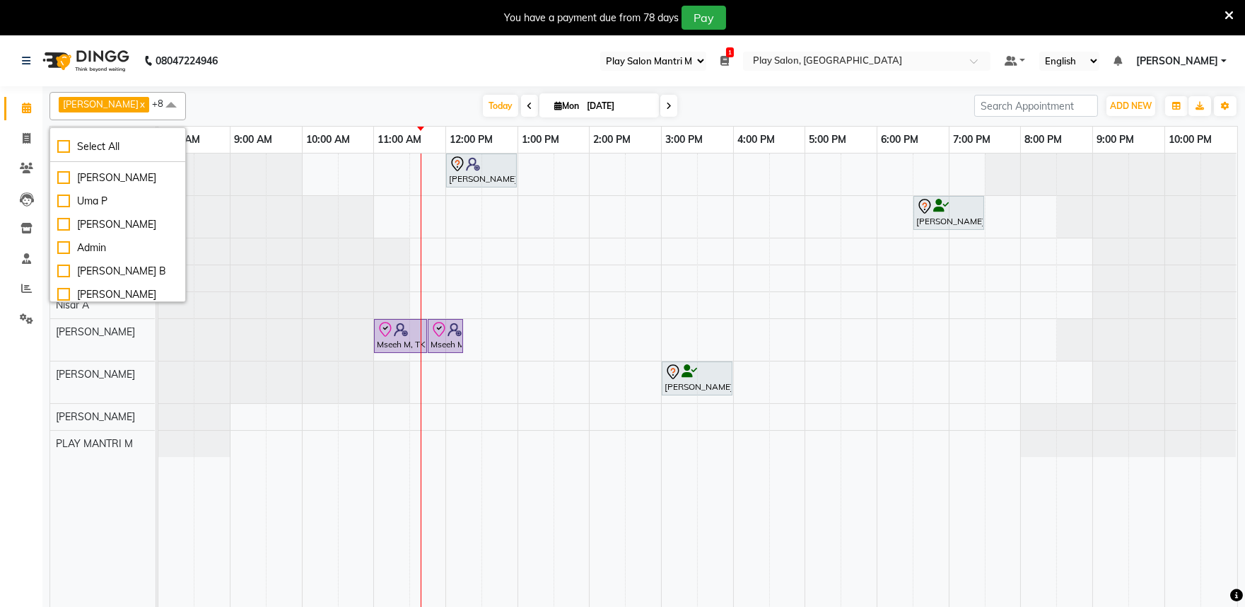
scroll to position [411, 0]
click at [157, 108] on span at bounding box center [171, 105] width 28 height 27
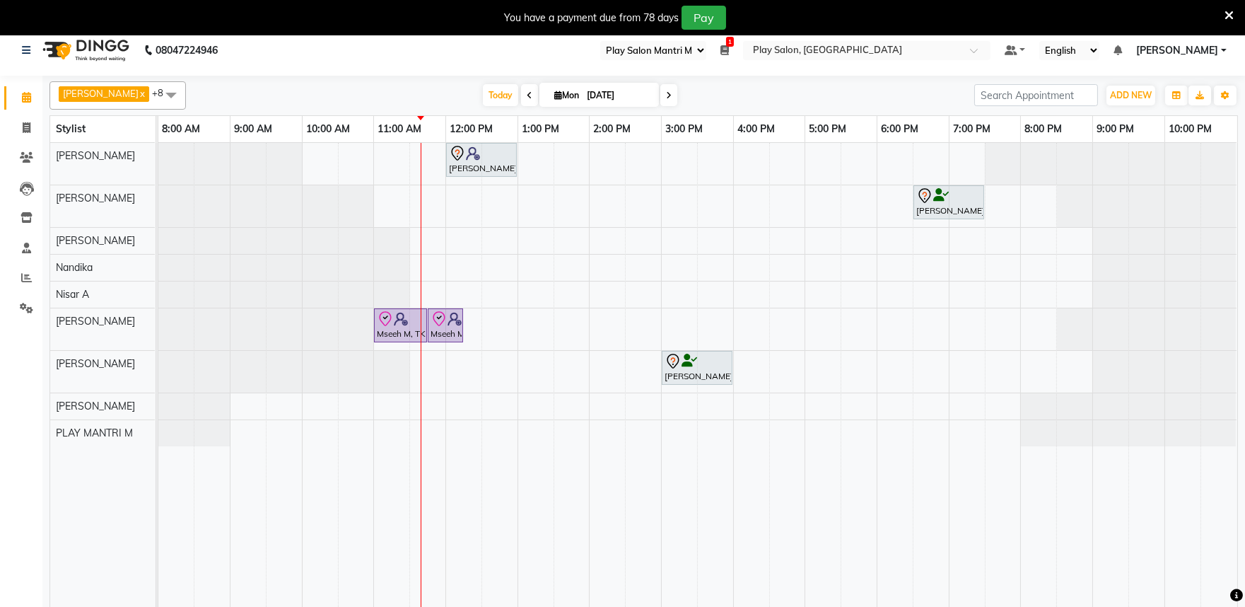
scroll to position [0, 0]
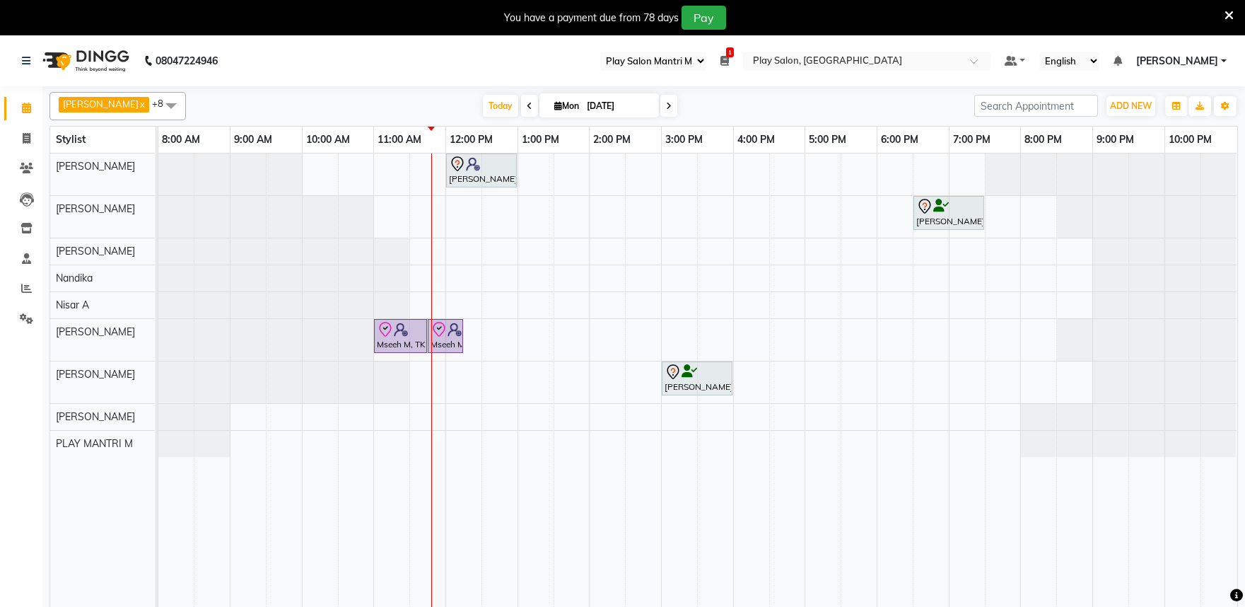
select select "89"
click at [21, 290] on icon at bounding box center [26, 288] width 11 height 11
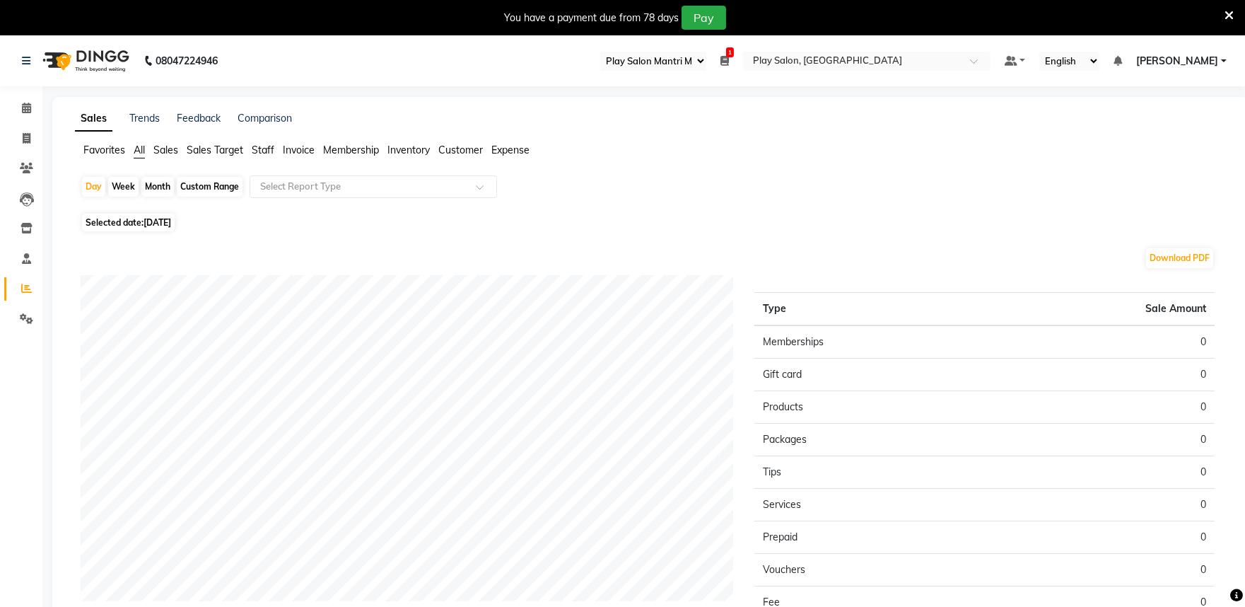
click at [146, 186] on div "Month" at bounding box center [157, 187] width 33 height 20
select select "9"
select select "2025"
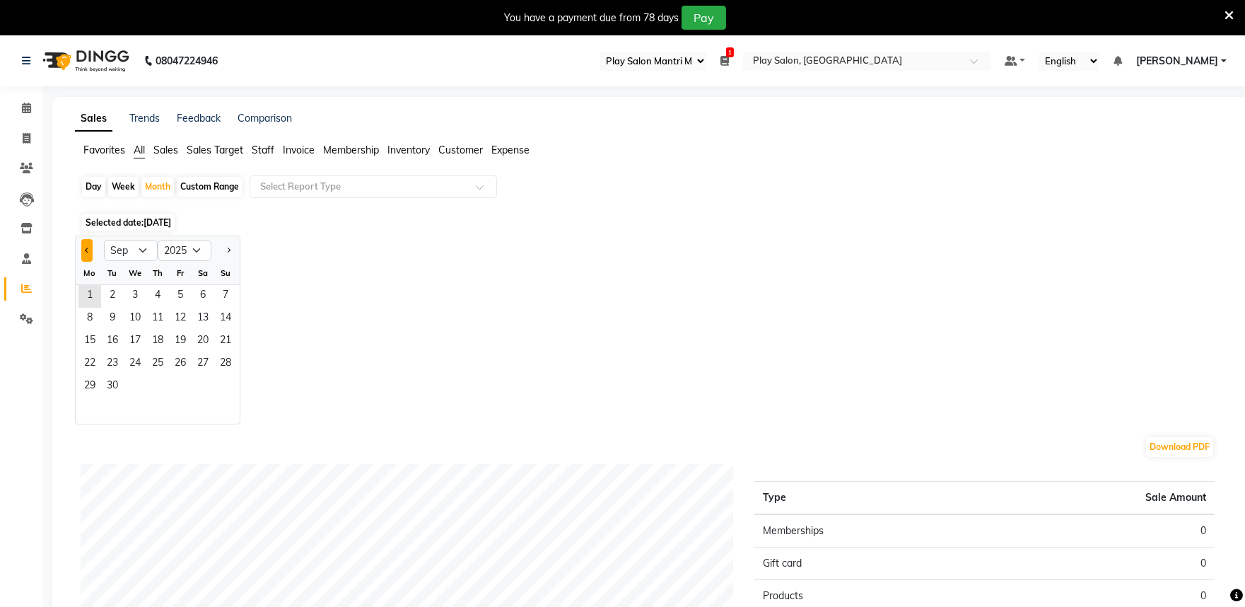
click at [85, 250] on button "Previous month" at bounding box center [86, 250] width 11 height 23
select select "8"
click at [181, 300] on span "1" at bounding box center [180, 296] width 23 height 23
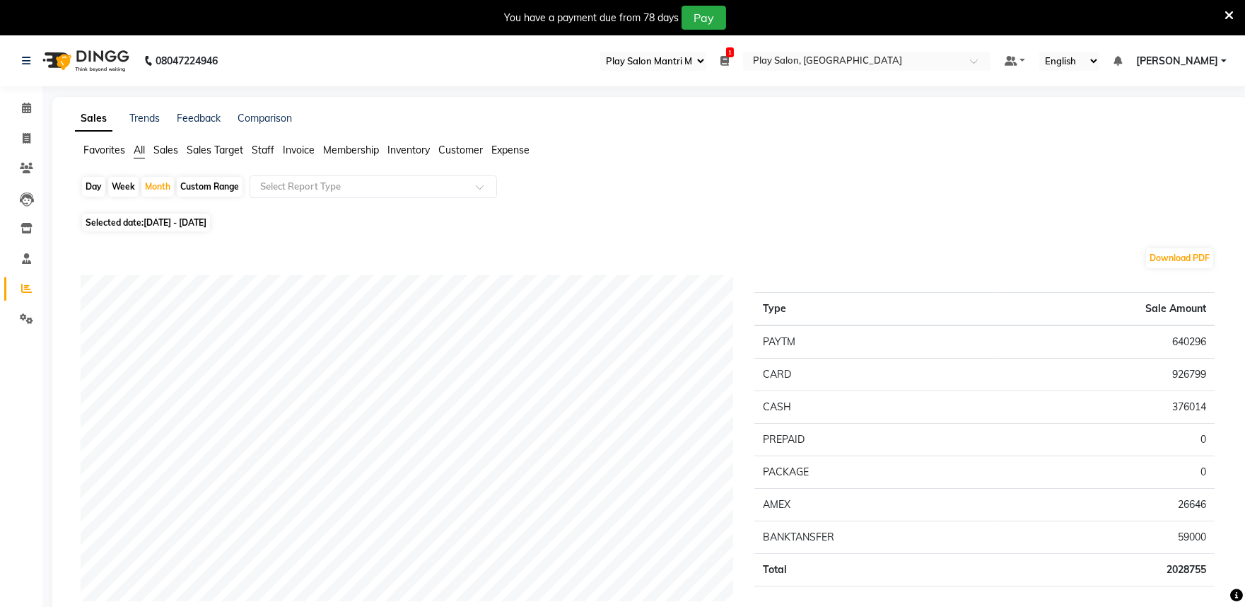
click at [165, 149] on span "Sales" at bounding box center [165, 150] width 25 height 13
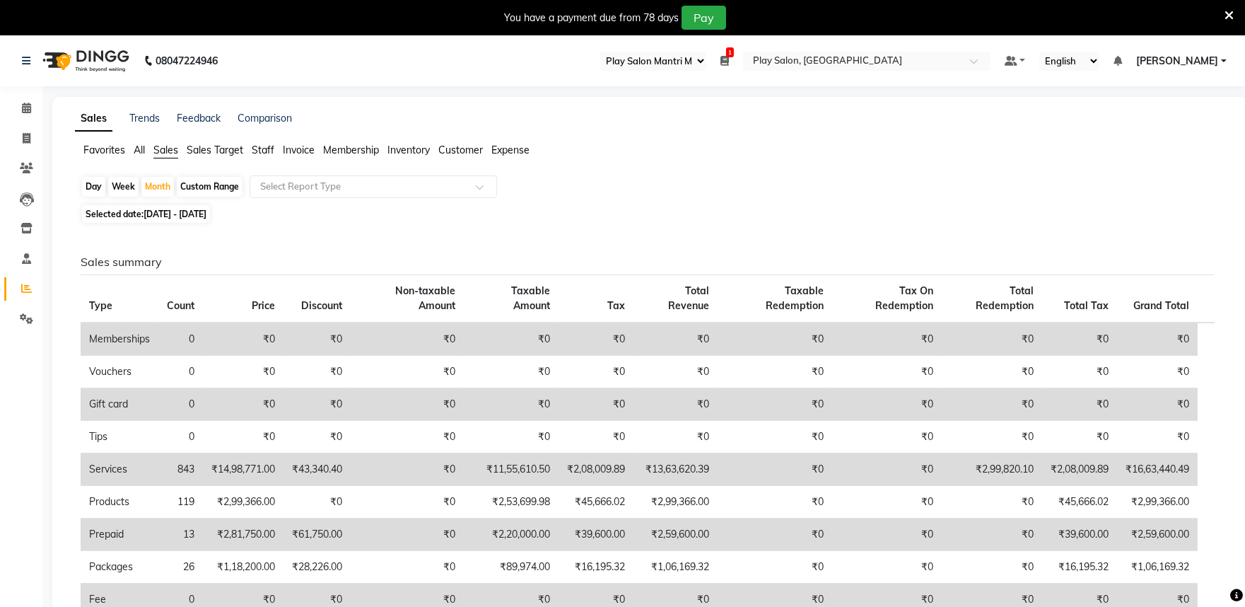
click at [264, 148] on span "Staff" at bounding box center [263, 150] width 23 height 13
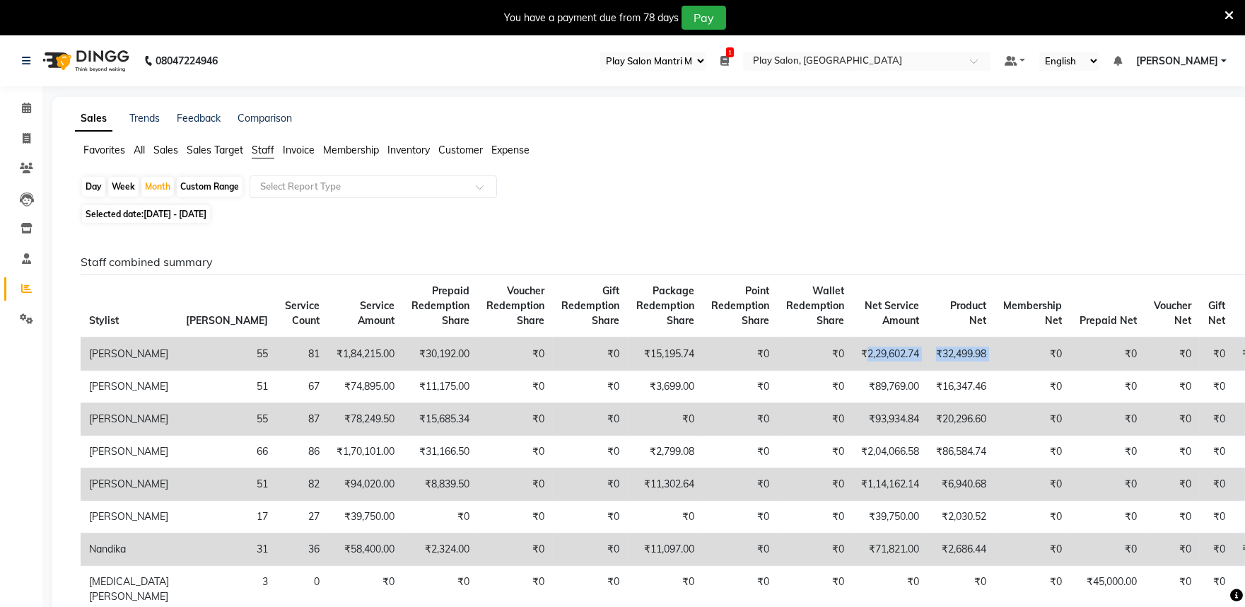
drag, startPoint x: 773, startPoint y: 354, endPoint x: 908, endPoint y: 355, distance: 135.0
click at [908, 355] on tr "Achan Shimrah 55 81 ₹1,84,215.00 ₹30,192.00 ₹0 ₹0 ₹15,195.74 ₹0 ₹0 ₹2,29,602.74…" at bounding box center [691, 353] width 1220 height 33
copy tr "2,29,602.74 ₹32,499.98"
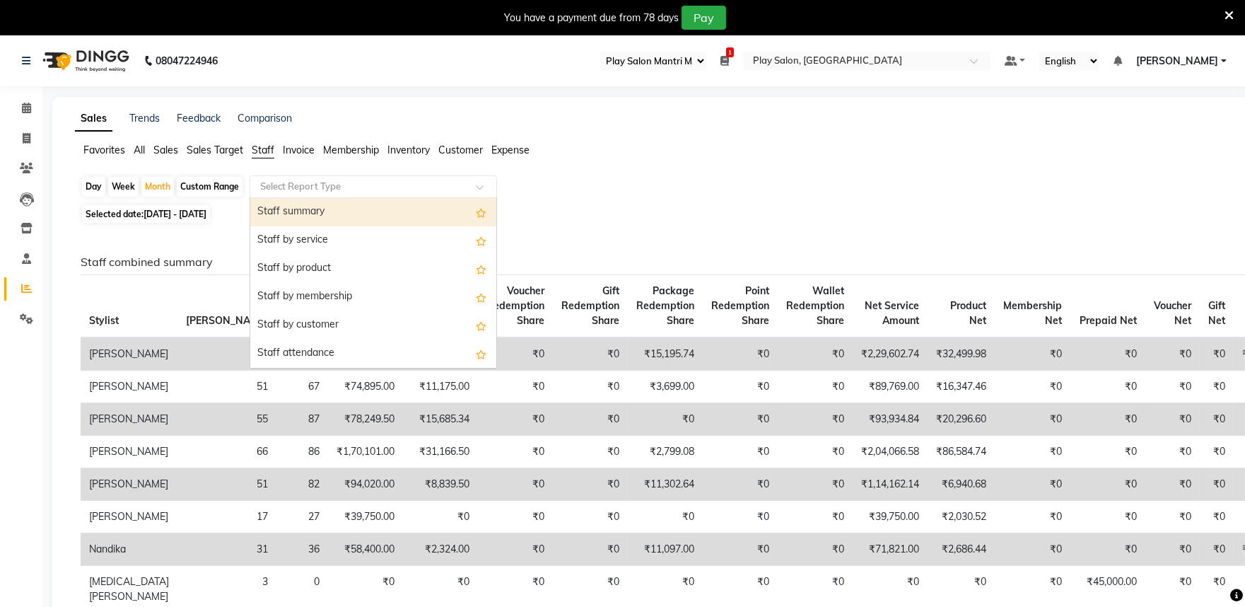
click at [397, 187] on input "text" at bounding box center [359, 187] width 204 height 14
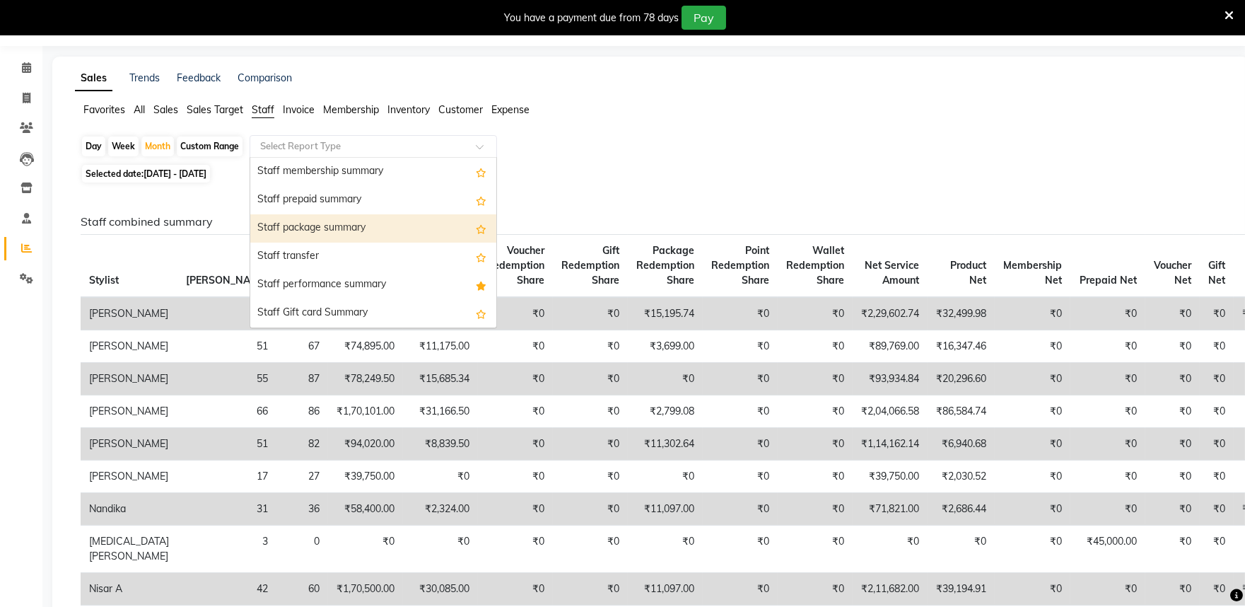
scroll to position [78, 0]
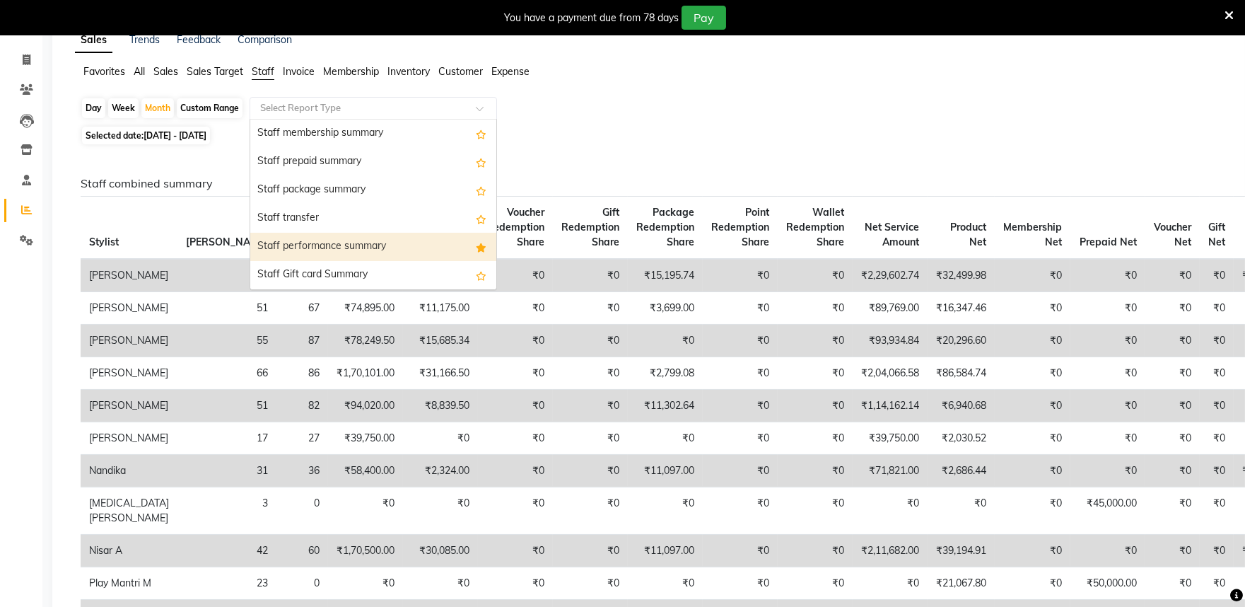
click at [383, 251] on div "Staff performance summary" at bounding box center [373, 247] width 246 height 28
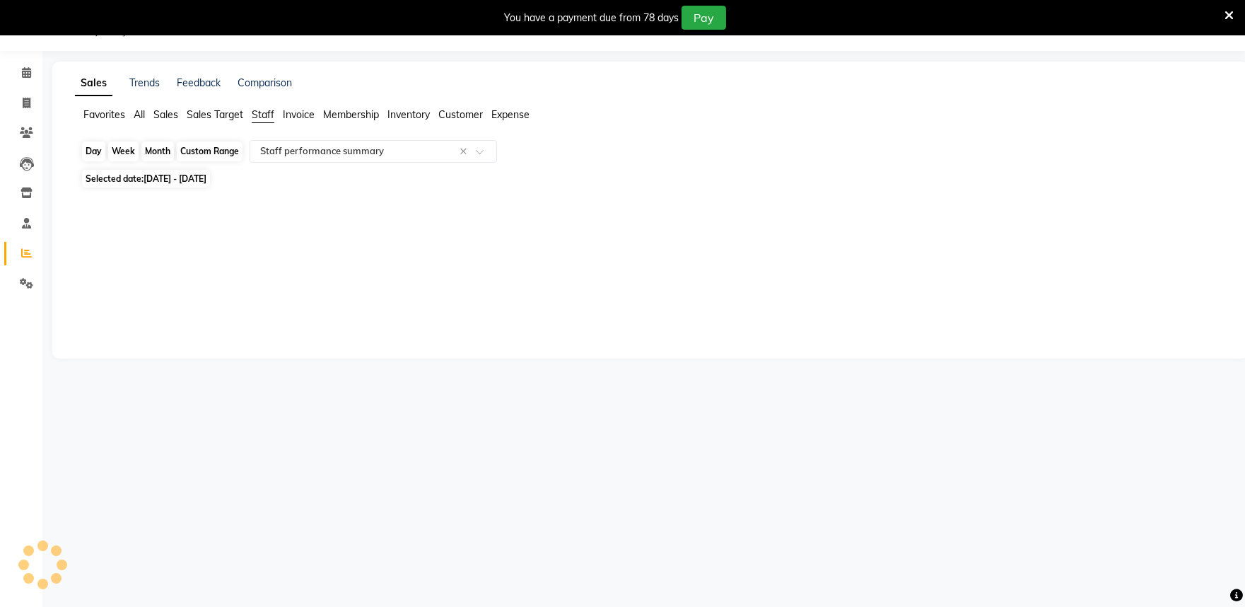
click at [152, 153] on div "Month" at bounding box center [157, 151] width 33 height 20
select select "8"
select select "2025"
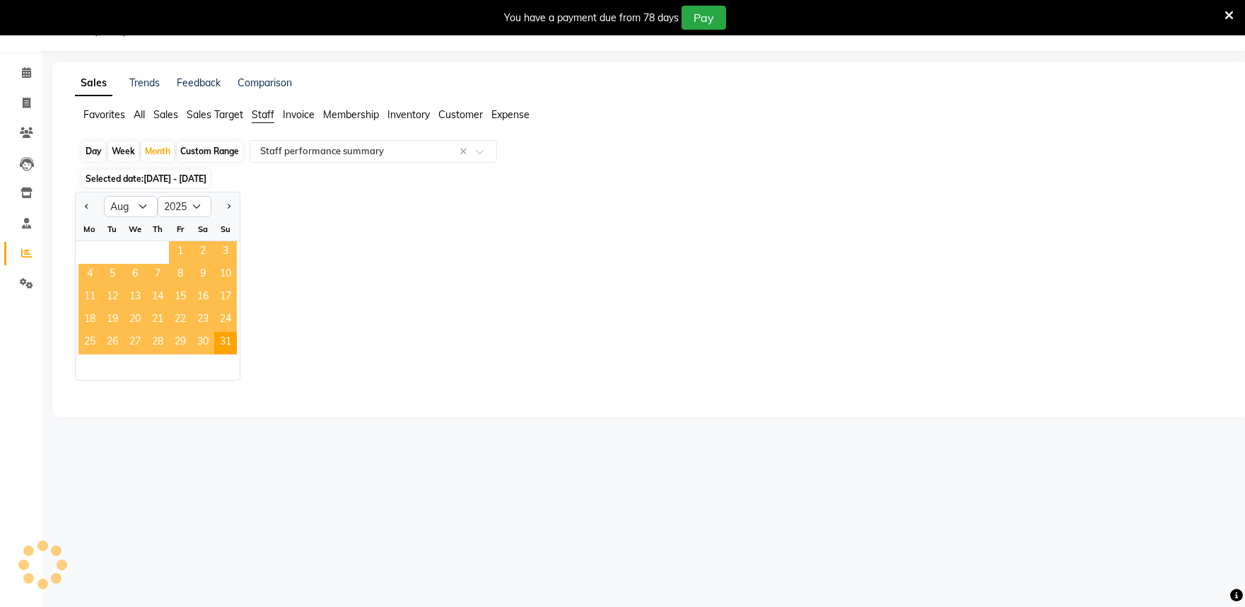
click at [179, 250] on span "1" at bounding box center [180, 252] width 23 height 23
click at [228, 345] on span "31" at bounding box center [225, 343] width 23 height 23
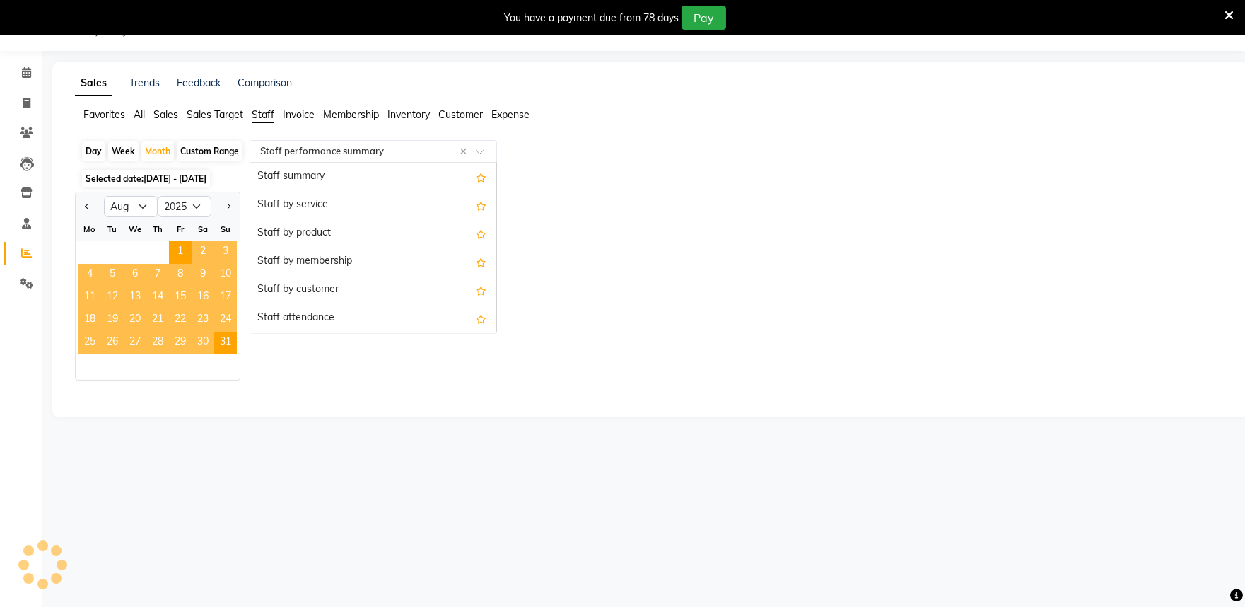
click at [397, 154] on input "text" at bounding box center [359, 151] width 204 height 14
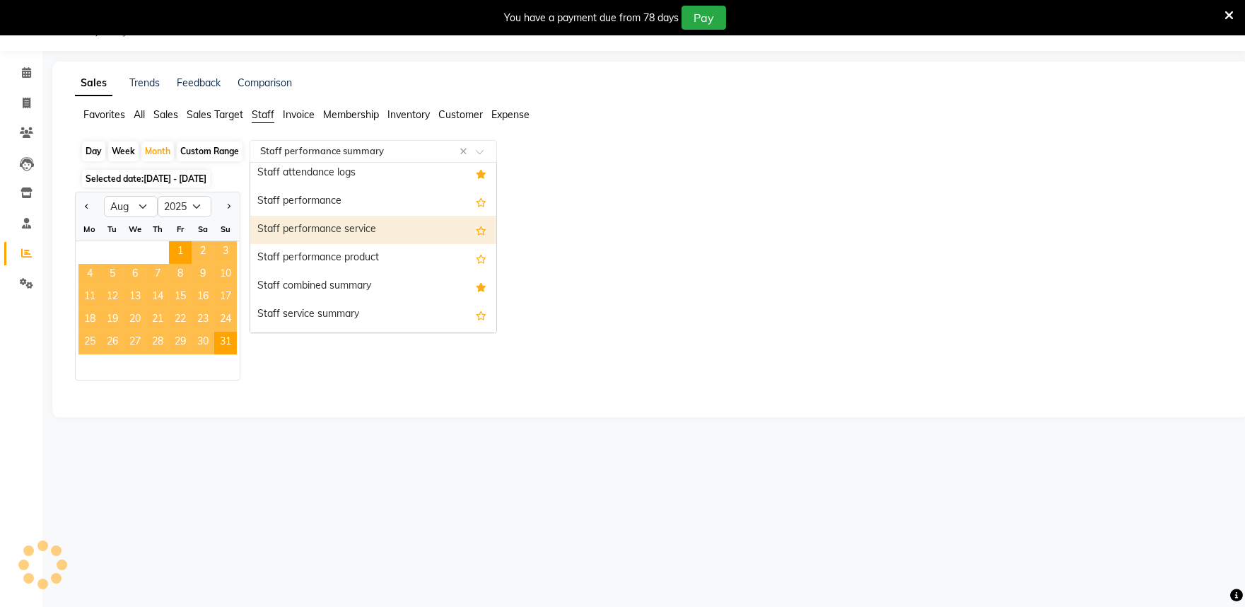
scroll to position [210, 0]
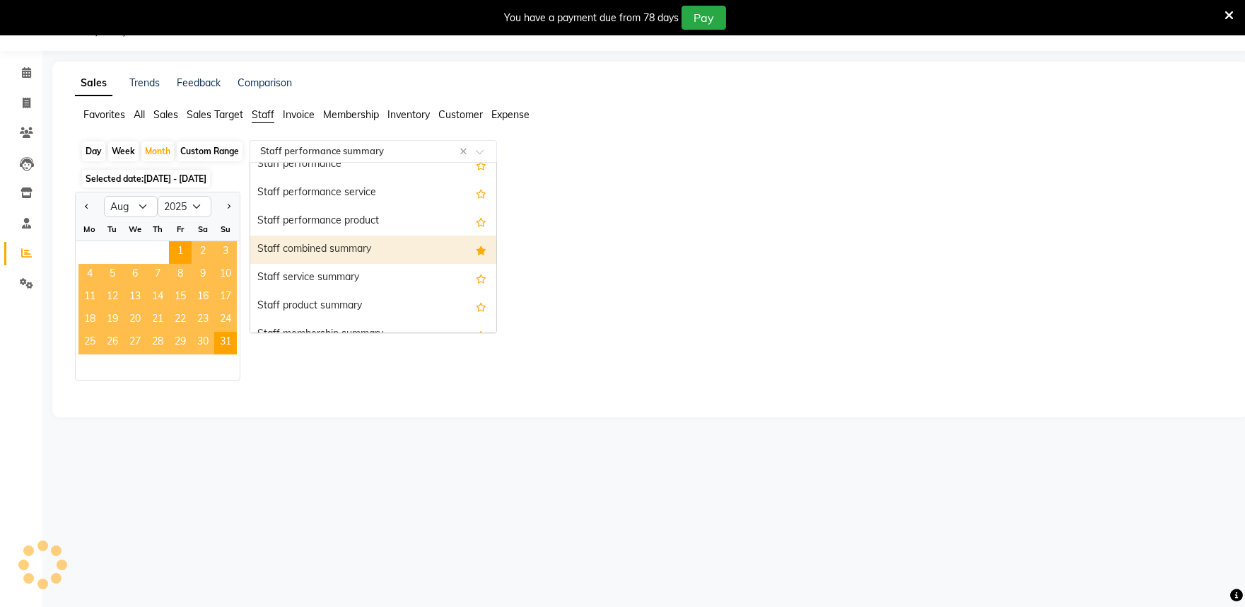
click at [370, 250] on div "Staff combined summary" at bounding box center [373, 249] width 246 height 28
select select "full_report"
select select "csv"
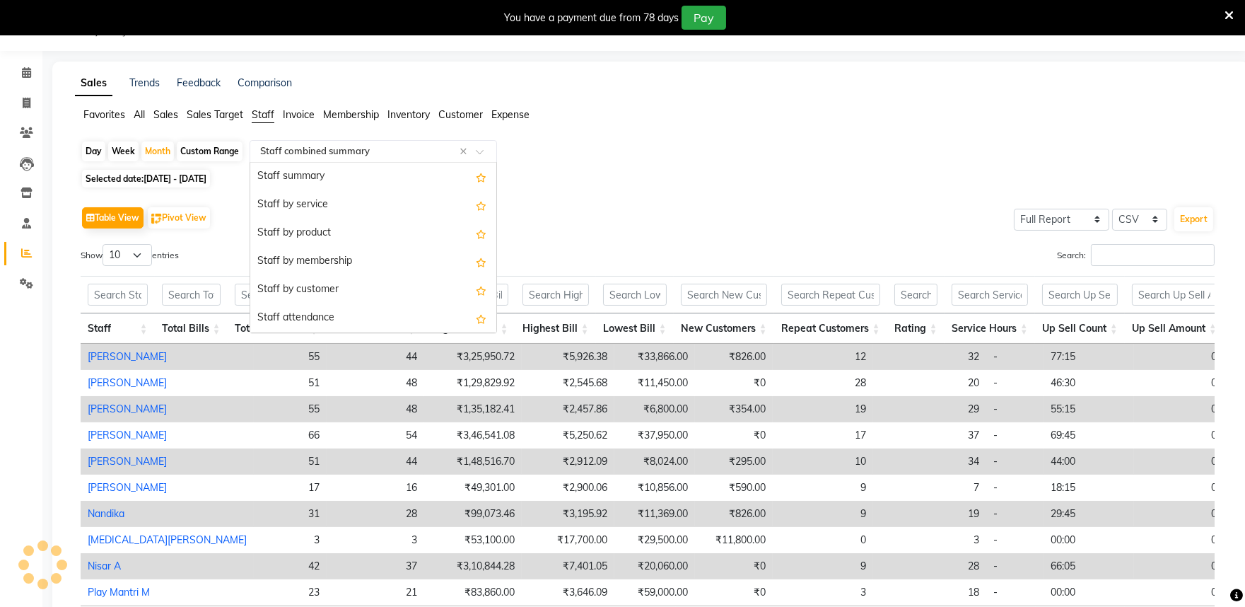
click at [379, 152] on input "text" at bounding box center [359, 151] width 204 height 14
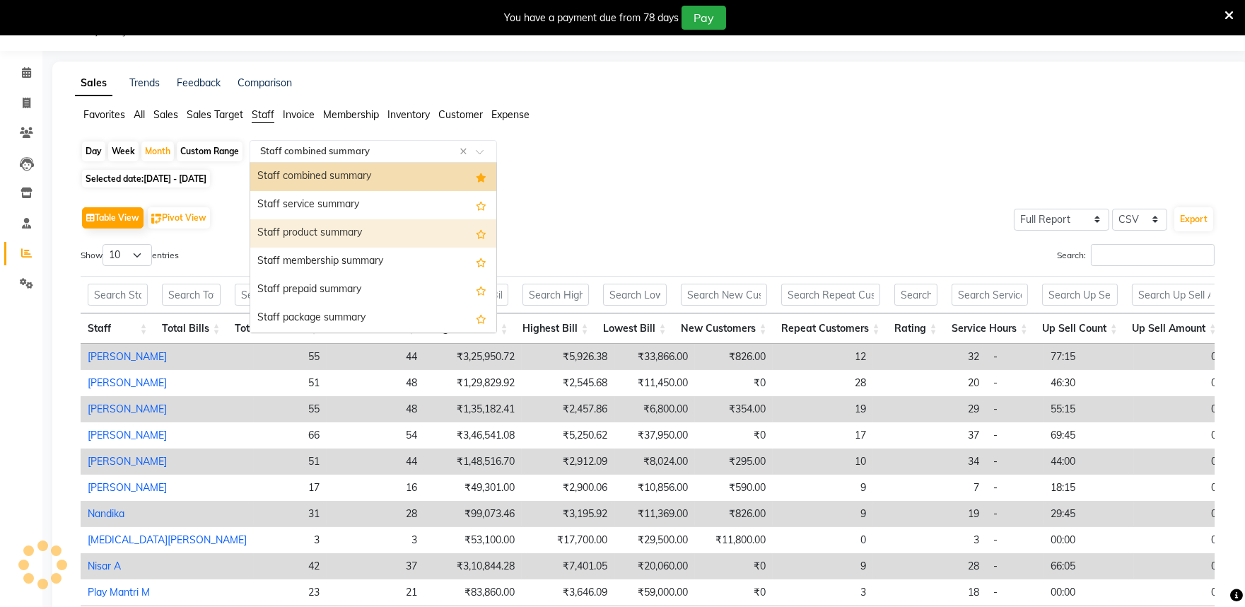
scroll to position [204, 0]
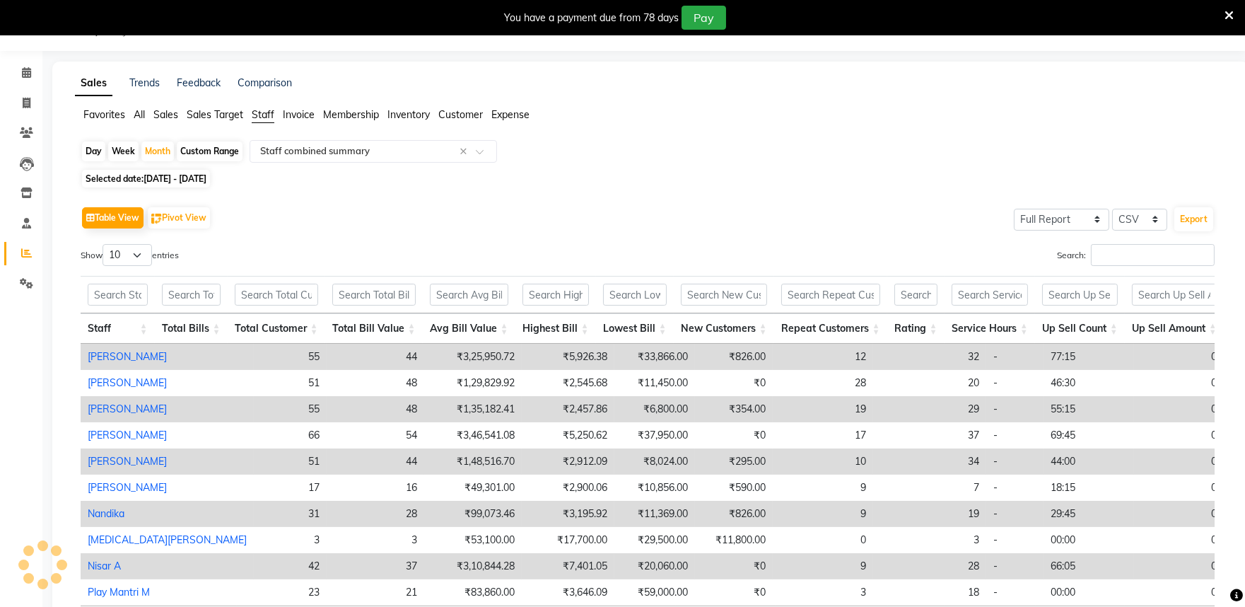
click at [170, 117] on span "Sales" at bounding box center [165, 114] width 25 height 13
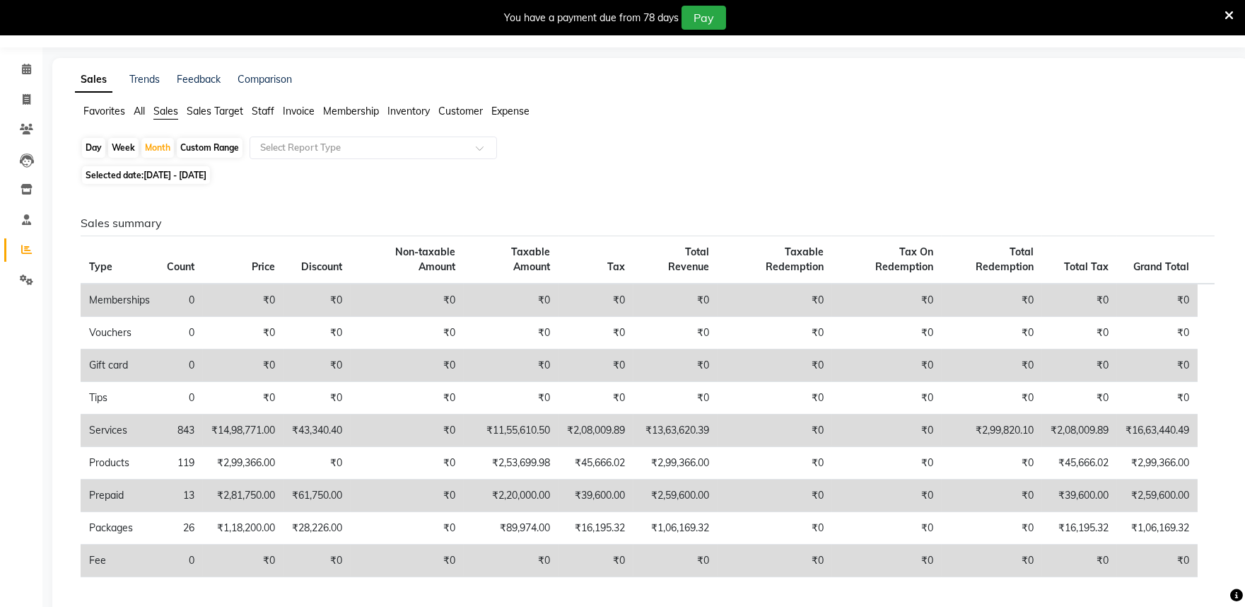
scroll to position [0, 0]
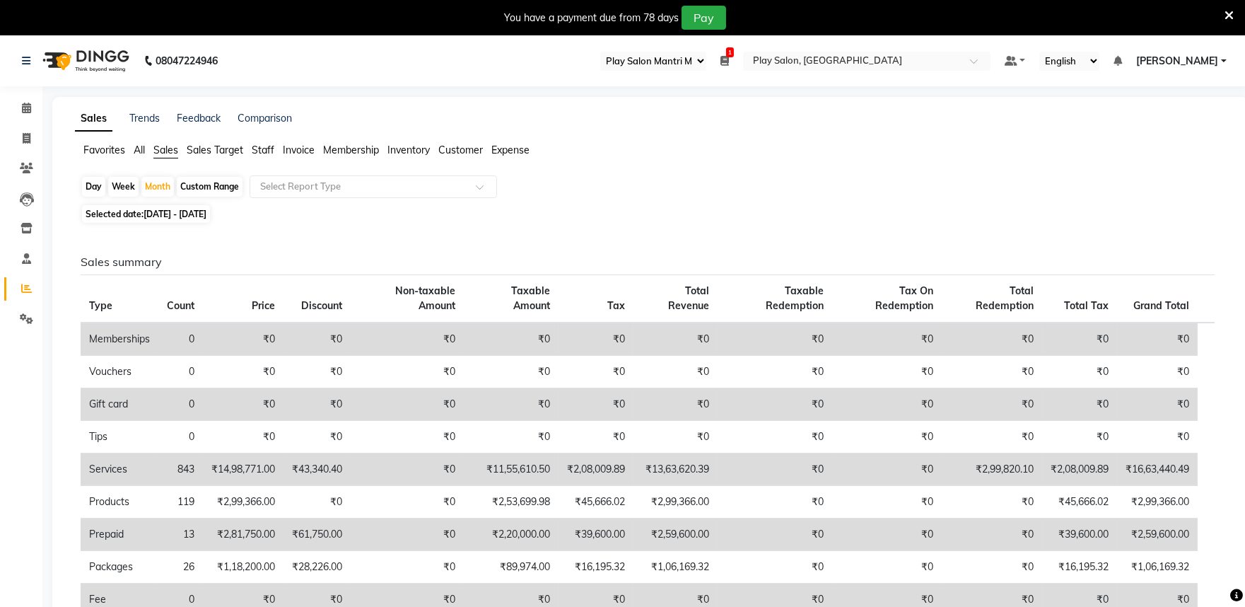
click at [464, 153] on span "Customer" at bounding box center [460, 150] width 45 height 13
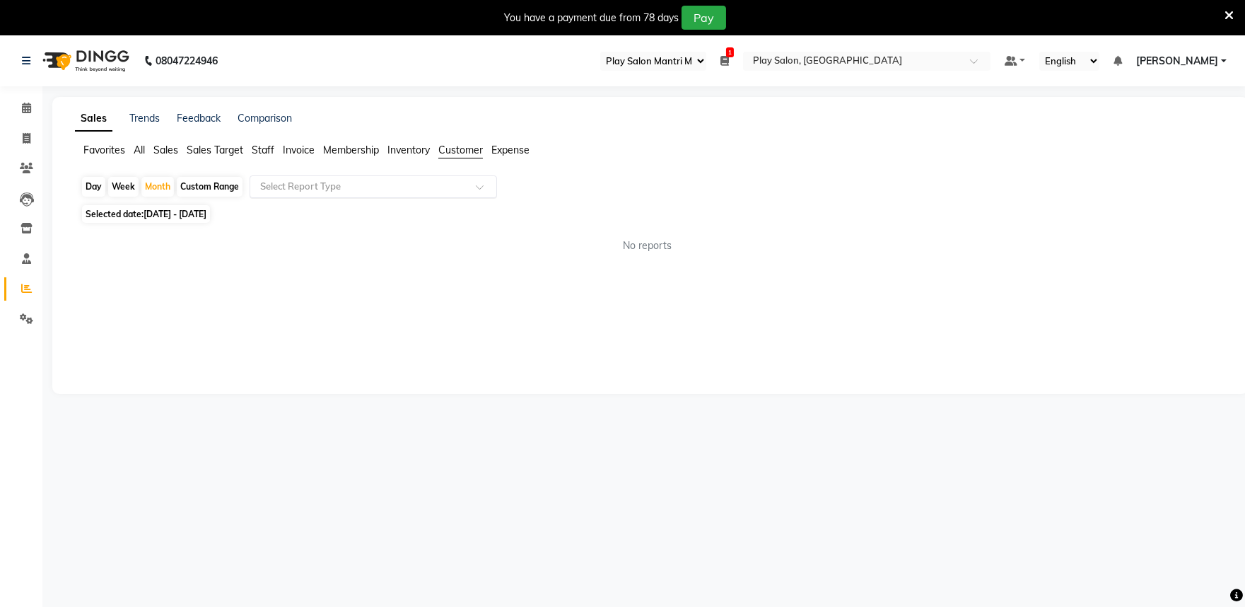
click at [320, 189] on input "text" at bounding box center [359, 187] width 204 height 14
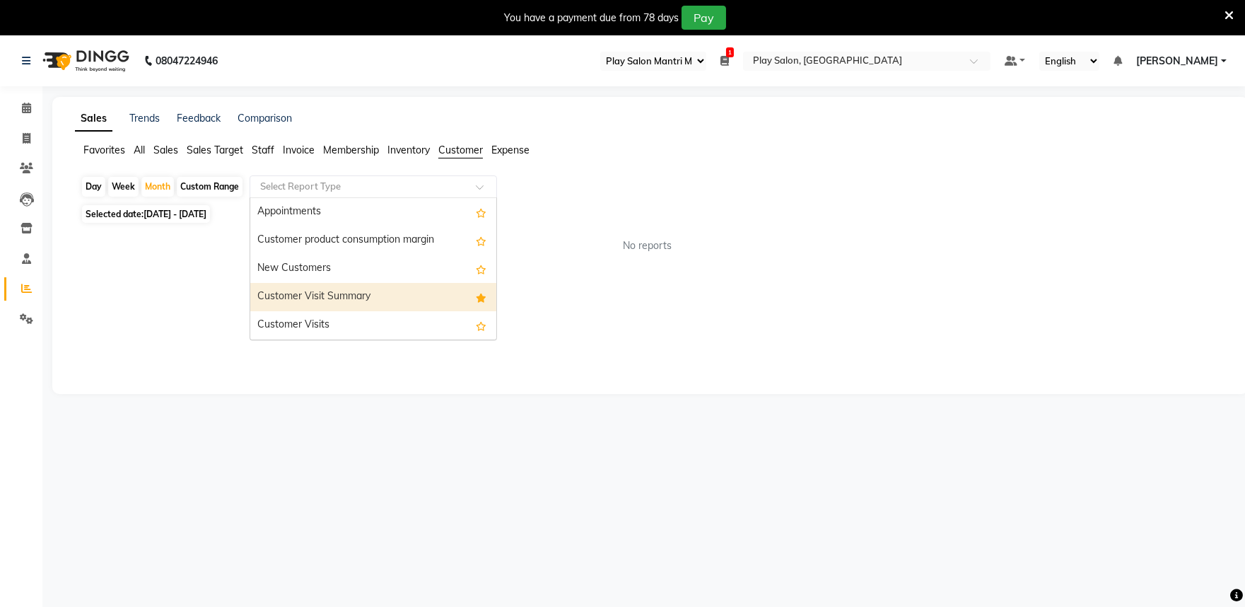
click at [356, 287] on div "Customer Visit Summary" at bounding box center [373, 297] width 246 height 28
select select "full_report"
select select "csv"
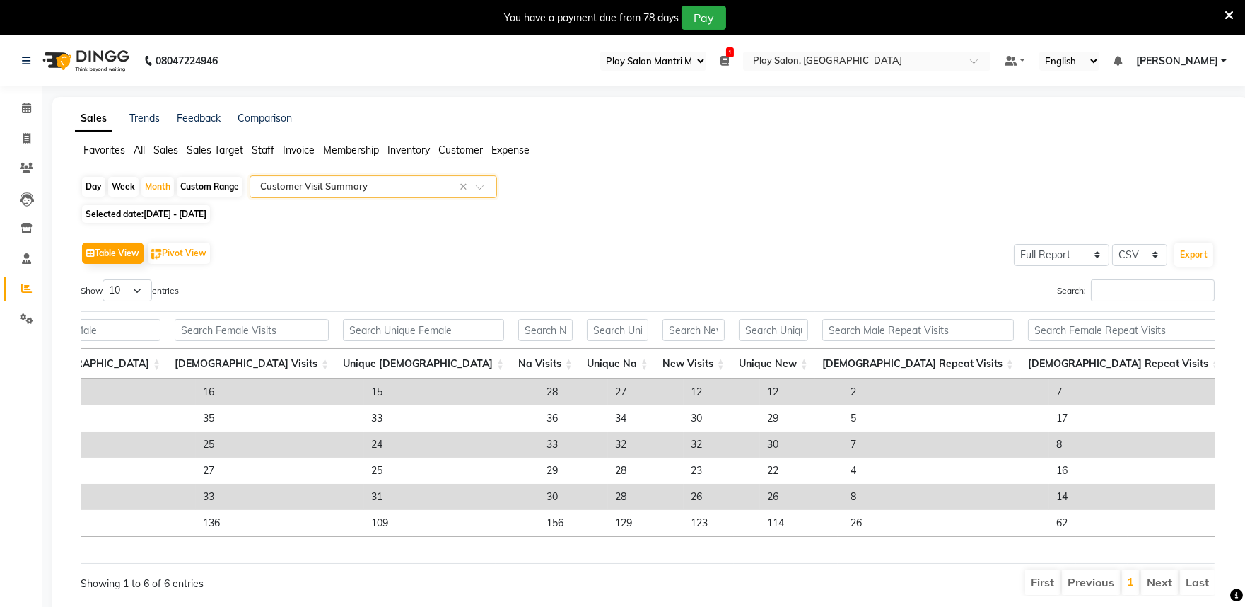
click at [140, 146] on span "All" at bounding box center [139, 150] width 11 height 13
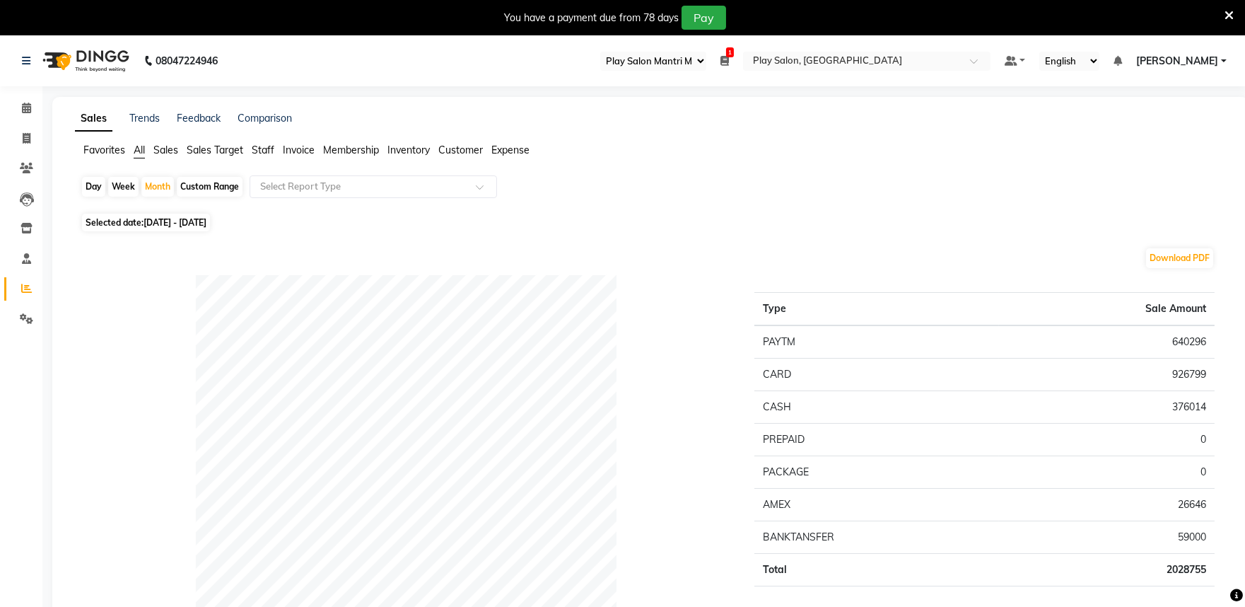
click at [342, 151] on span "Membership" at bounding box center [351, 150] width 56 height 13
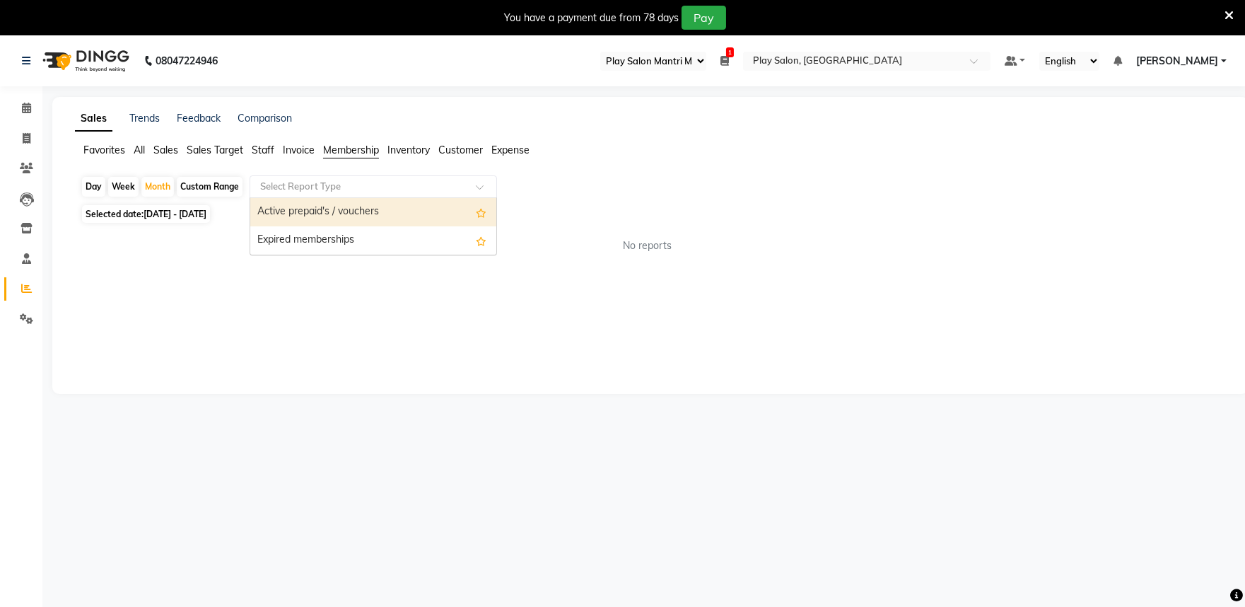
click at [312, 189] on input "text" at bounding box center [359, 187] width 204 height 14
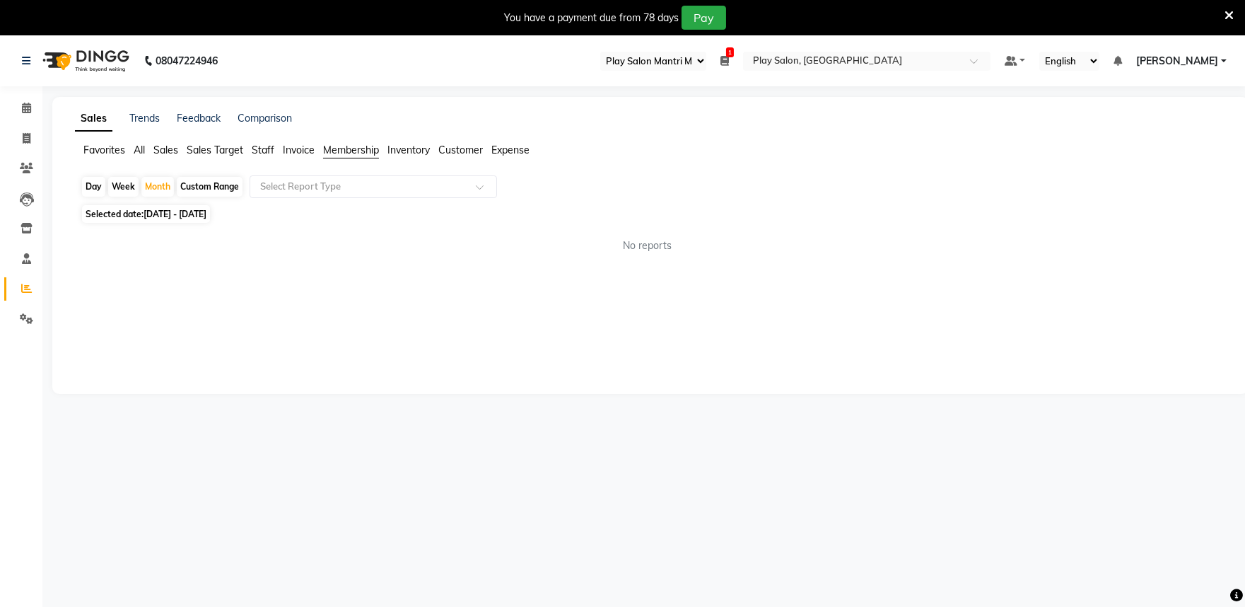
click at [139, 151] on span "All" at bounding box center [139, 150] width 11 height 13
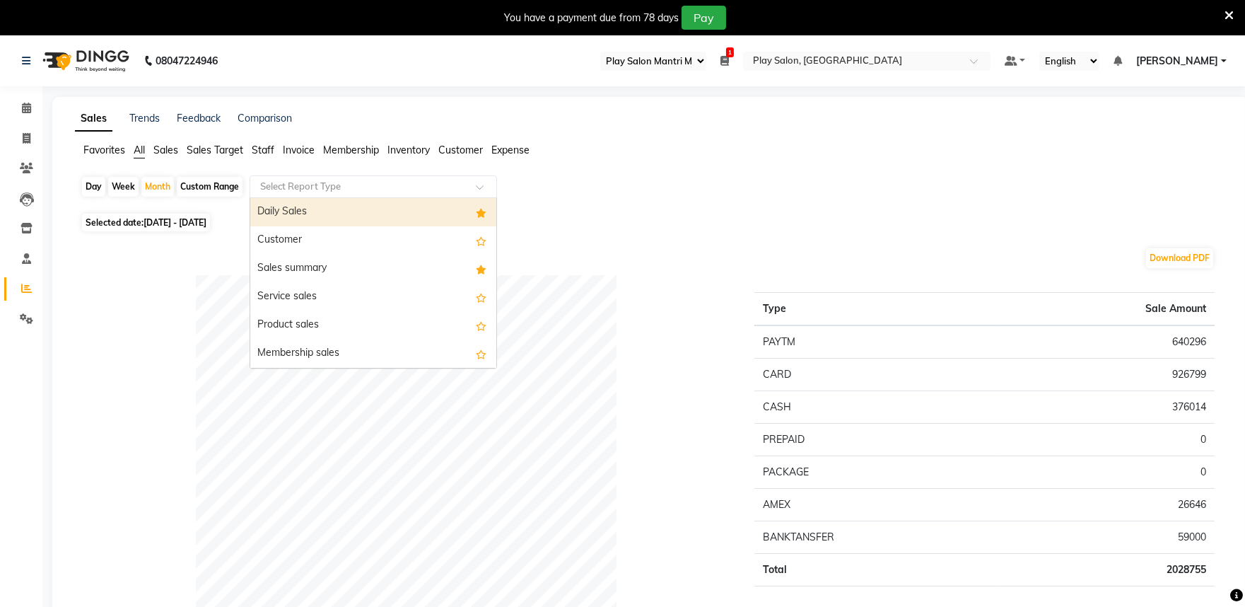
click at [304, 185] on input "text" at bounding box center [359, 187] width 204 height 14
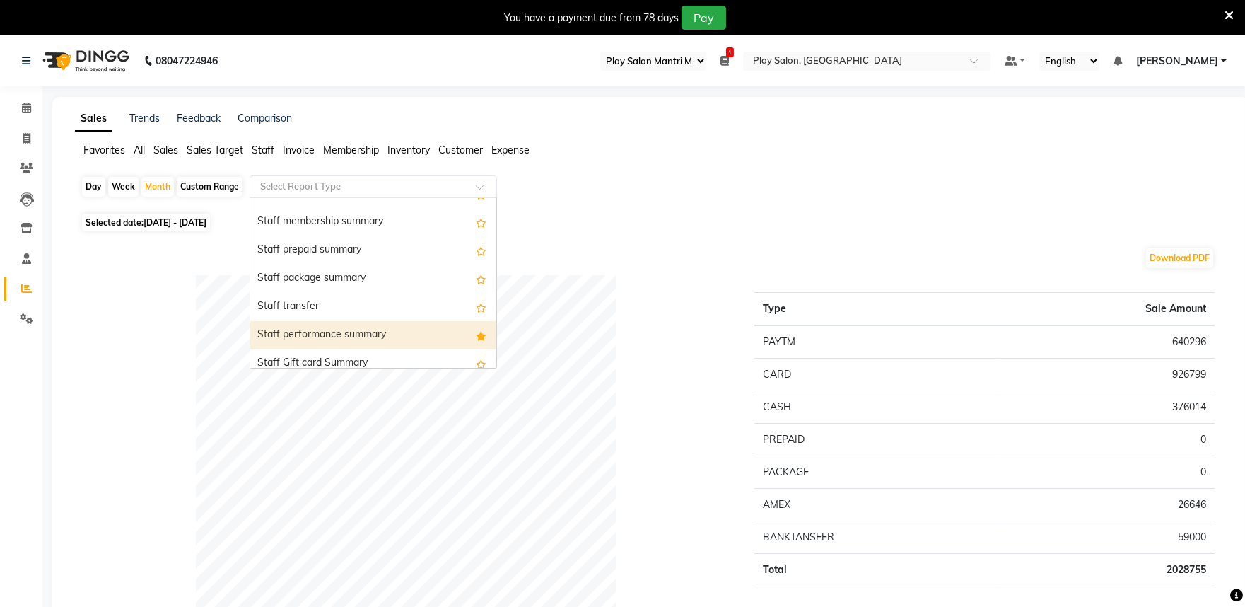
scroll to position [864, 0]
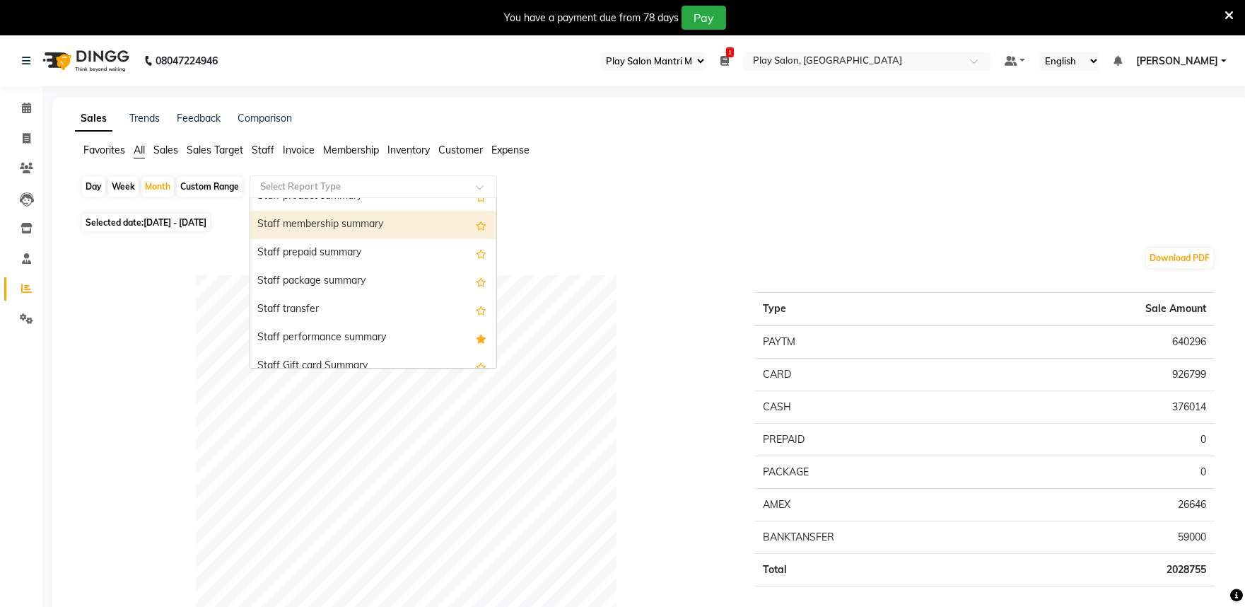
click at [362, 222] on div "Staff membership summary" at bounding box center [373, 225] width 246 height 28
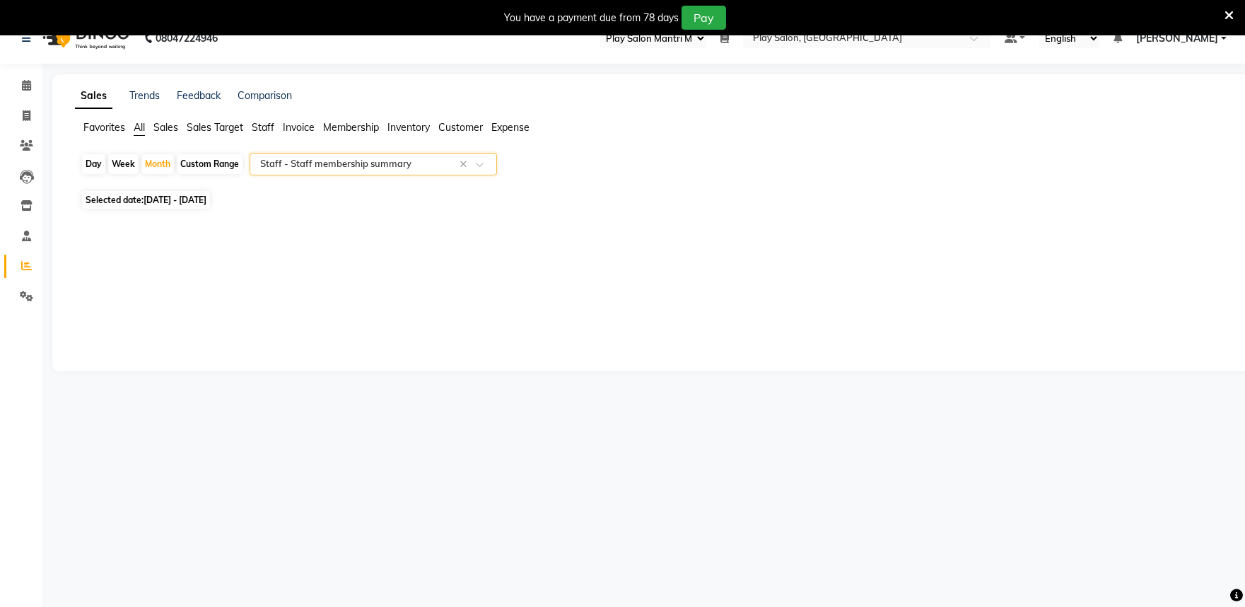
scroll to position [35, 0]
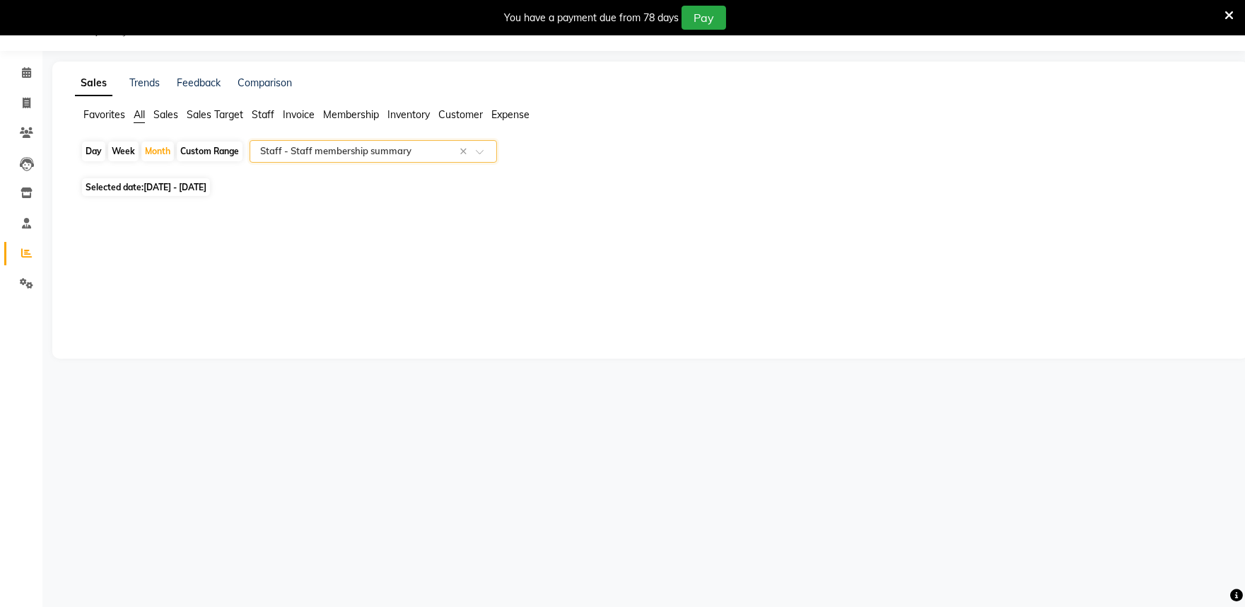
click at [475, 156] on div at bounding box center [373, 151] width 246 height 14
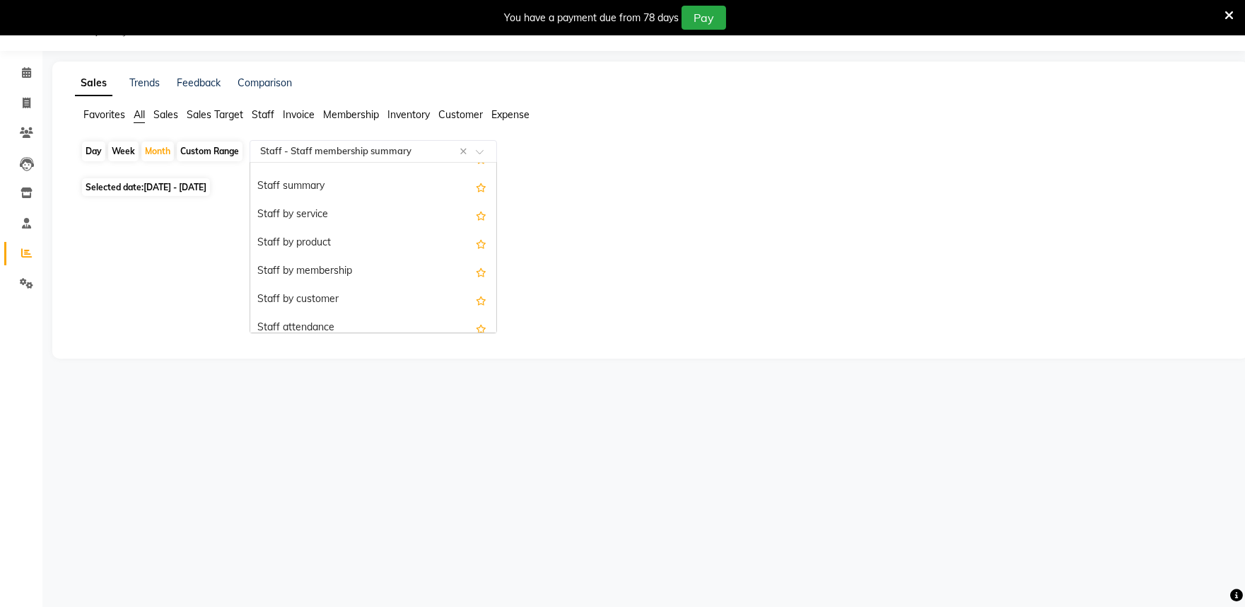
scroll to position [498, 0]
click at [391, 274] on div "Staff by membership" at bounding box center [373, 272] width 246 height 28
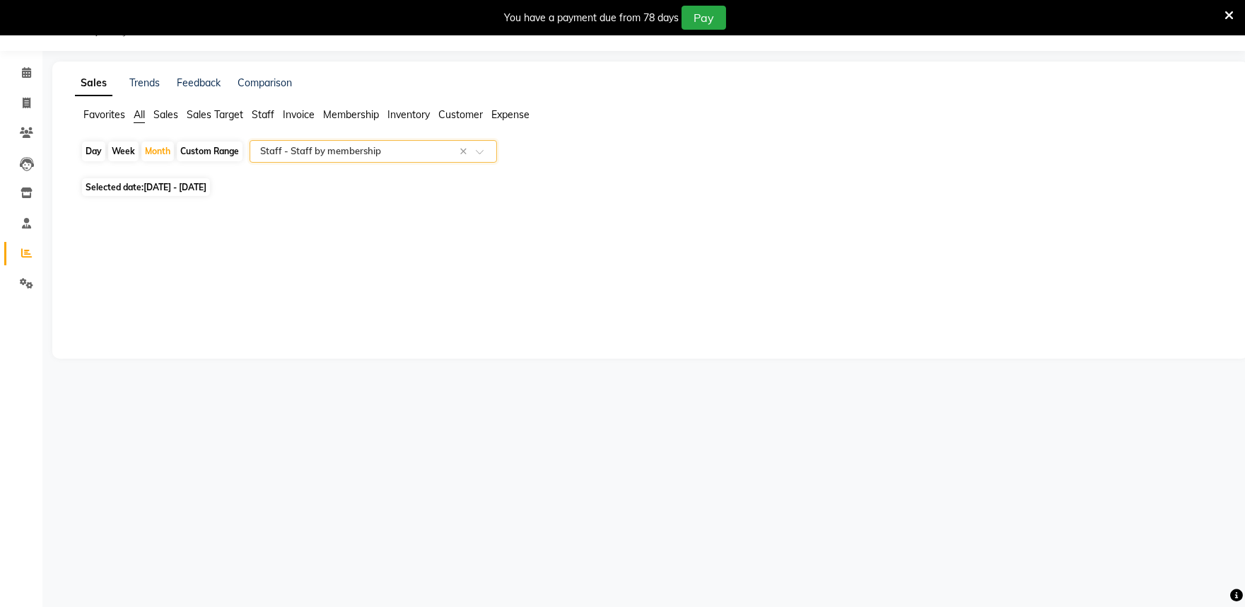
click at [327, 150] on input "text" at bounding box center [359, 151] width 204 height 14
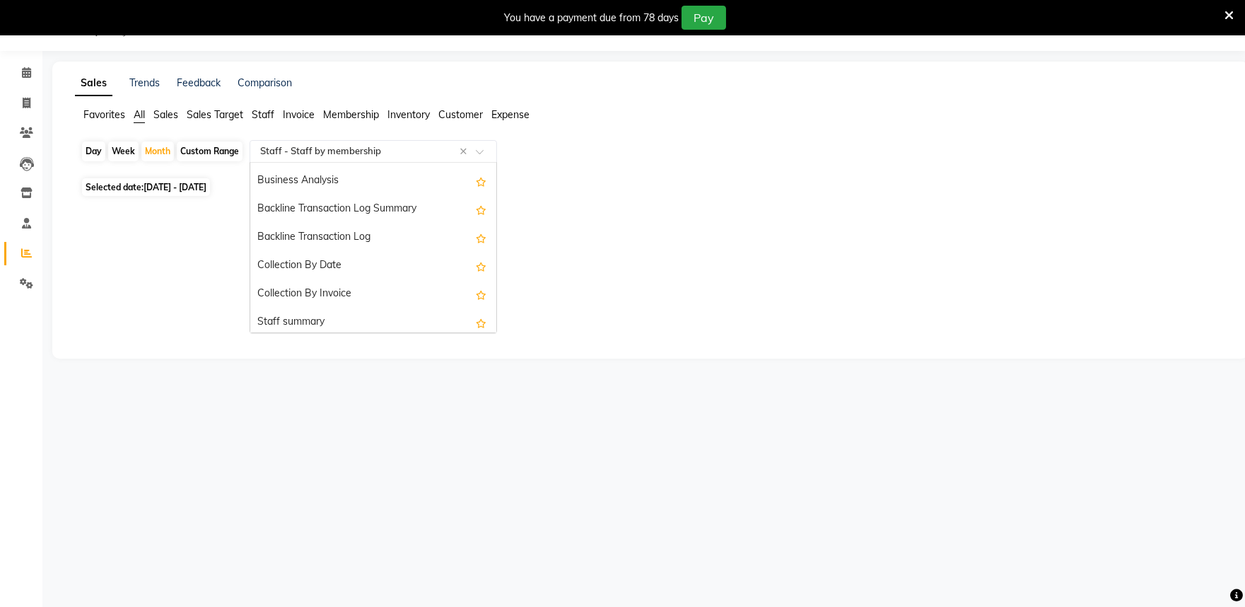
scroll to position [279, 0]
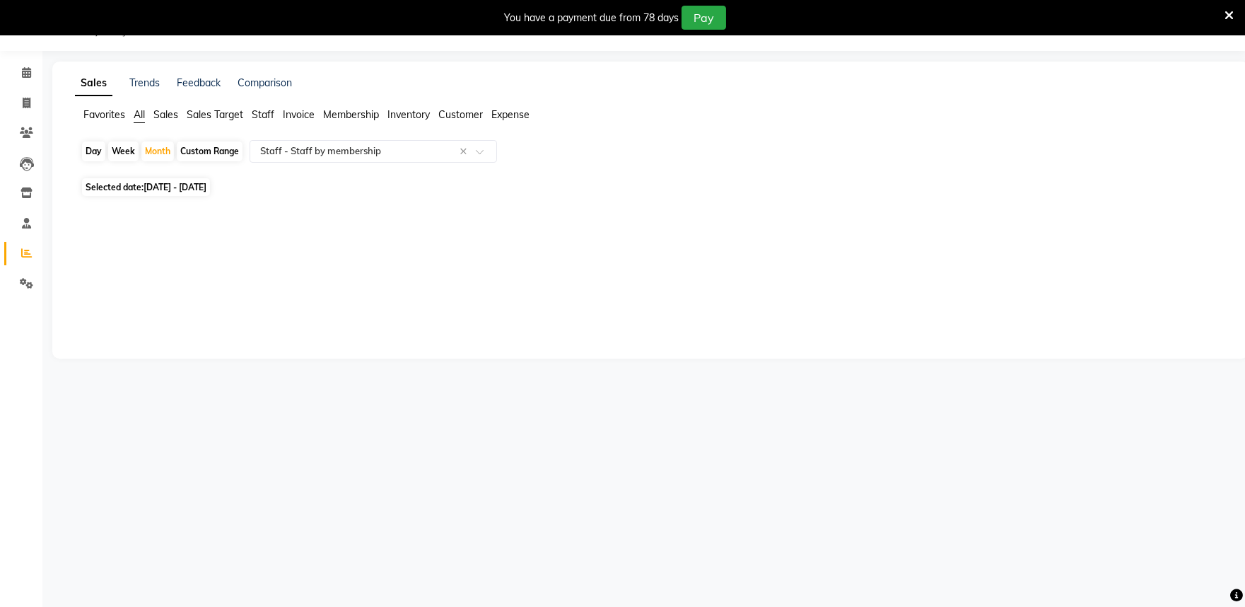
click at [206, 149] on div "Custom Range" at bounding box center [210, 151] width 66 height 20
select select "8"
select select "2025"
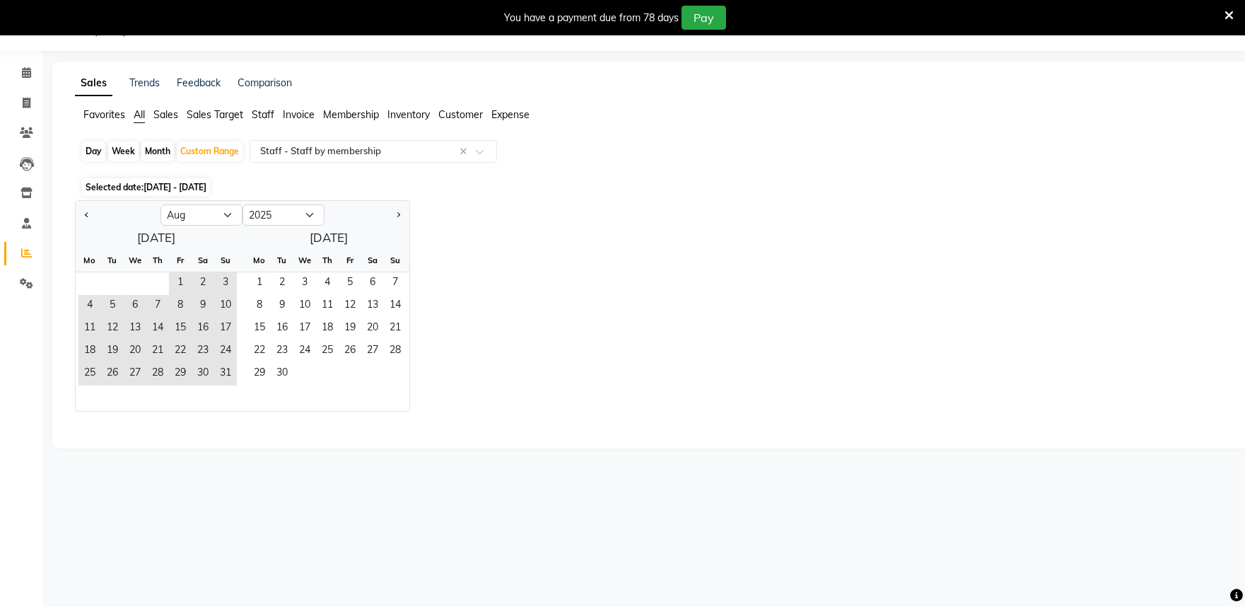
click at [92, 152] on div "Day" at bounding box center [93, 151] width 23 height 20
select select "8"
select select "2025"
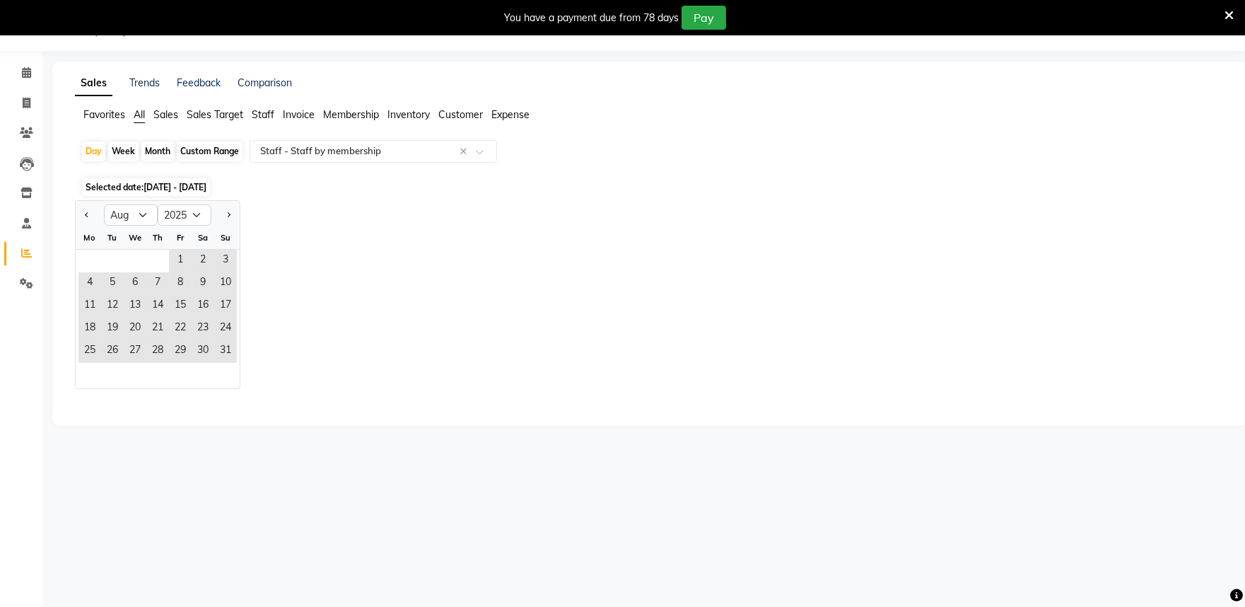
click at [198, 150] on div "Custom Range" at bounding box center [210, 151] width 66 height 20
select select "8"
select select "2025"
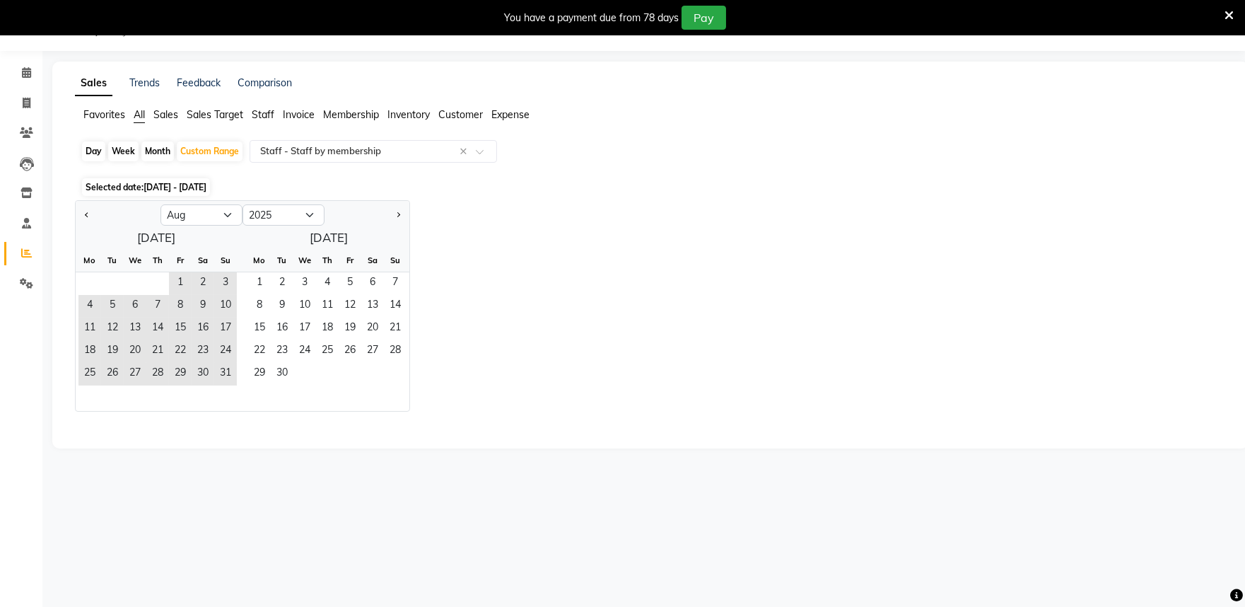
click at [144, 112] on span "All" at bounding box center [139, 114] width 11 height 13
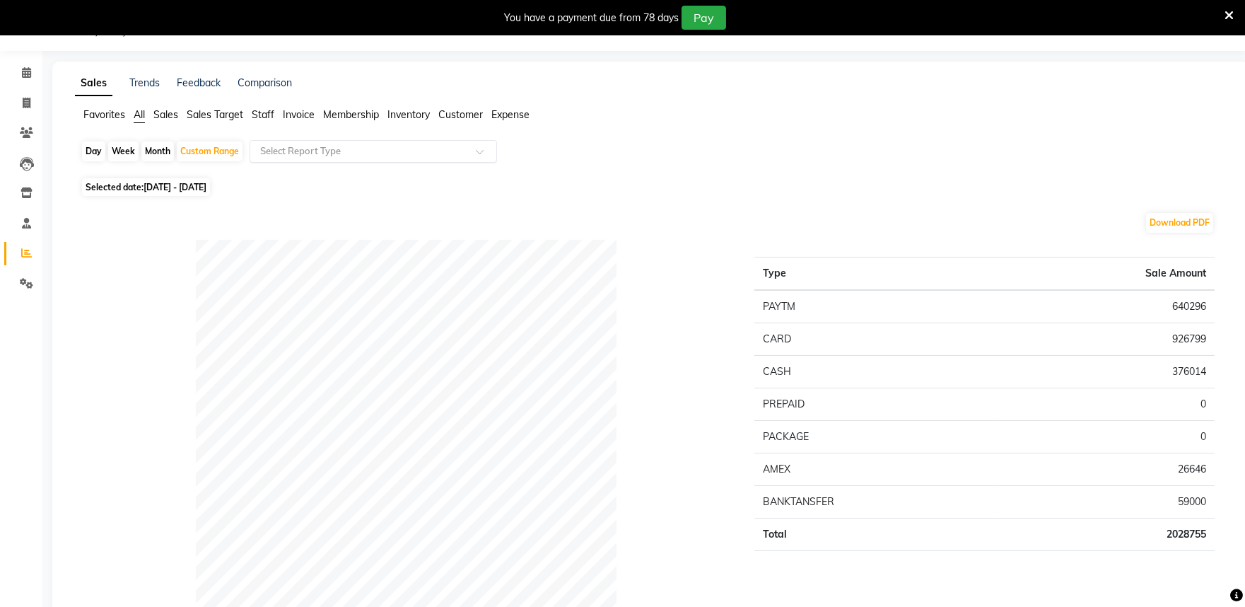
click at [285, 158] on div "Select Report Type" at bounding box center [373, 151] width 247 height 23
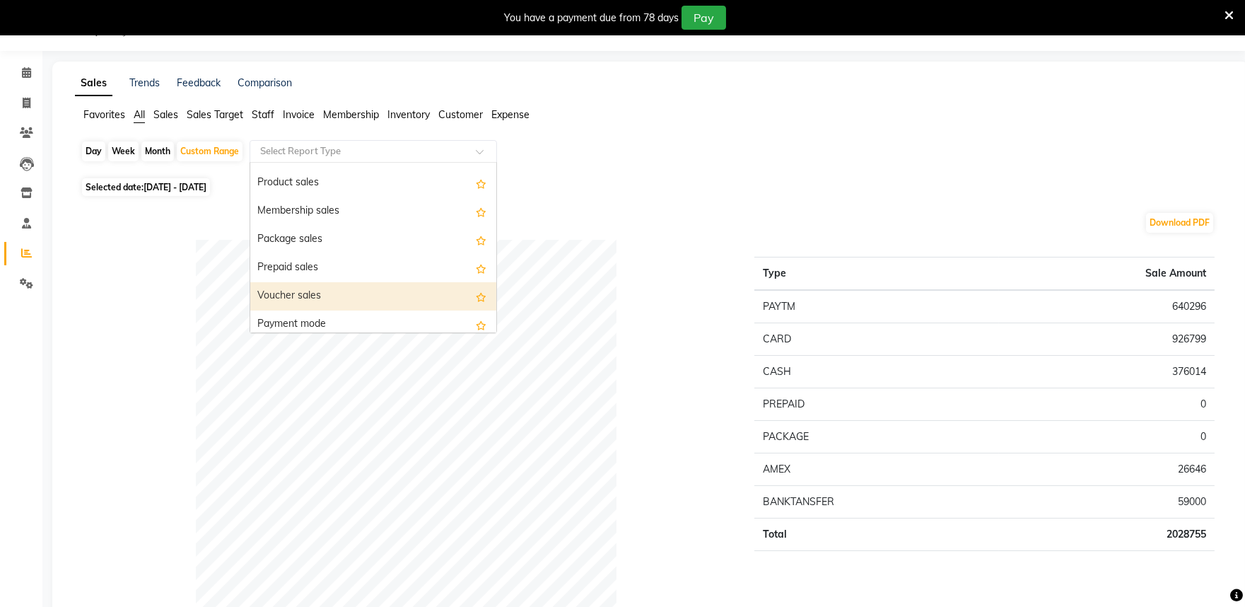
scroll to position [78, 0]
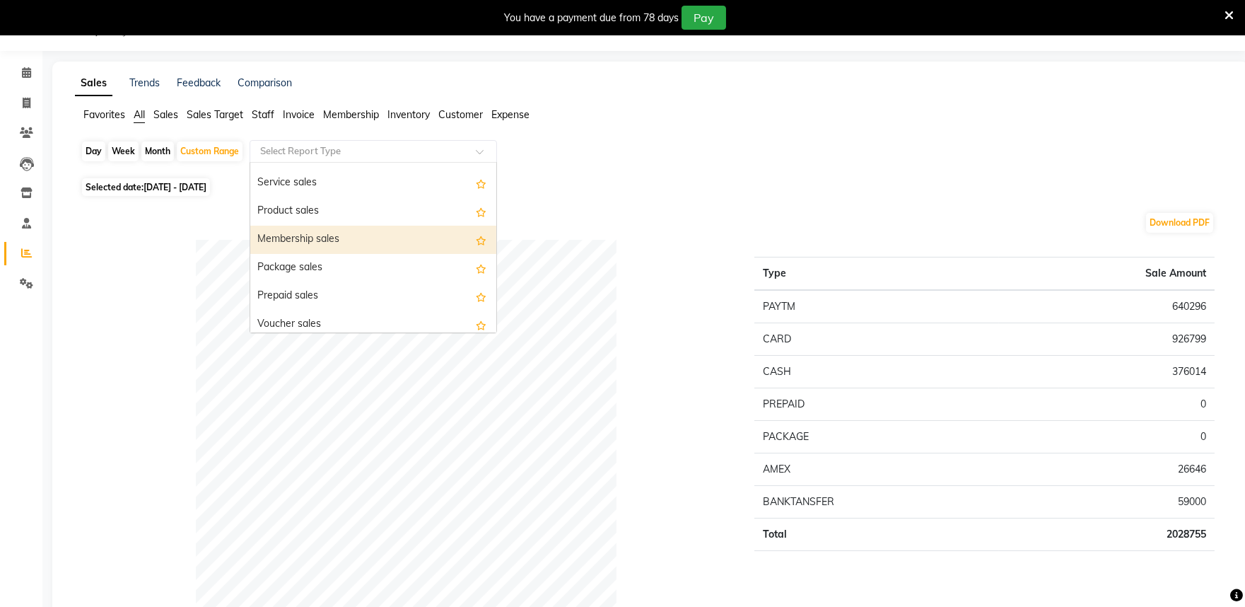
click at [349, 241] on div "Membership sales" at bounding box center [373, 240] width 246 height 28
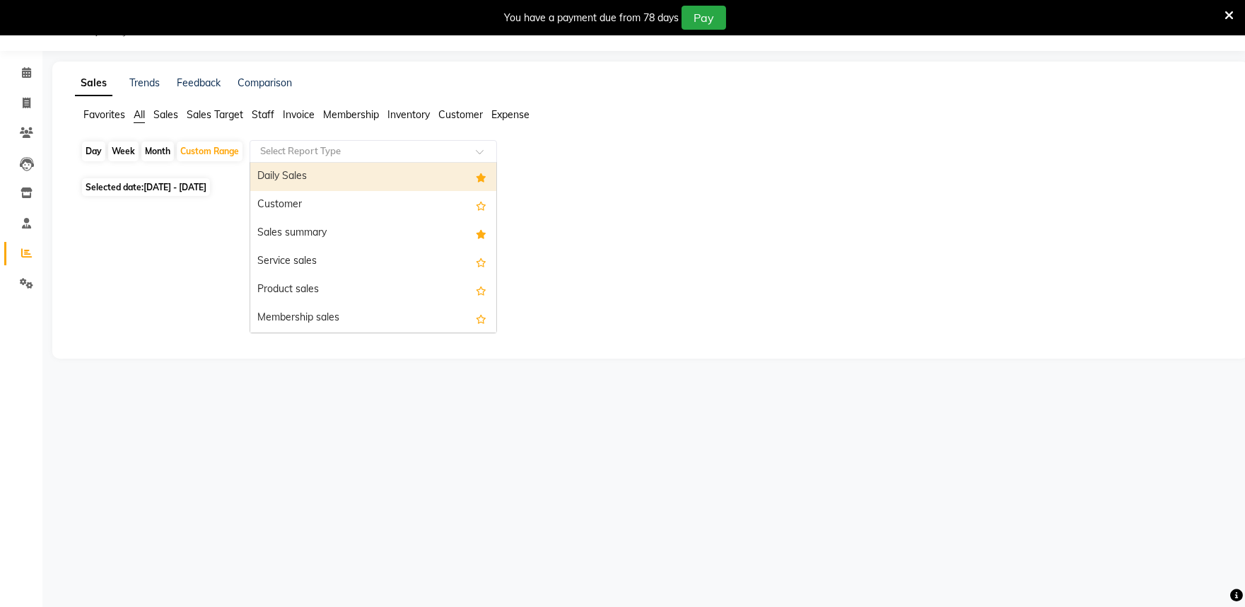
click at [476, 156] on span at bounding box center [485, 155] width 18 height 14
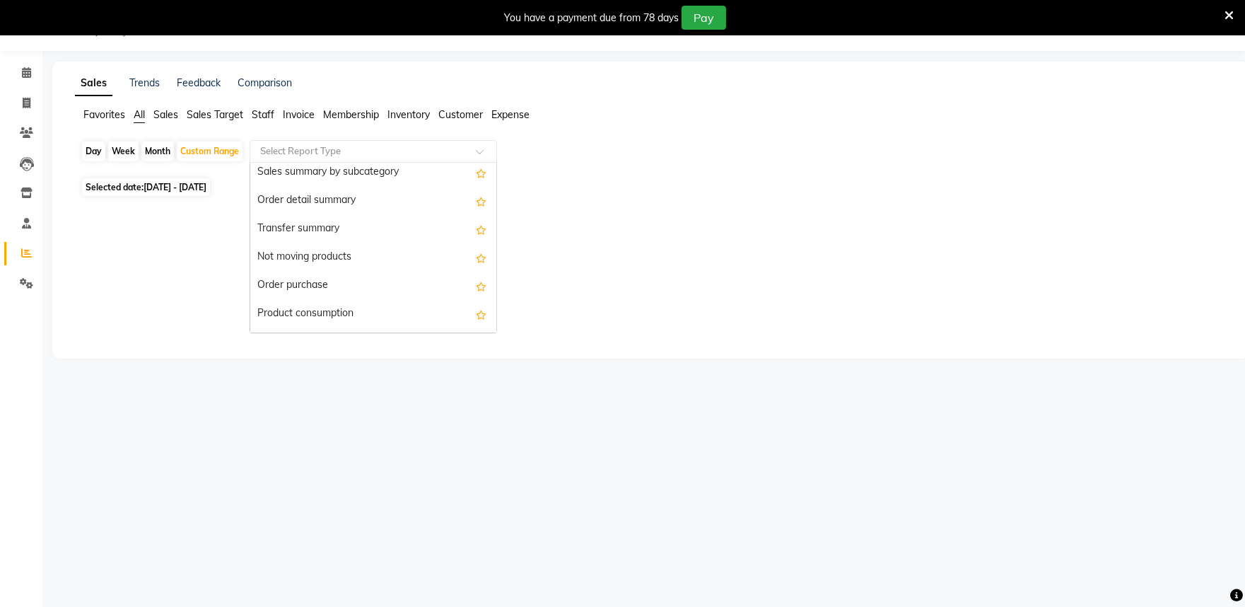
scroll to position [1178, 0]
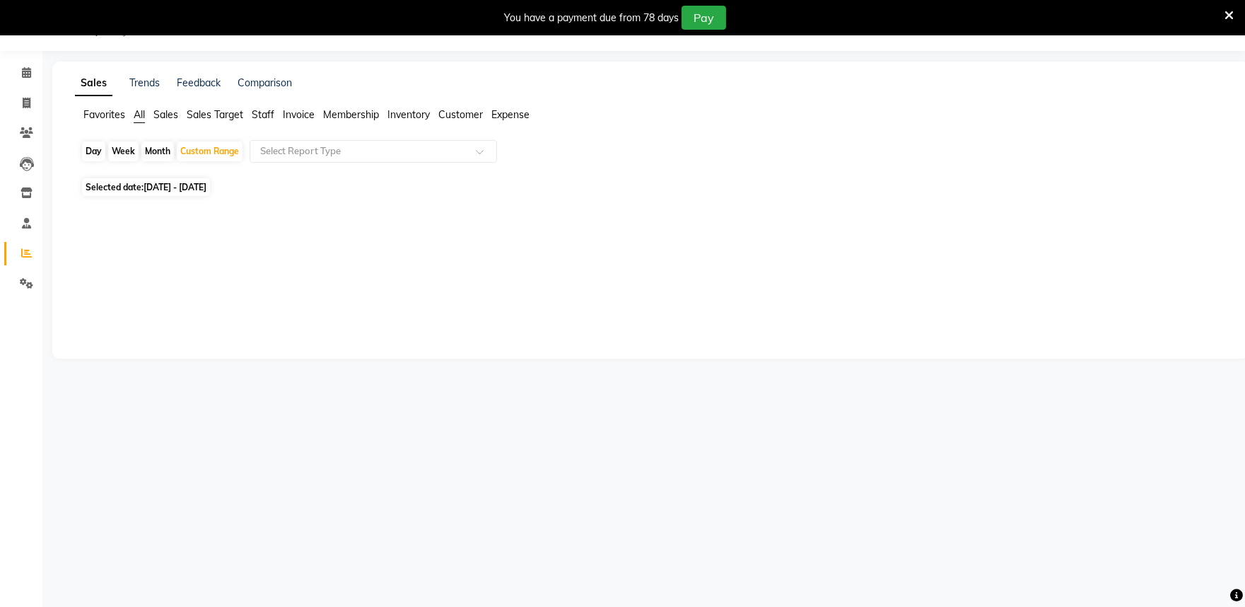
click at [351, 109] on span "Membership" at bounding box center [351, 114] width 56 height 13
click at [171, 116] on span "Sales" at bounding box center [165, 114] width 25 height 13
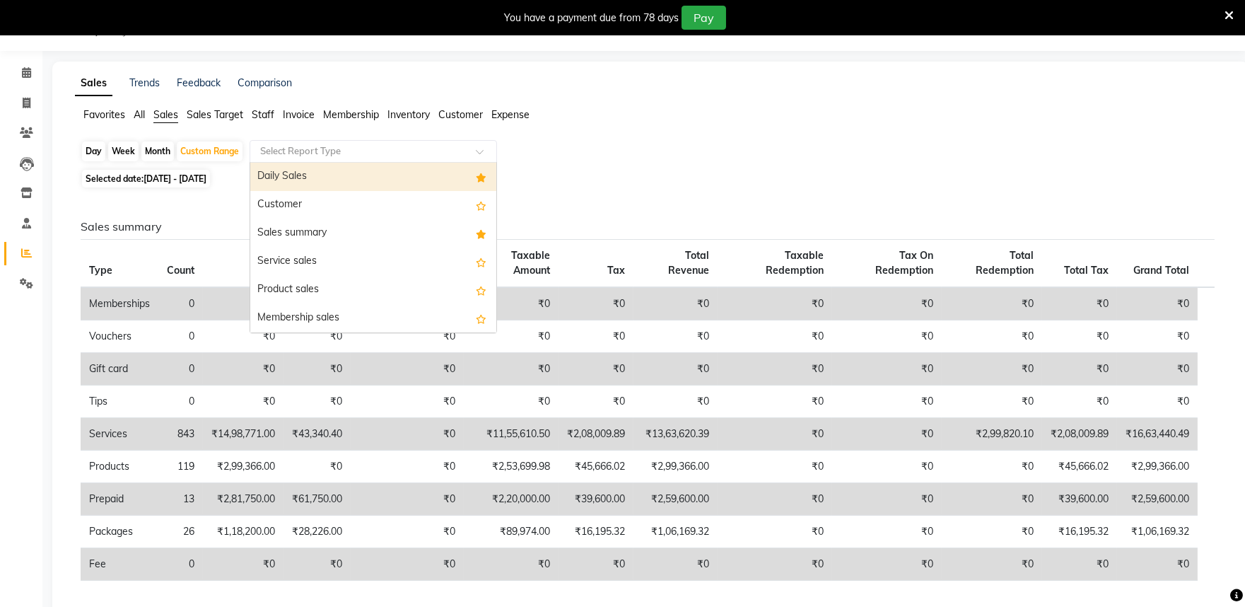
click at [317, 154] on input "text" at bounding box center [359, 151] width 204 height 14
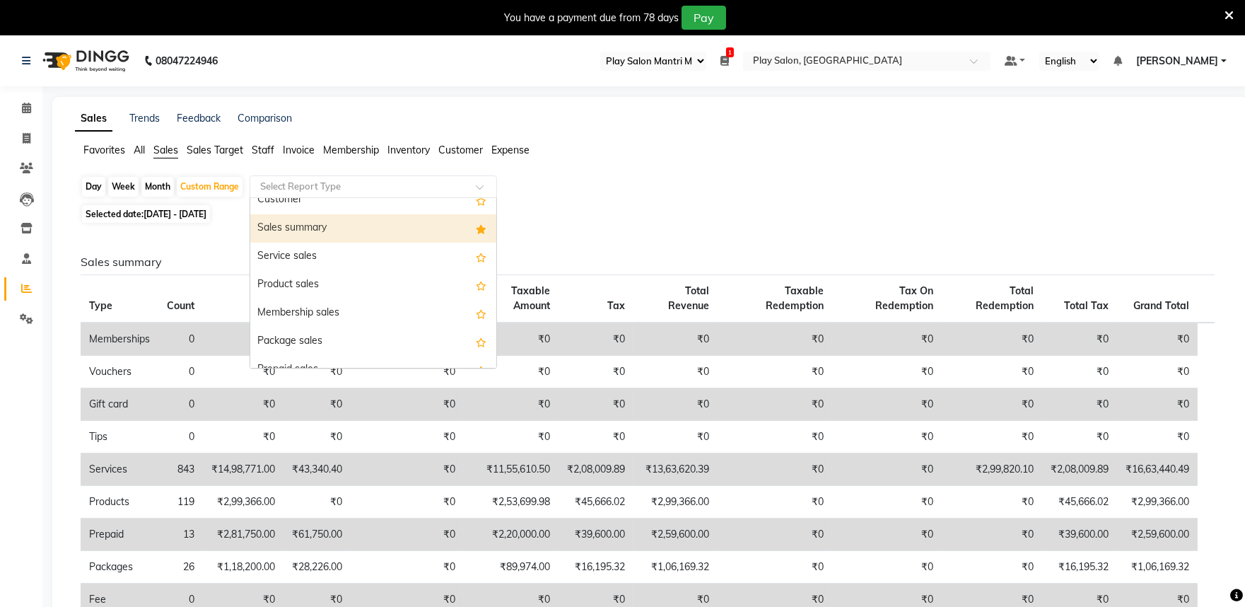
scroll to position [78, 0]
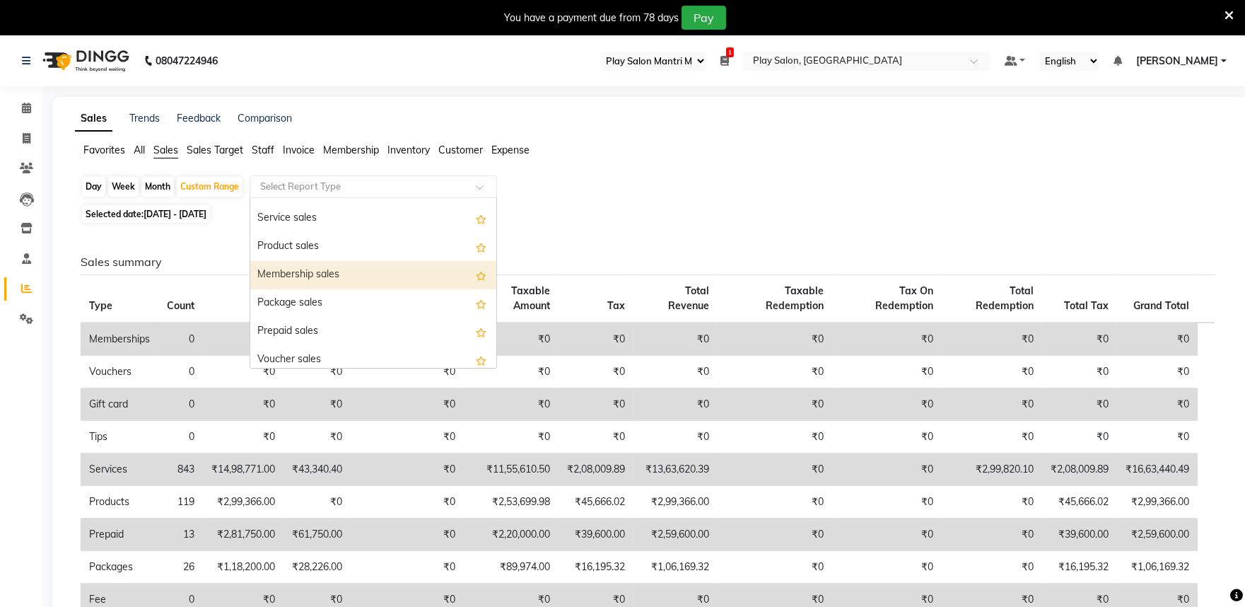
click at [363, 273] on div "Membership sales" at bounding box center [373, 275] width 246 height 28
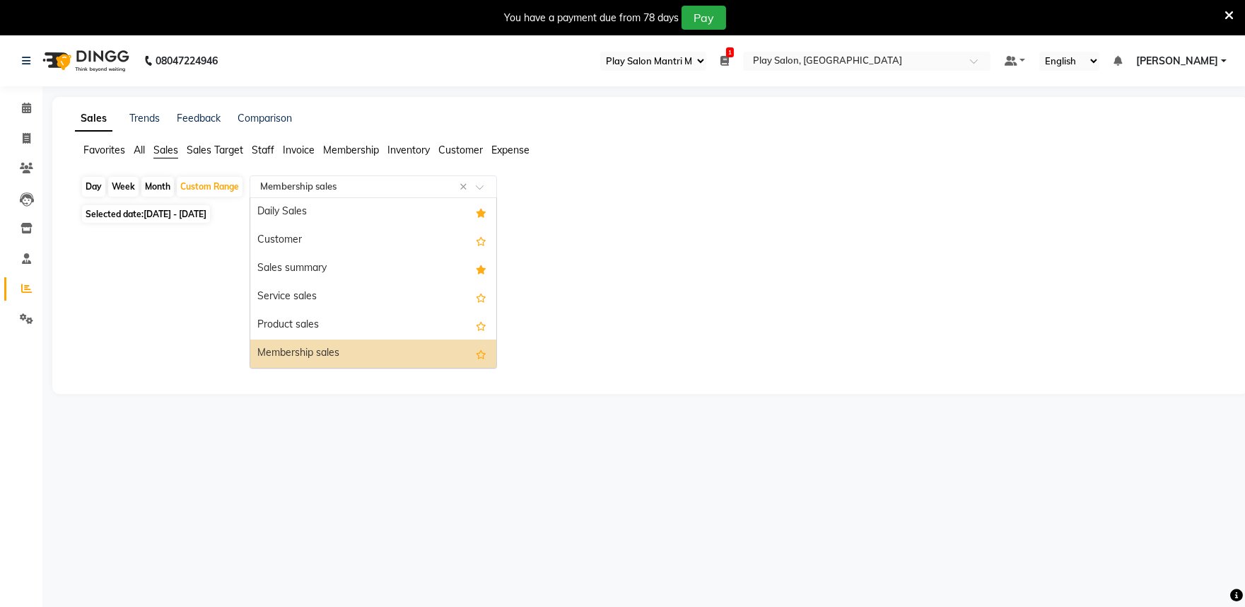
click at [484, 187] on span at bounding box center [485, 191] width 18 height 14
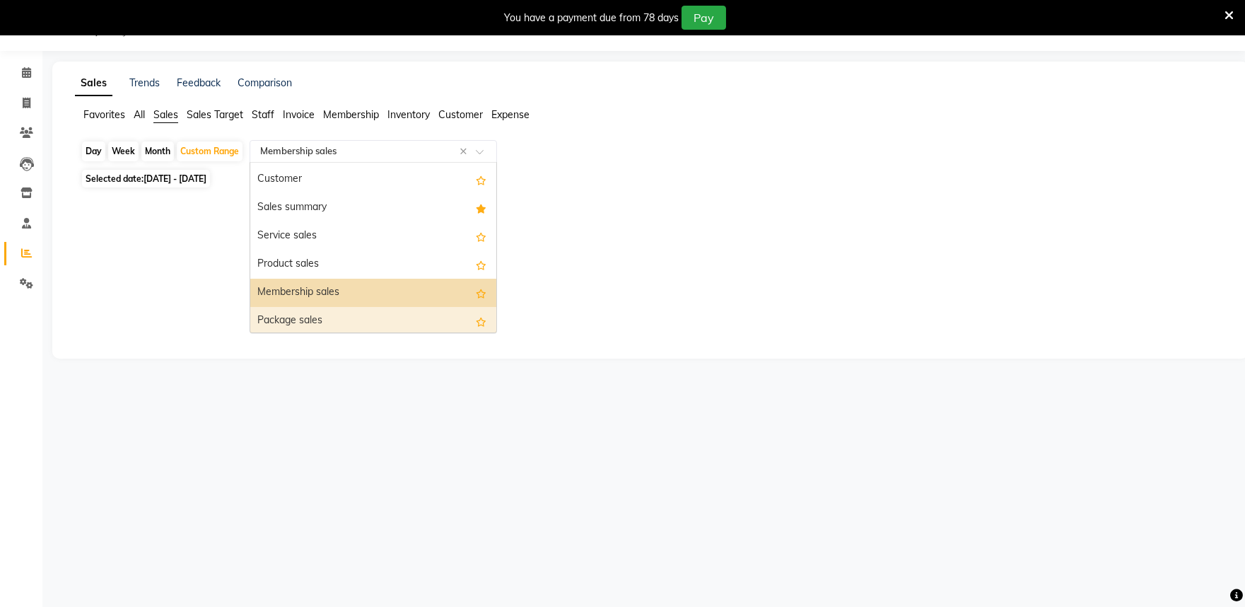
scroll to position [25, 0]
click at [363, 291] on div "Membership sales" at bounding box center [373, 293] width 246 height 28
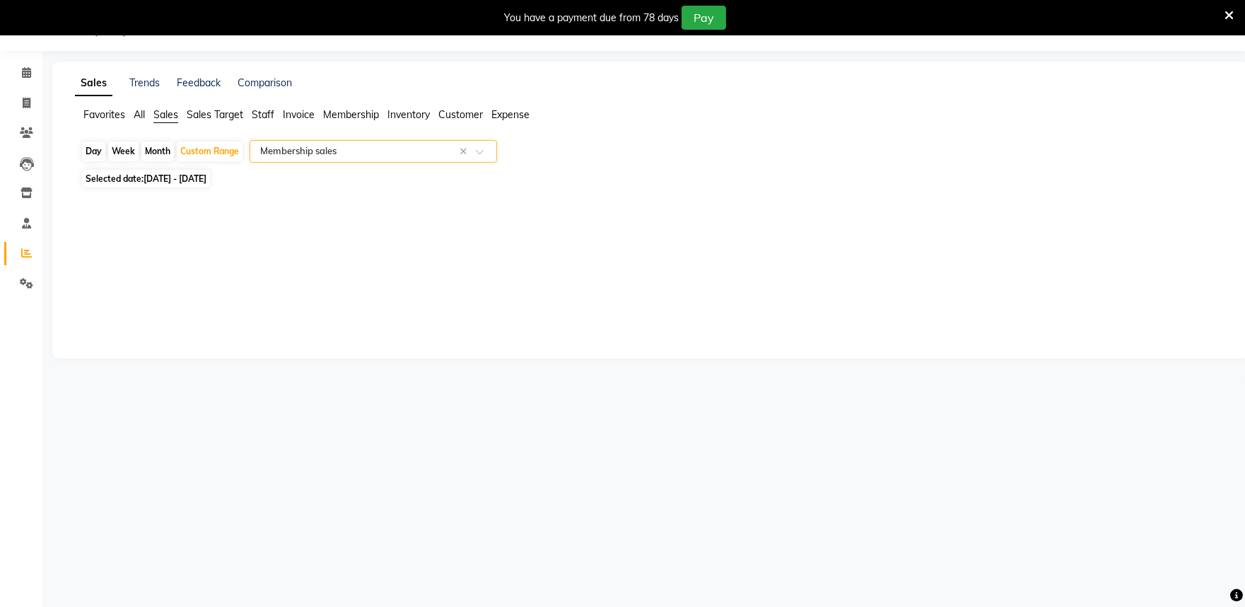
click at [206, 180] on span "[DATE] - [DATE]" at bounding box center [175, 178] width 63 height 11
select select "8"
select select "2025"
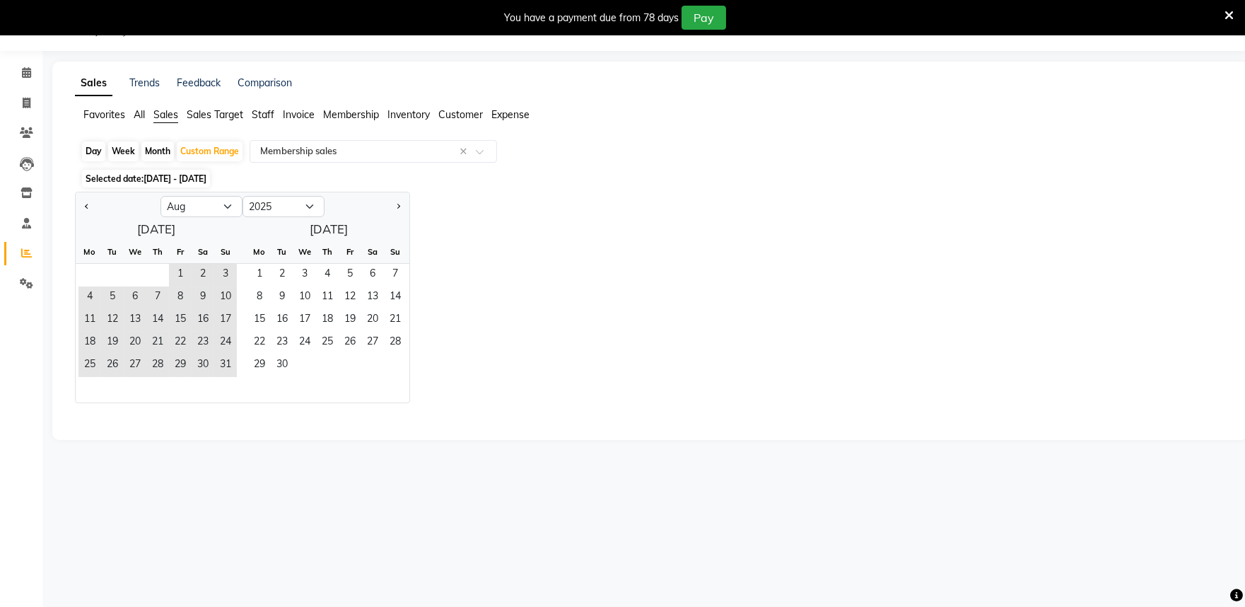
click at [206, 180] on span "[DATE] - [DATE]" at bounding box center [175, 178] width 63 height 11
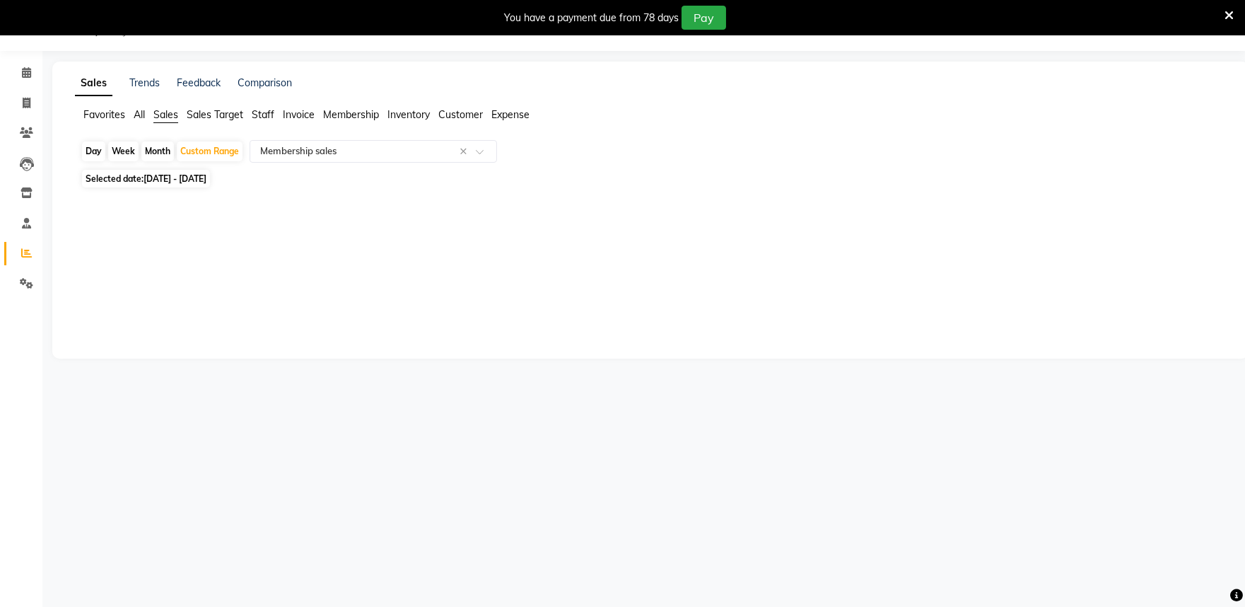
click at [97, 153] on div "Day" at bounding box center [93, 151] width 23 height 20
select select "8"
select select "2025"
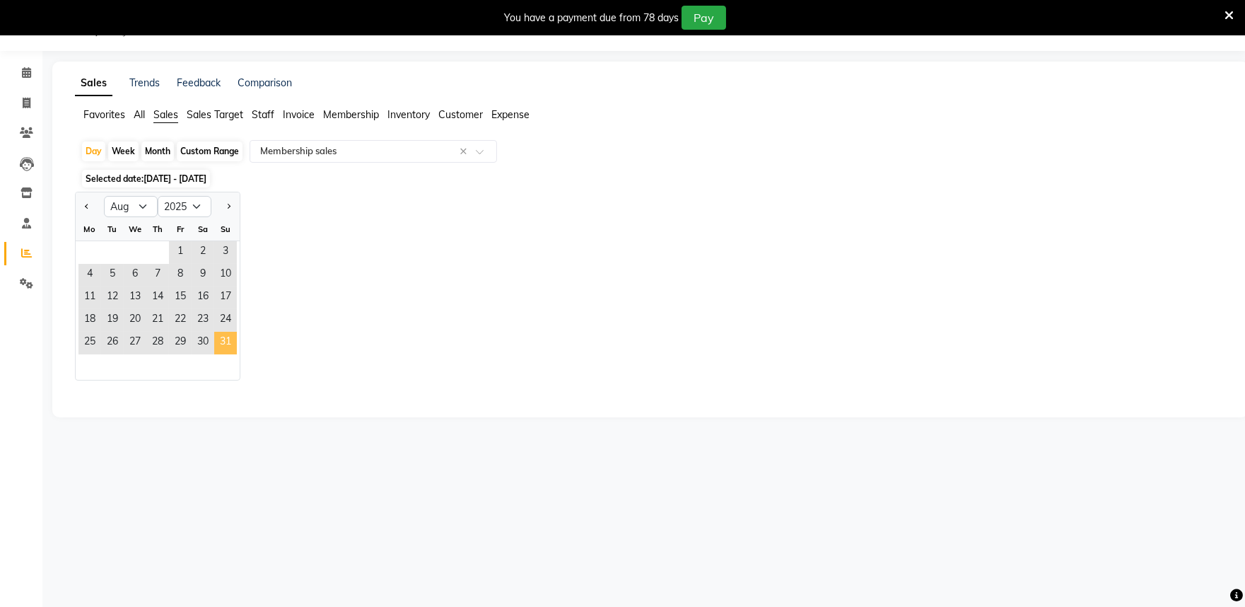
click at [230, 340] on span "31" at bounding box center [225, 343] width 23 height 23
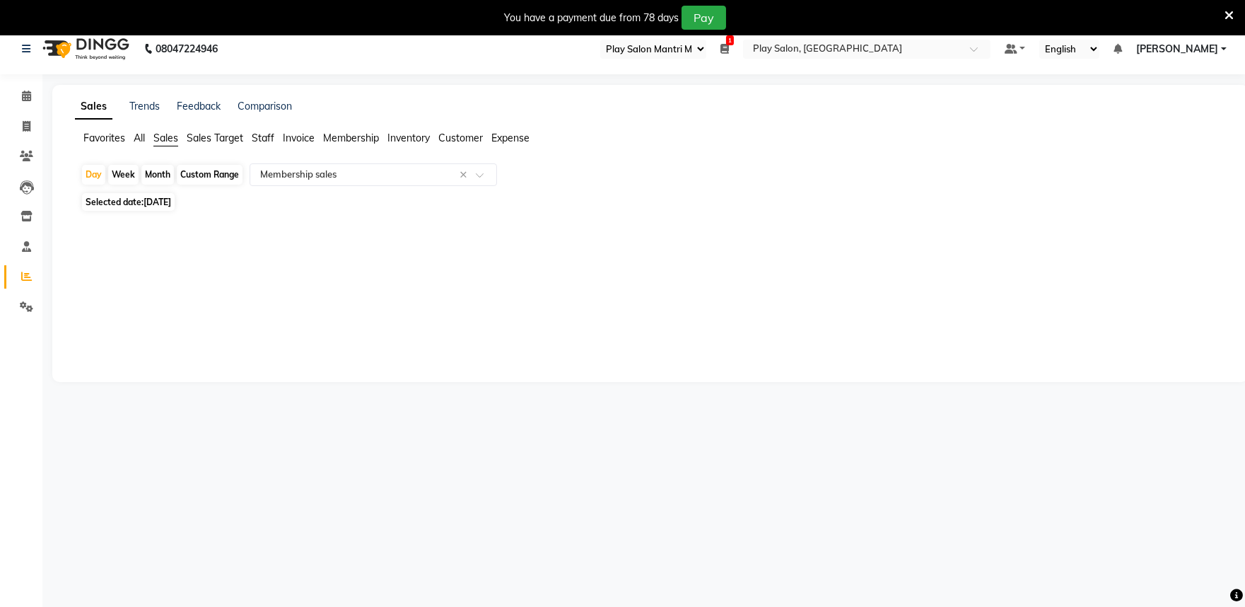
scroll to position [0, 0]
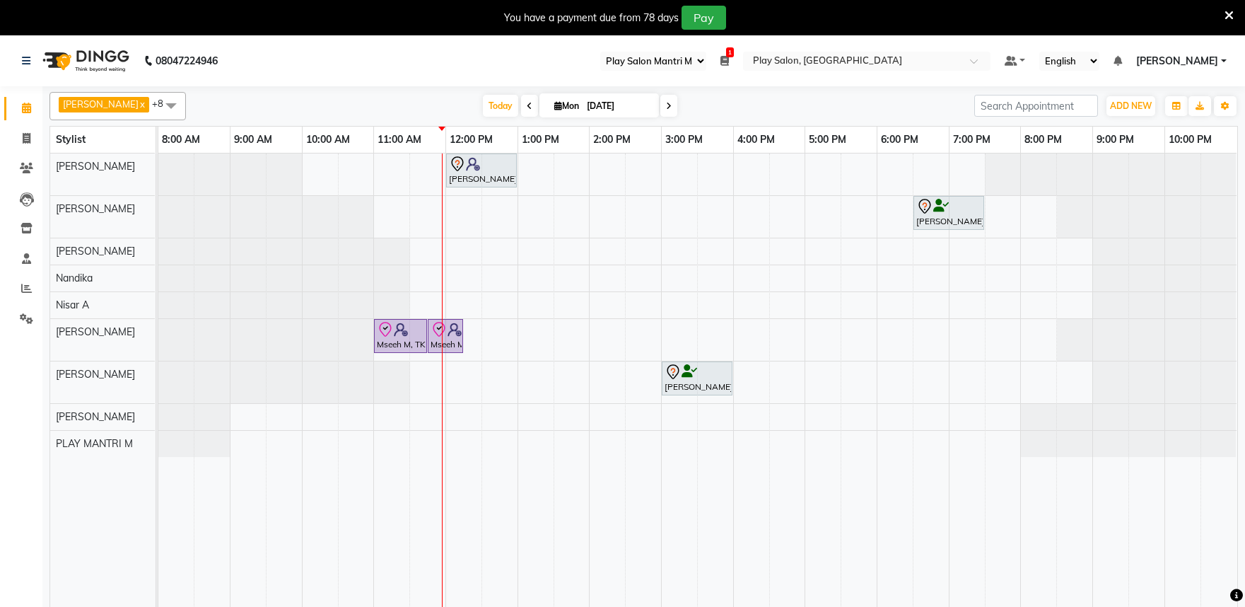
select select "89"
drag, startPoint x: 0, startPoint y: 0, endPoint x: 26, endPoint y: 284, distance: 284.7
click at [26, 284] on icon at bounding box center [26, 288] width 11 height 11
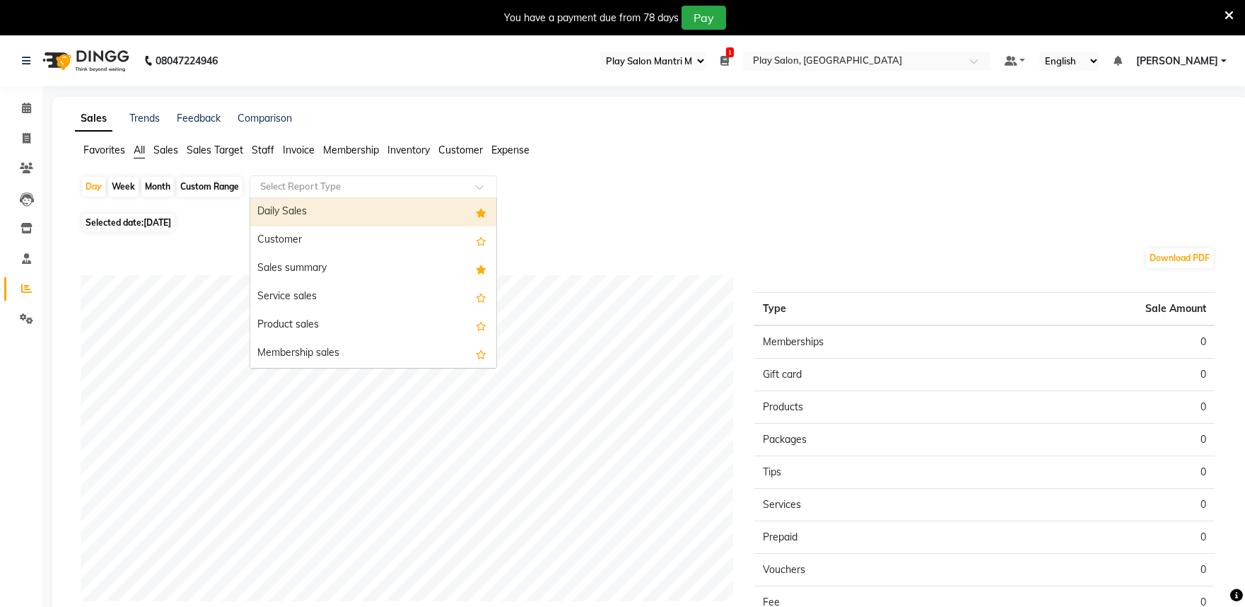
click at [284, 187] on input "text" at bounding box center [359, 187] width 204 height 14
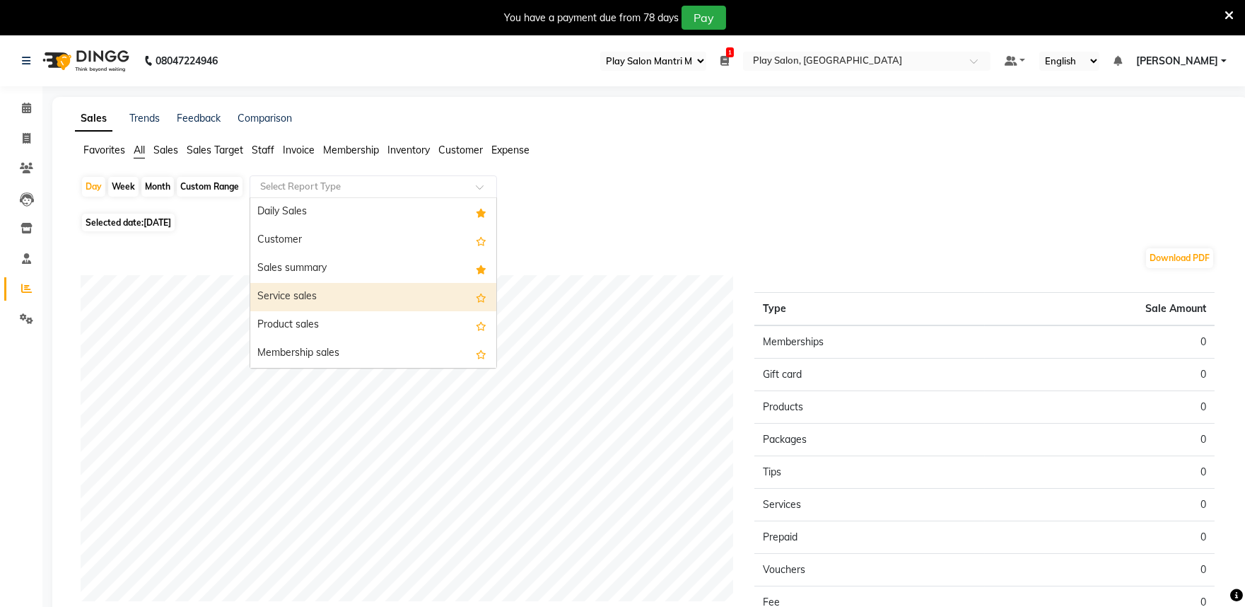
scroll to position [78, 0]
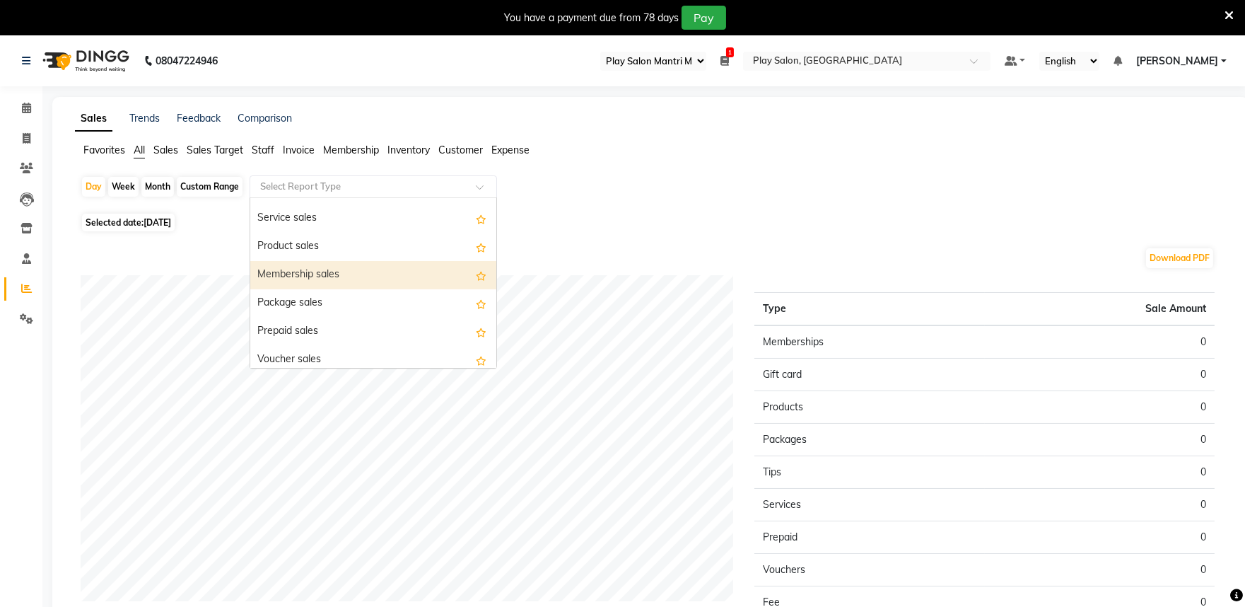
click at [337, 273] on div "Membership sales" at bounding box center [373, 275] width 246 height 28
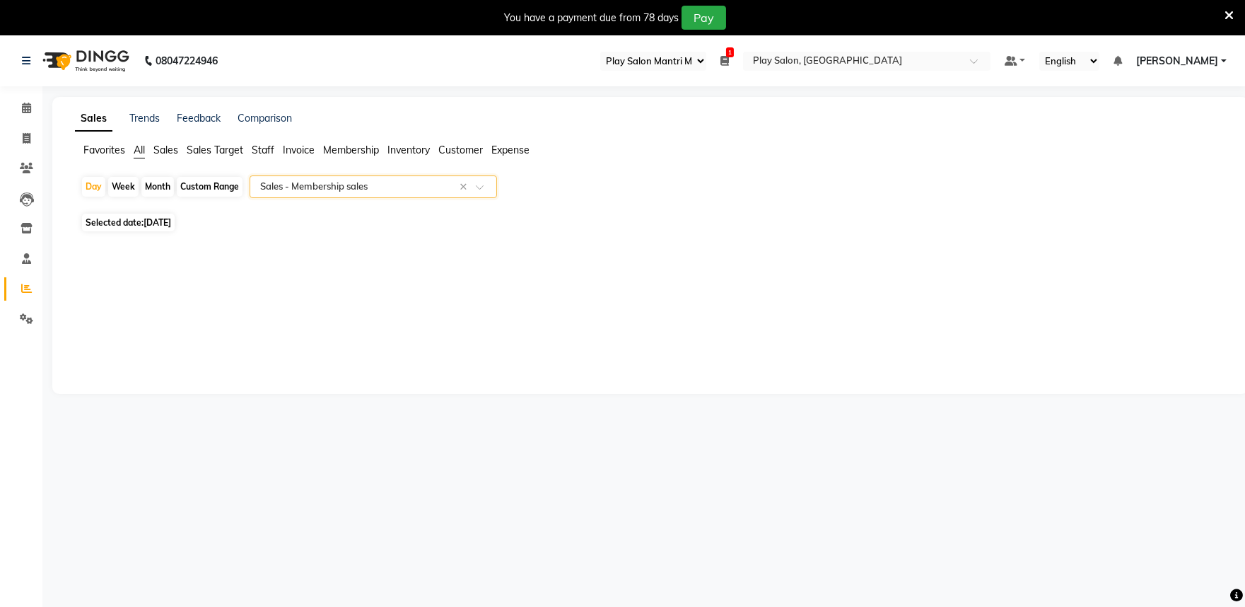
click at [171, 225] on span "[DATE]" at bounding box center [158, 222] width 28 height 11
select select "9"
select select "2025"
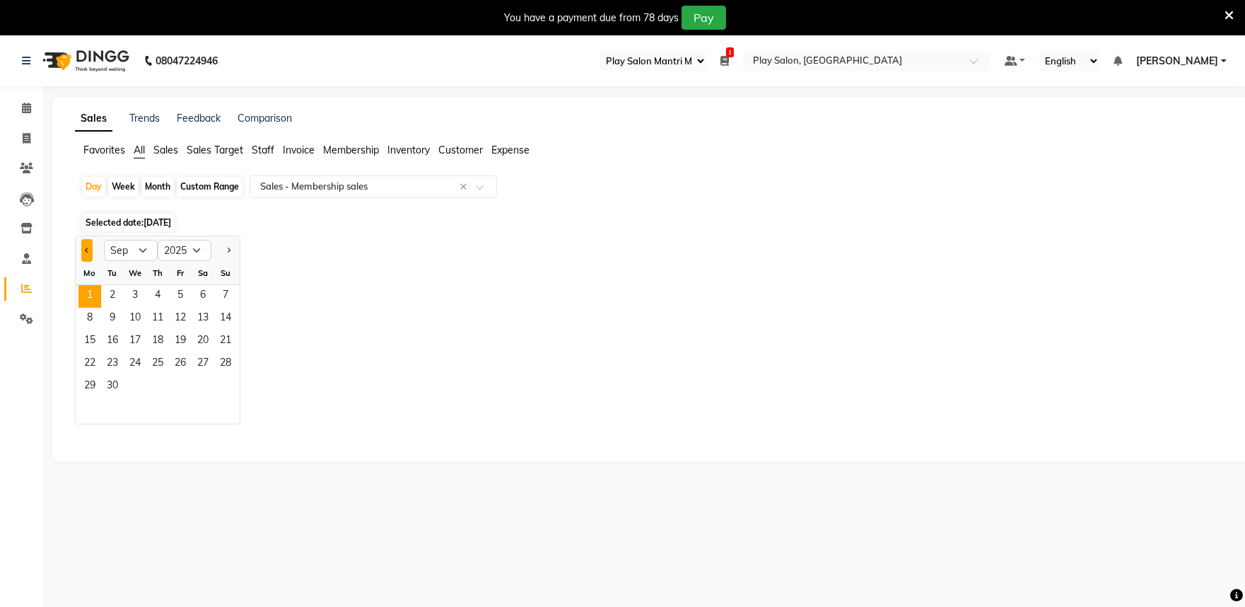
click at [88, 250] on span "Previous month" at bounding box center [87, 249] width 5 height 5
select select "8"
click at [225, 390] on span "31" at bounding box center [225, 386] width 23 height 23
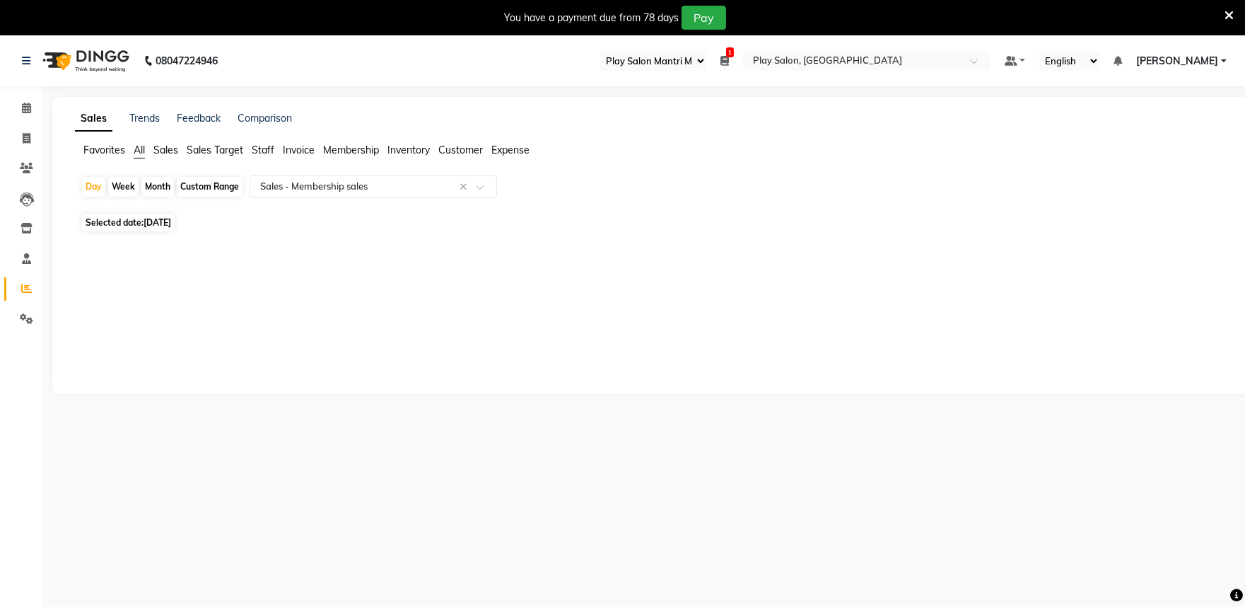
click at [186, 184] on div "Custom Range" at bounding box center [210, 187] width 66 height 20
select select "8"
select select "2025"
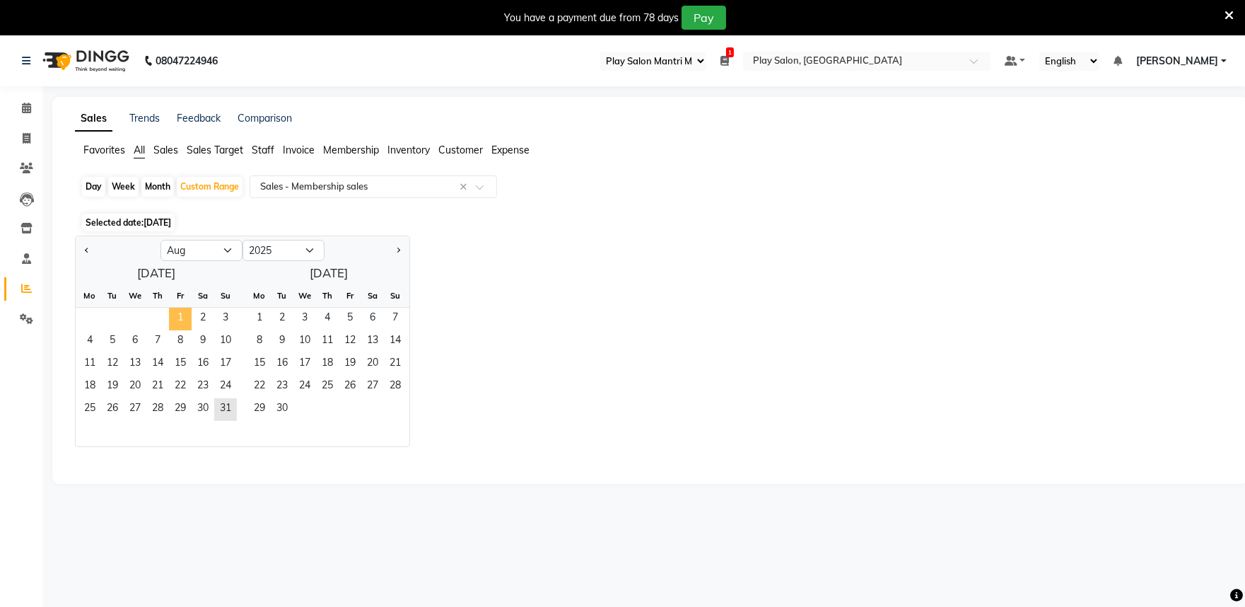
click at [184, 323] on span "1" at bounding box center [180, 319] width 23 height 23
click at [228, 407] on span "31" at bounding box center [225, 409] width 23 height 23
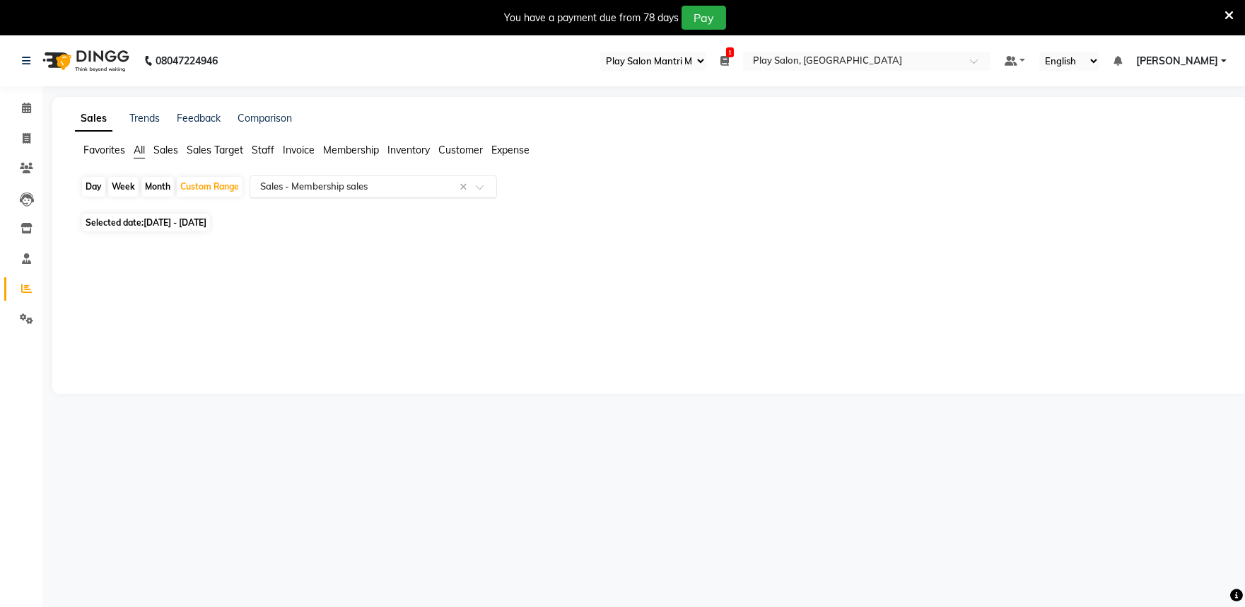
click at [333, 187] on input "text" at bounding box center [359, 187] width 204 height 14
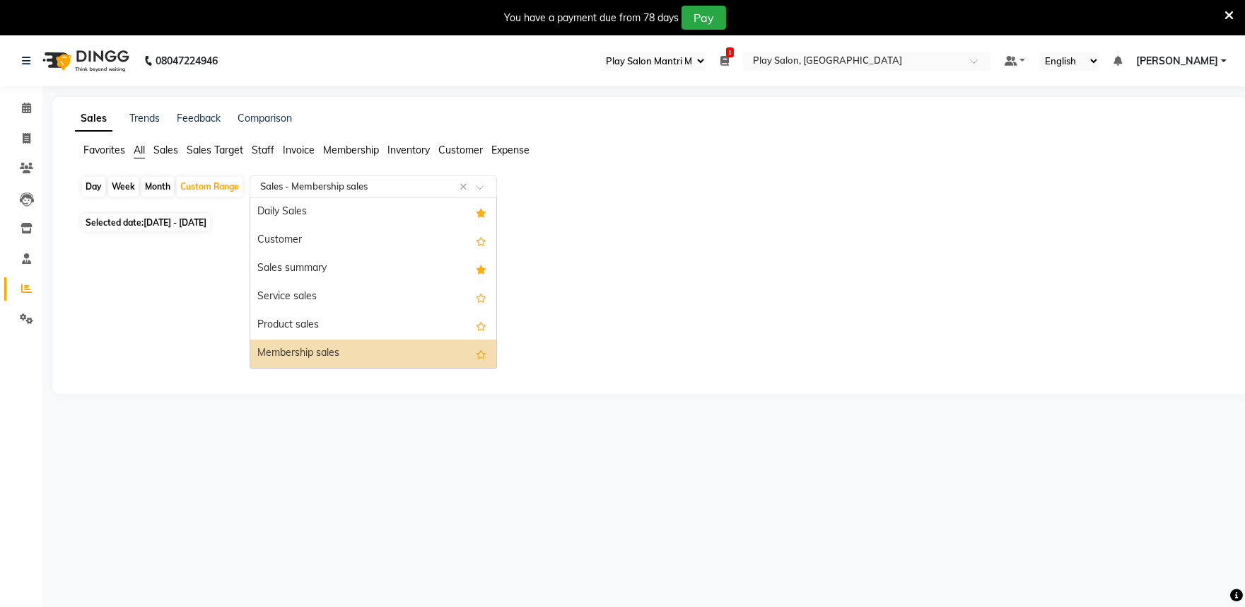
click at [349, 348] on div "Membership sales" at bounding box center [373, 353] width 246 height 28
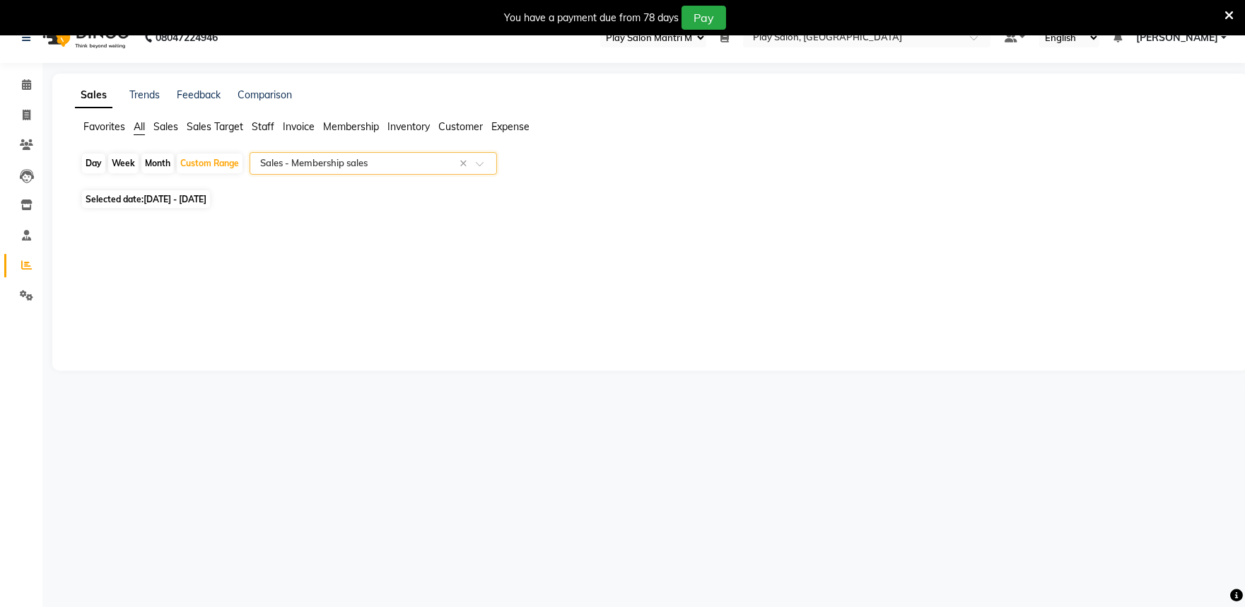
scroll to position [35, 0]
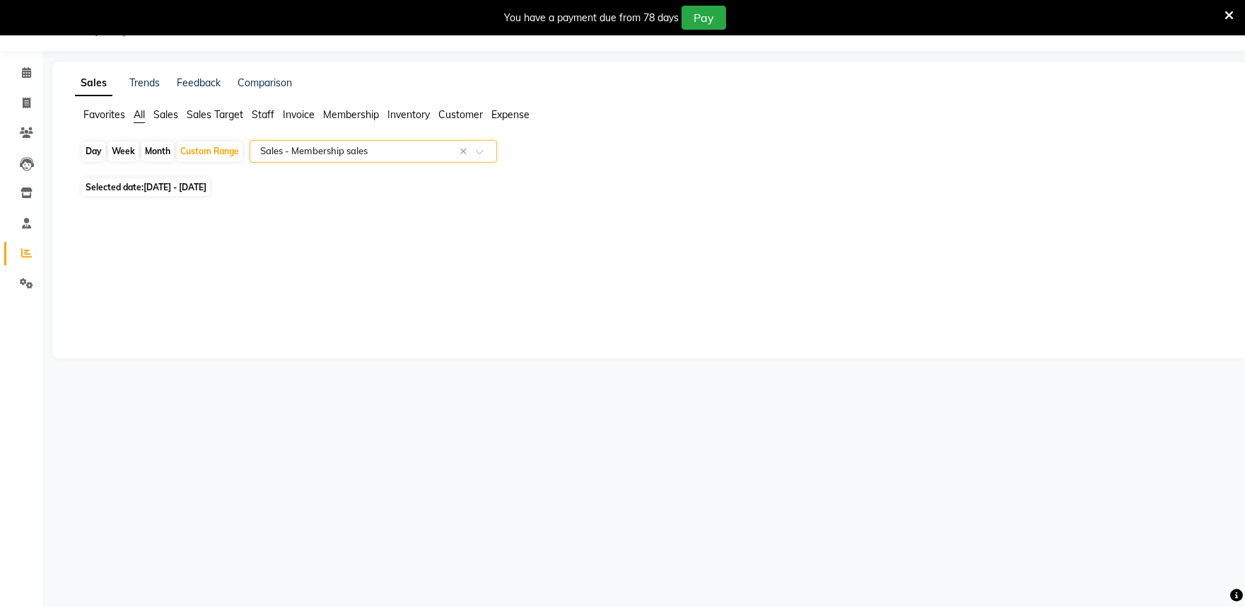
click at [338, 147] on input "text" at bounding box center [359, 151] width 204 height 14
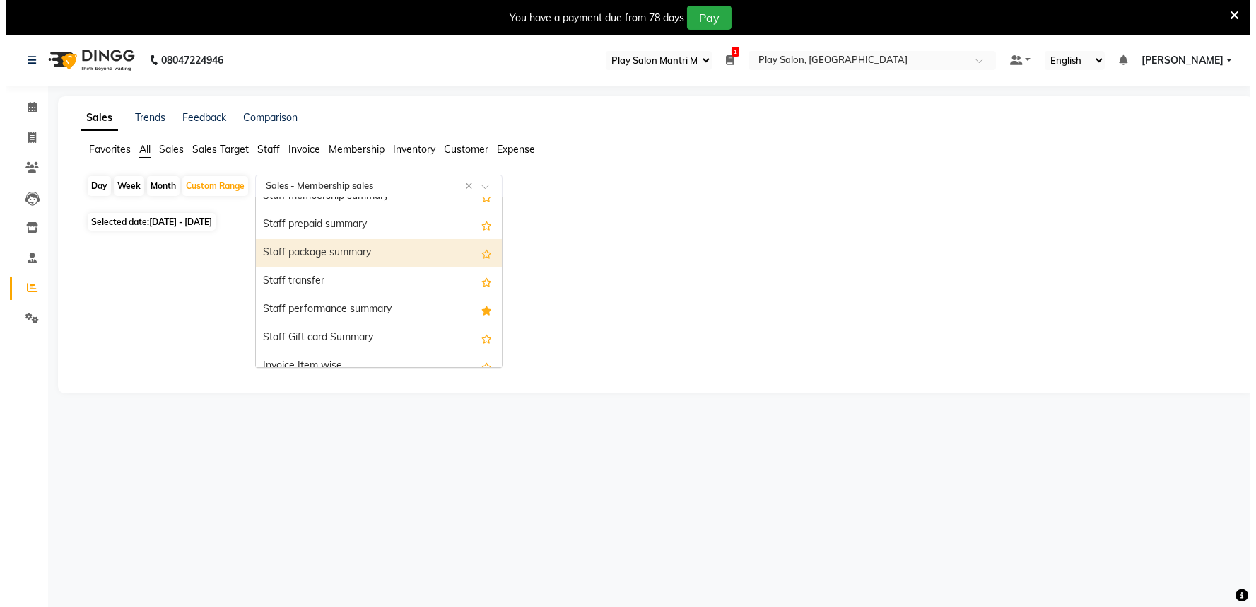
scroll to position [0, 0]
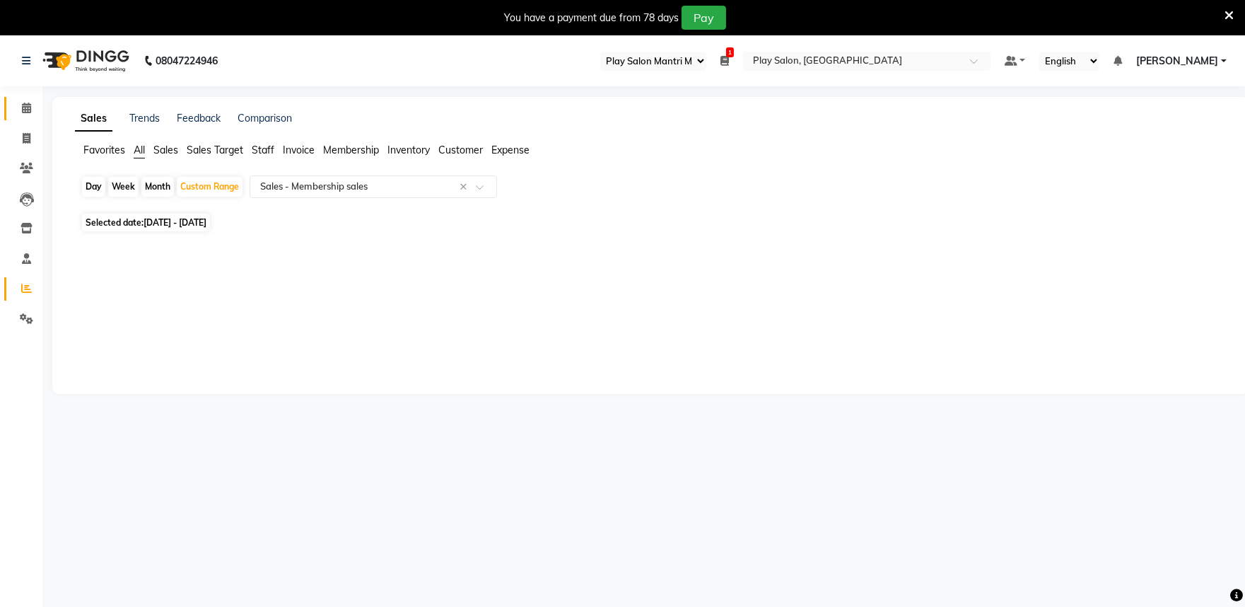
click at [25, 99] on link "Calendar" at bounding box center [21, 108] width 34 height 23
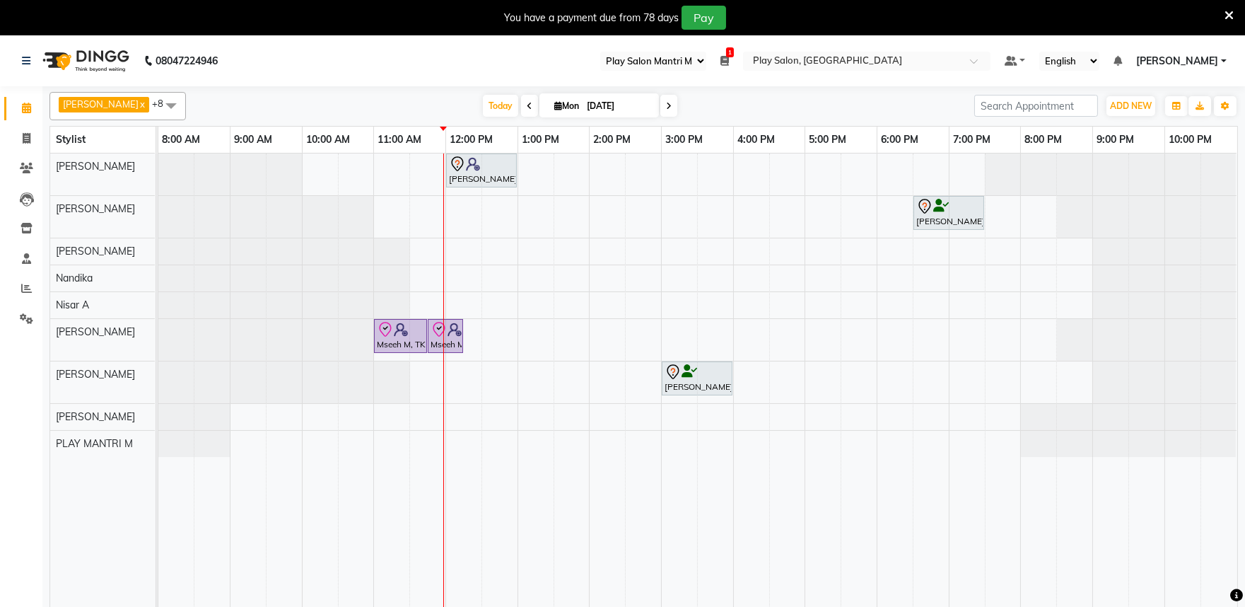
click at [1206, 66] on span "[PERSON_NAME]" at bounding box center [1177, 61] width 82 height 15
click at [1165, 133] on link "Sign out" at bounding box center [1154, 133] width 129 height 22
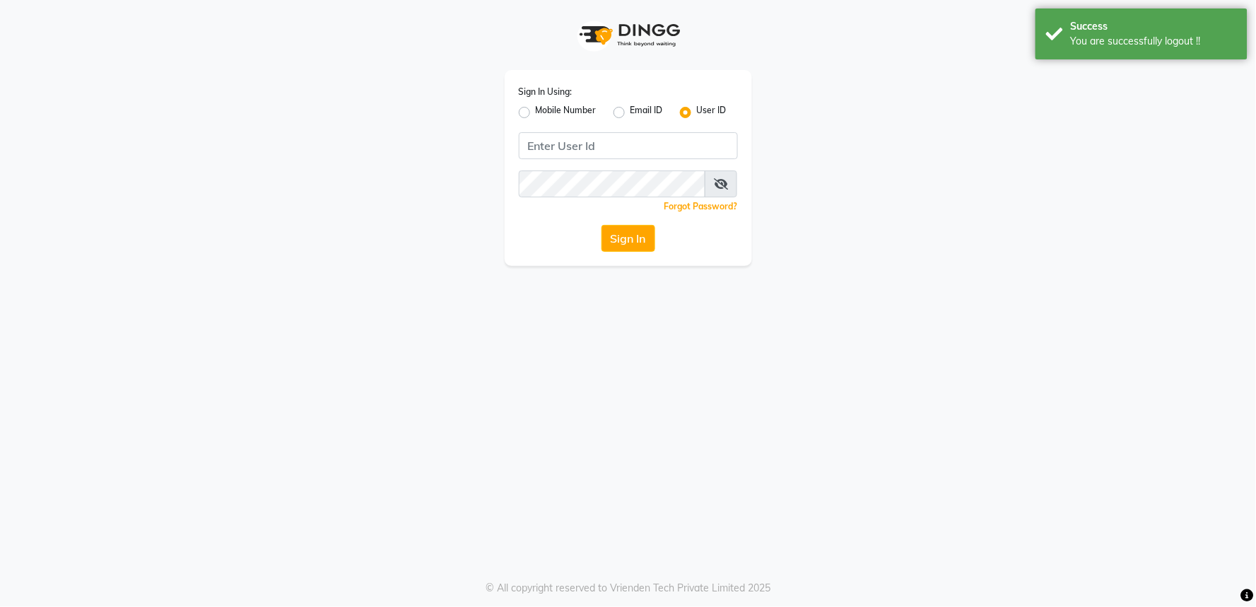
click at [536, 110] on label "Mobile Number" at bounding box center [566, 112] width 61 height 17
click at [536, 110] on input "Mobile Number" at bounding box center [540, 108] width 9 height 9
radio input "true"
radio input "false"
click at [608, 152] on input "Username" at bounding box center [652, 145] width 172 height 27
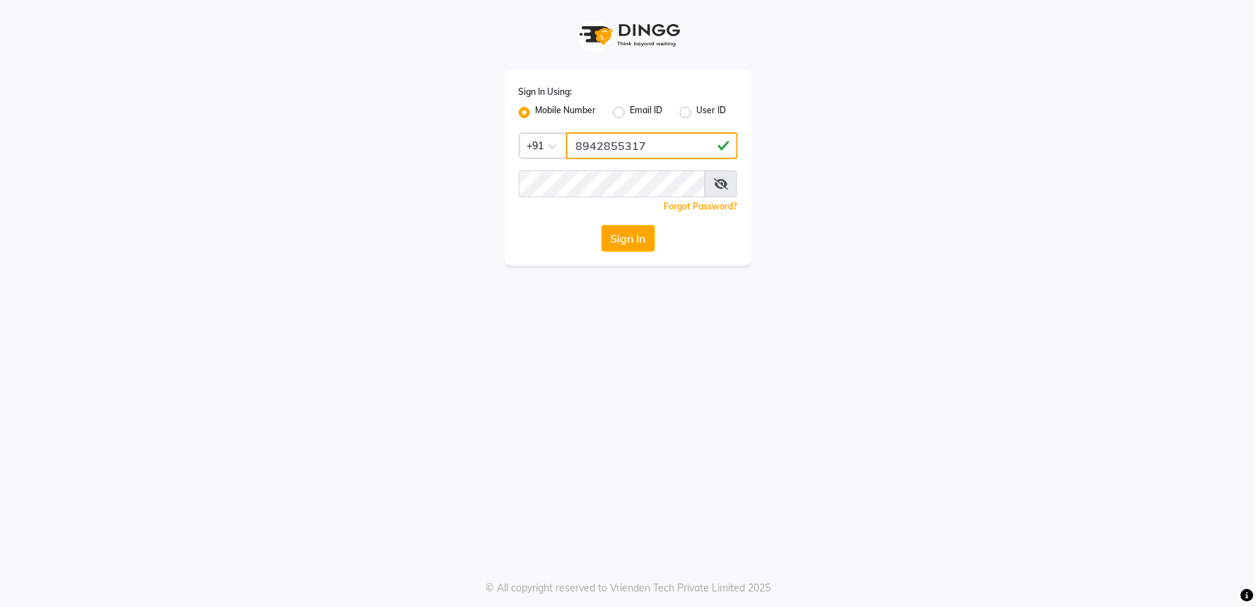
type input "8942855317"
click at [723, 185] on icon at bounding box center [721, 183] width 14 height 11
click at [644, 245] on button "Sign In" at bounding box center [629, 238] width 54 height 27
